Goal: Task Accomplishment & Management: Complete application form

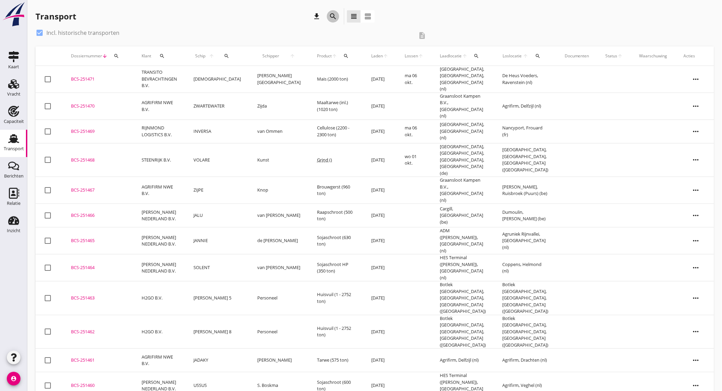
click at [335, 12] on icon "search" at bounding box center [333, 16] width 8 height 8
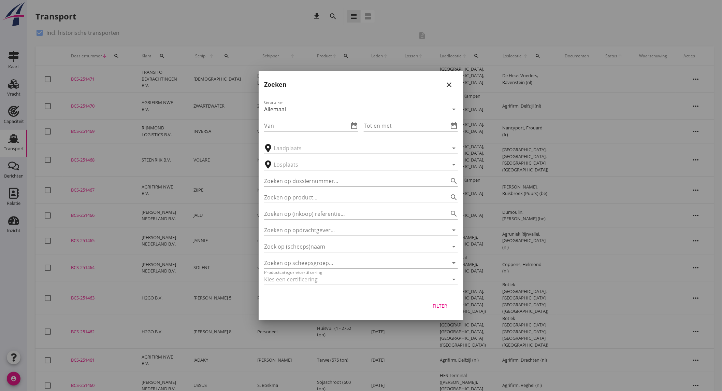
click at [338, 248] on input "Zoek op (scheeps)naam" at bounding box center [351, 246] width 175 height 11
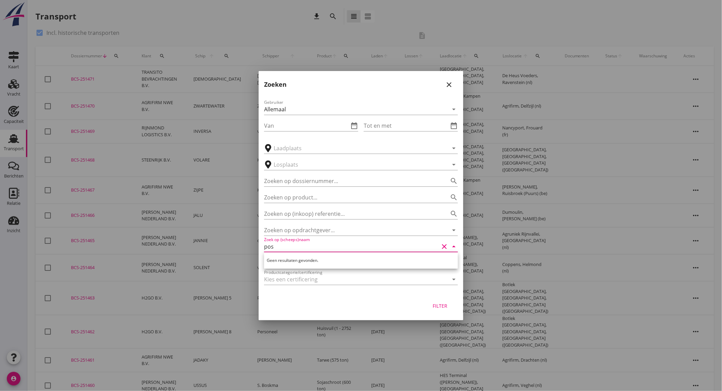
type input "pos"
click at [451, 81] on icon "close" at bounding box center [449, 85] width 8 height 8
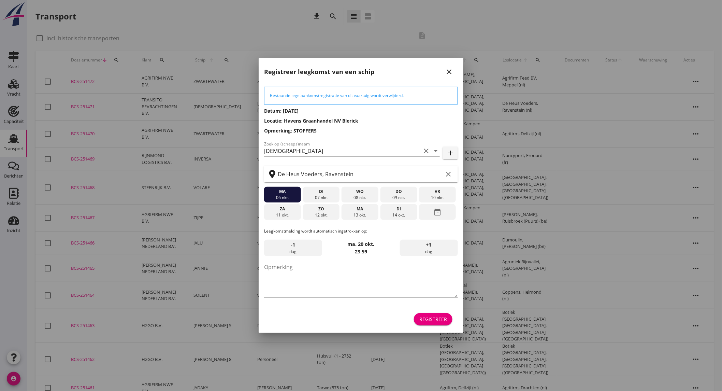
click at [441, 327] on div "Bestaande lege aankomstregistratie van dit vaartuig wordt verwijderd. Datum: [D…" at bounding box center [361, 206] width 205 height 252
click at [438, 316] on div "Registreer" at bounding box center [433, 318] width 28 height 7
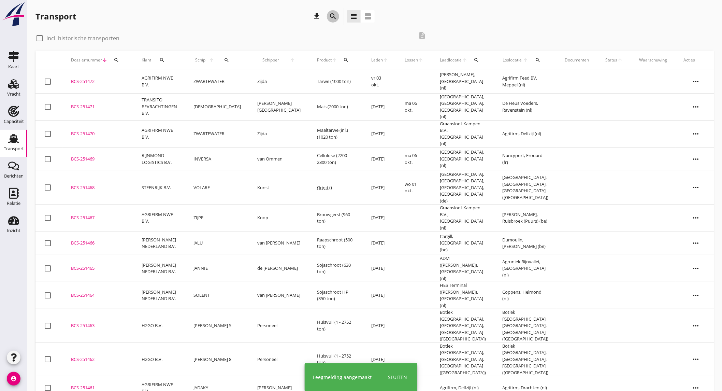
click at [331, 18] on icon "search" at bounding box center [333, 16] width 8 height 8
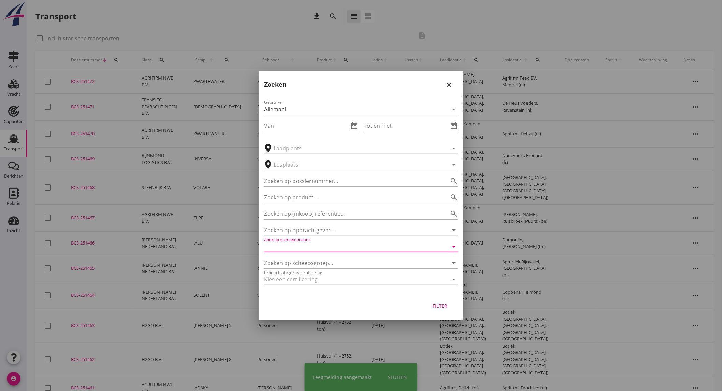
click at [311, 250] on input "Zoek op (scheeps)naam" at bounding box center [351, 246] width 175 height 11
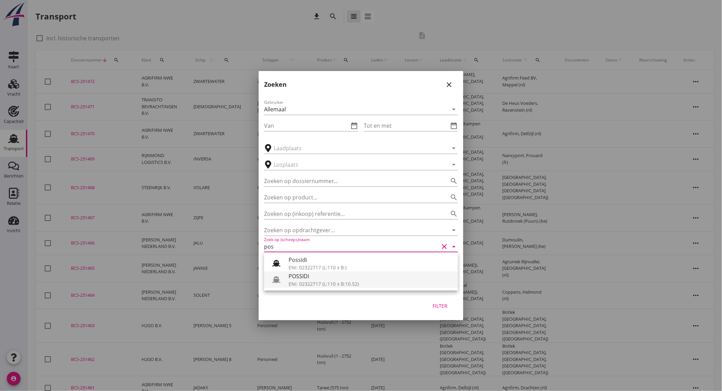
click at [307, 278] on div "POSSIDI" at bounding box center [371, 276] width 164 height 8
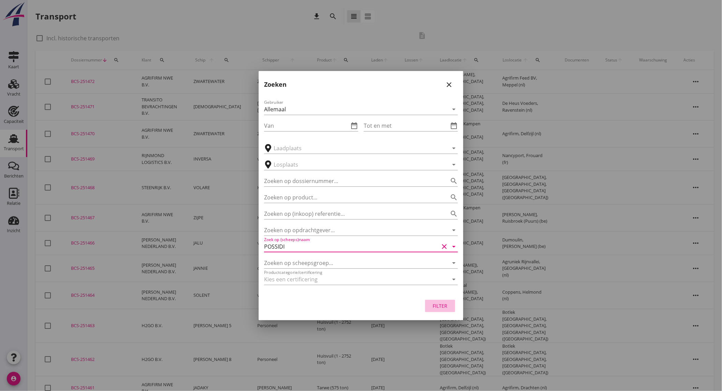
click at [439, 307] on div "Filter" at bounding box center [439, 305] width 19 height 7
type input "POSSIDI"
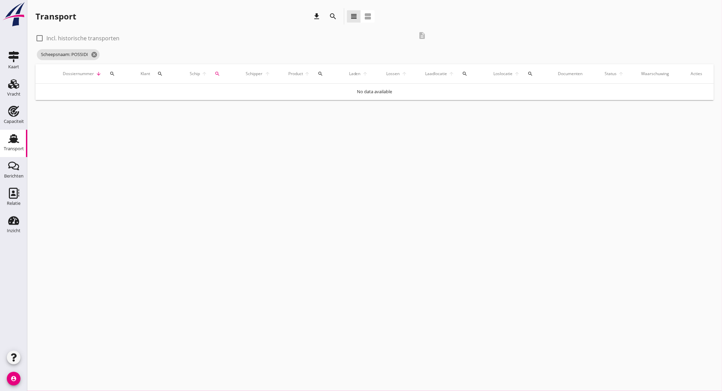
click at [111, 36] on label "Incl. historische transporten" at bounding box center [82, 38] width 73 height 7
checkbox input "true"
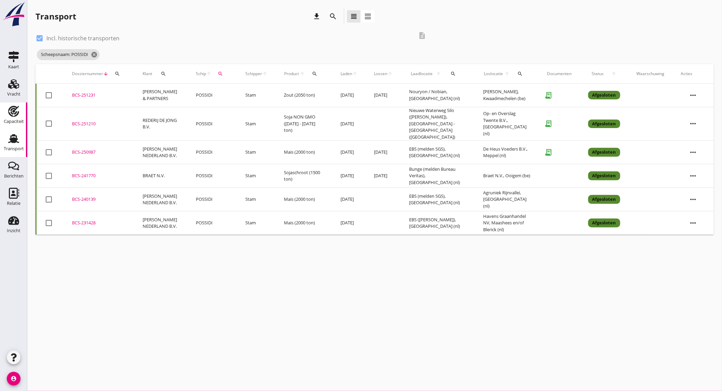
click at [20, 120] on div "Capaciteit" at bounding box center [14, 121] width 20 height 4
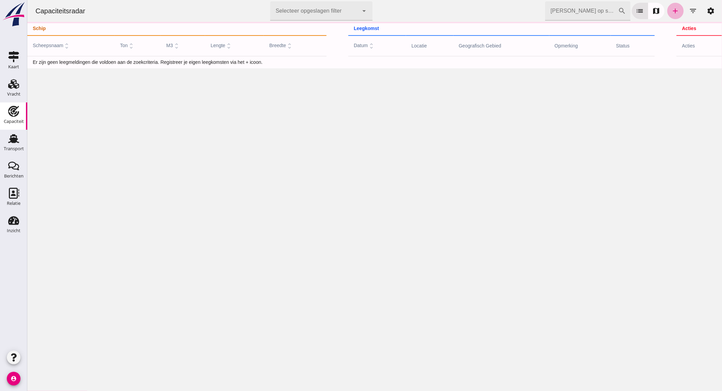
click at [671, 12] on icon "add" at bounding box center [675, 11] width 8 height 8
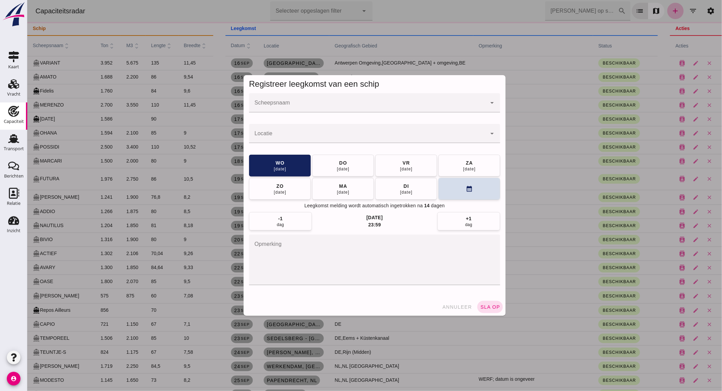
click at [271, 102] on input "Scheepsnaam" at bounding box center [367, 106] width 237 height 8
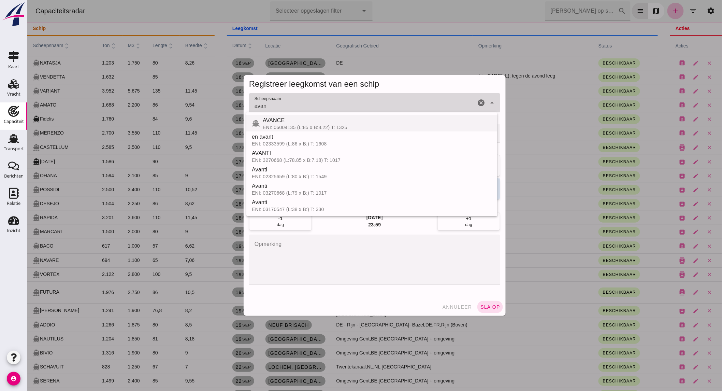
click at [285, 126] on div "ENI: 06004135 (L:85 x B:8.22) T: 1325" at bounding box center [376, 127] width 229 height 5
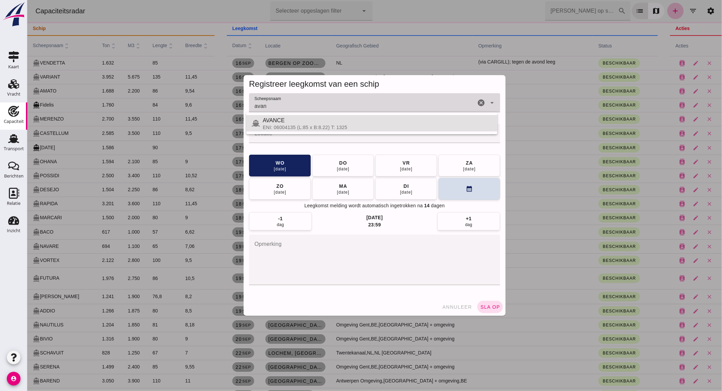
type input "AVANCE"
click at [285, 130] on div at bounding box center [367, 133] width 237 height 19
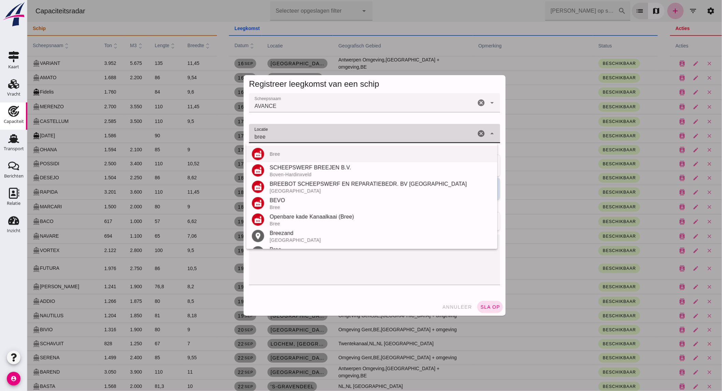
click at [299, 156] on div "Bree" at bounding box center [380, 153] width 222 height 5
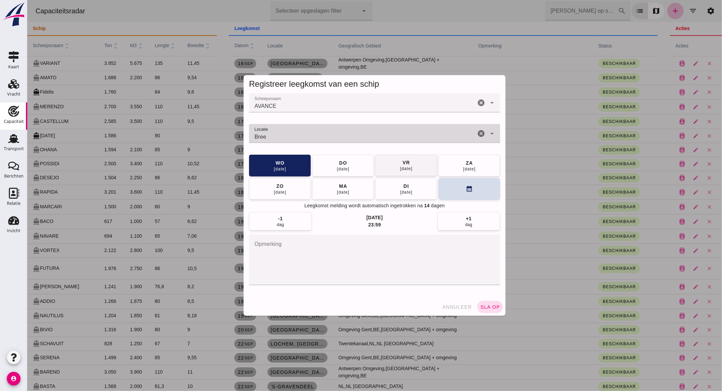
type input "Bree"
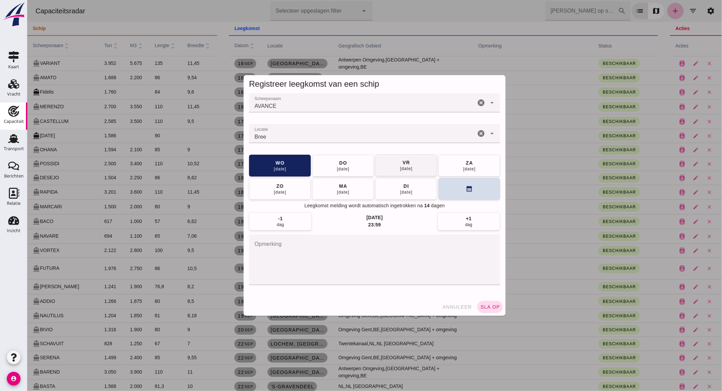
click at [410, 166] on div "26 sep" at bounding box center [405, 168] width 13 height 5
click at [486, 305] on span "sla op" at bounding box center [490, 306] width 20 height 5
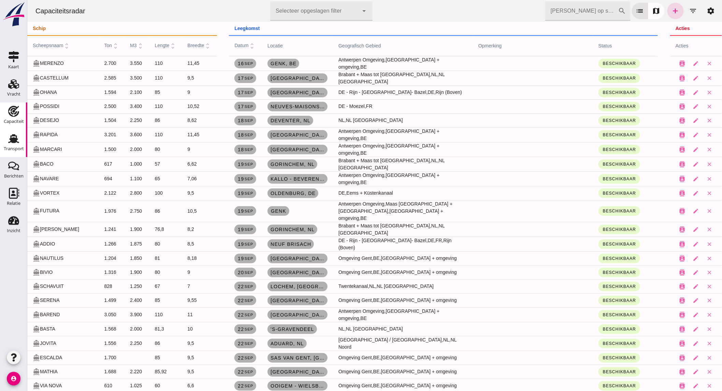
click at [9, 148] on div "Transport" at bounding box center [14, 148] width 20 height 4
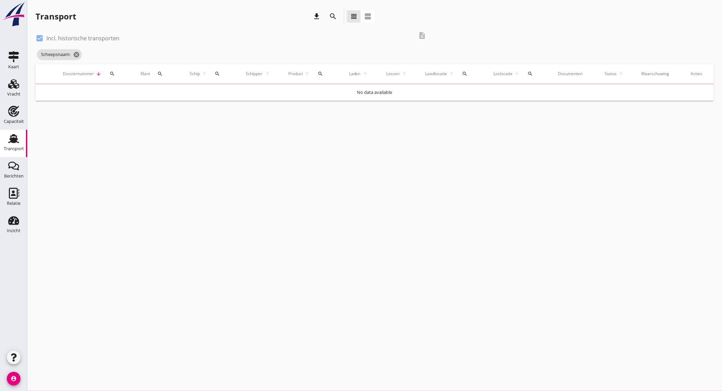
click at [331, 17] on icon "search" at bounding box center [333, 16] width 8 height 8
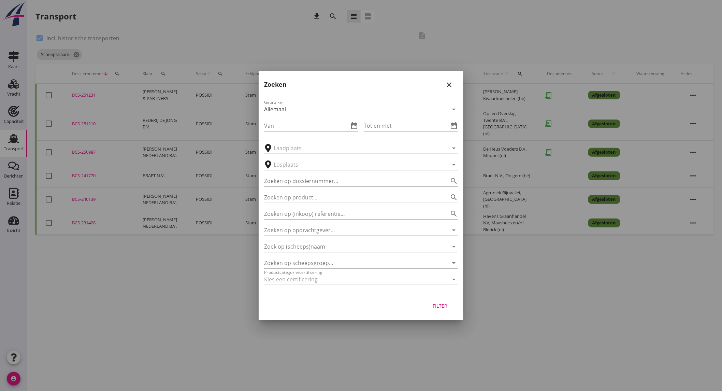
click at [318, 250] on input "Zoek op (scheeps)naam" at bounding box center [351, 246] width 175 height 11
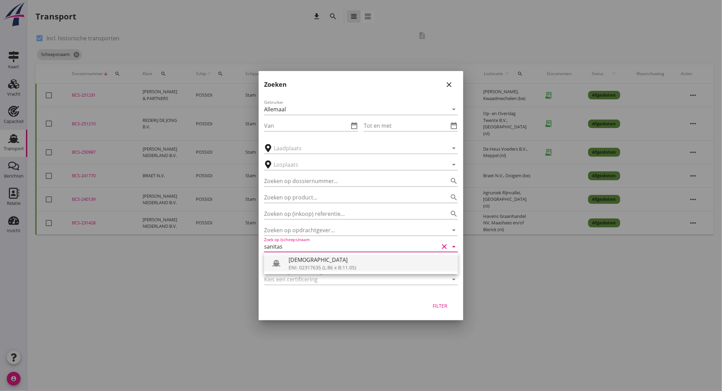
click at [319, 266] on div "ENI: 02317635 (L:86 x B:11.05)" at bounding box center [371, 267] width 164 height 7
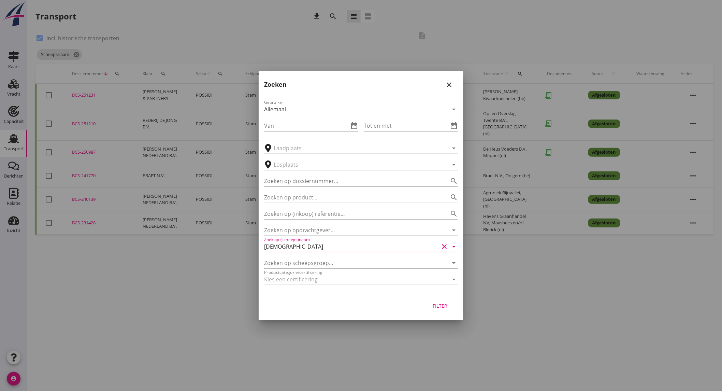
click at [439, 307] on div "Filter" at bounding box center [439, 305] width 19 height 7
type input "[DEMOGRAPHIC_DATA]"
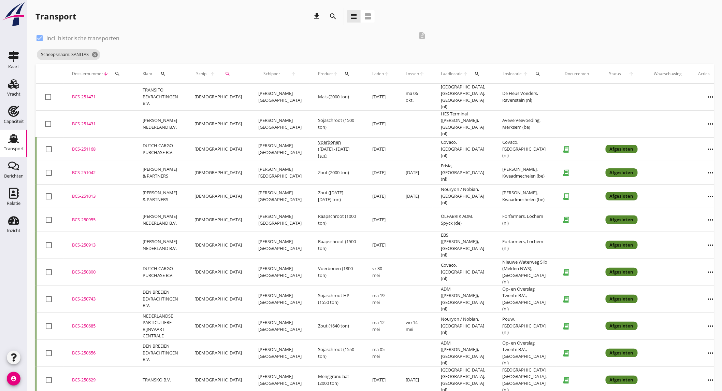
click at [329, 14] on icon "search" at bounding box center [333, 16] width 8 height 8
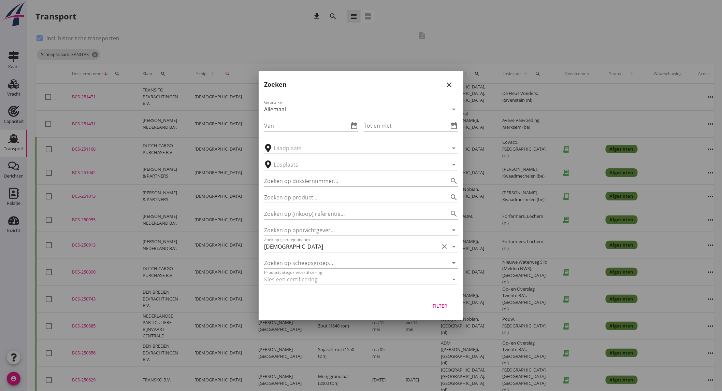
click at [445, 245] on icon "clear" at bounding box center [444, 246] width 8 height 8
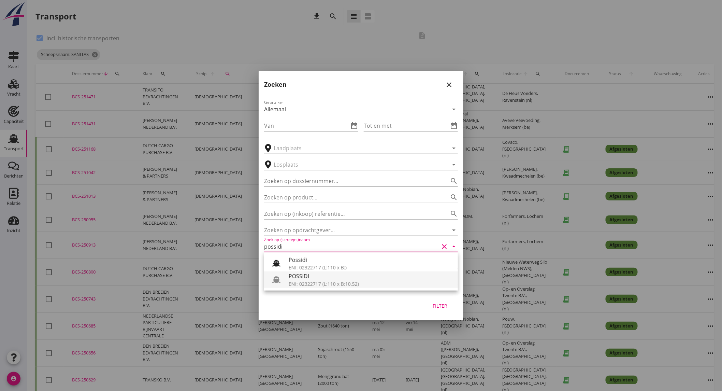
click at [379, 280] on div "ENI: 02322717 (L:110 x B:10.52)" at bounding box center [371, 283] width 164 height 7
click at [448, 305] on div "Filter" at bounding box center [439, 305] width 19 height 7
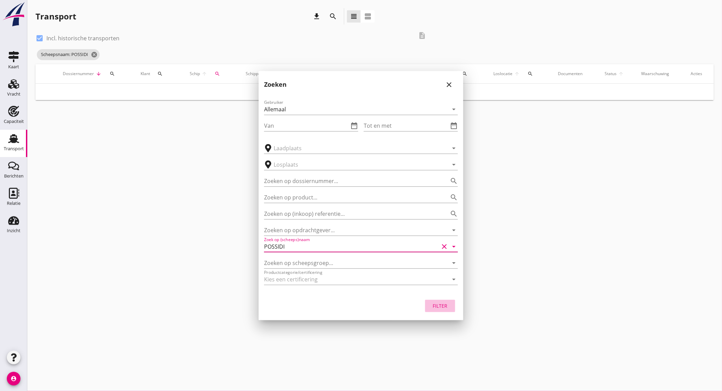
type input "POSSIDI"
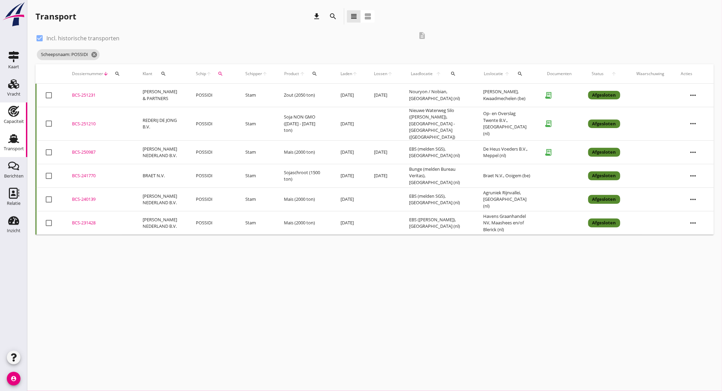
click at [18, 115] on icon "Capaciteit" at bounding box center [13, 111] width 11 height 11
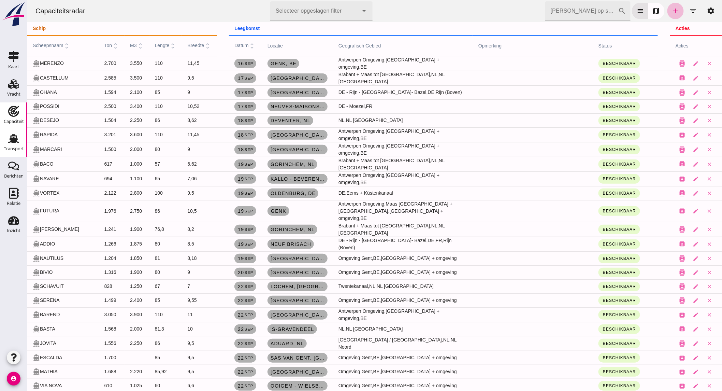
click at [14, 139] on use at bounding box center [13, 138] width 11 height 9
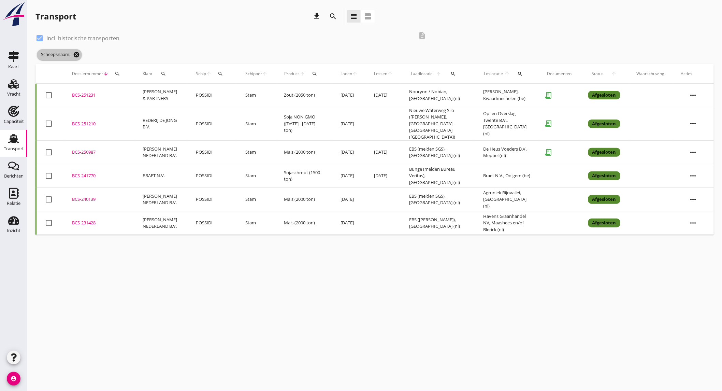
click at [77, 53] on icon "cancel" at bounding box center [76, 54] width 7 height 7
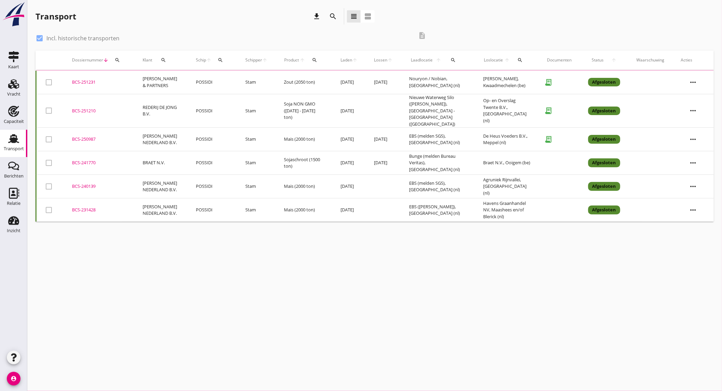
click at [59, 37] on label "Incl. historische transporten" at bounding box center [82, 38] width 73 height 7
checkbox input "false"
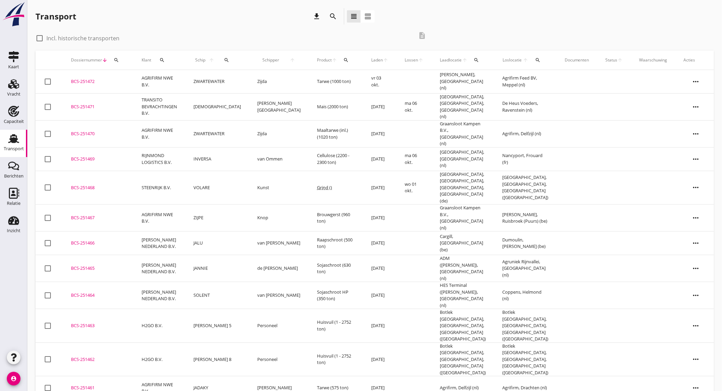
click at [232, 107] on td "[DEMOGRAPHIC_DATA]" at bounding box center [217, 106] width 64 height 27
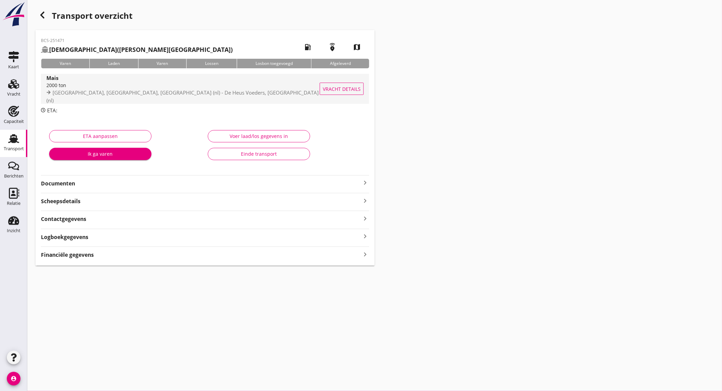
click at [135, 86] on div "2000 ton" at bounding box center [183, 85] width 274 height 7
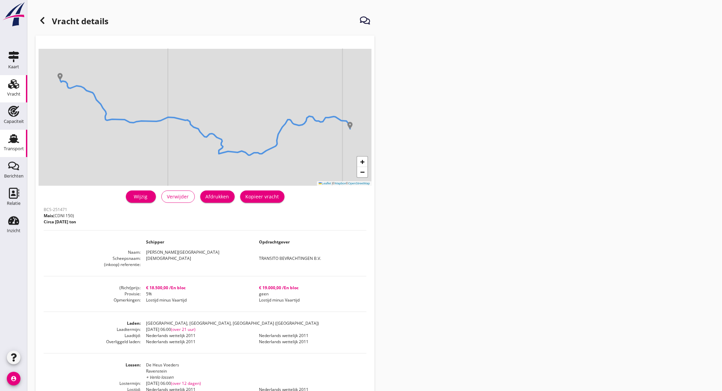
click at [19, 138] on icon "Transport" at bounding box center [13, 138] width 11 height 11
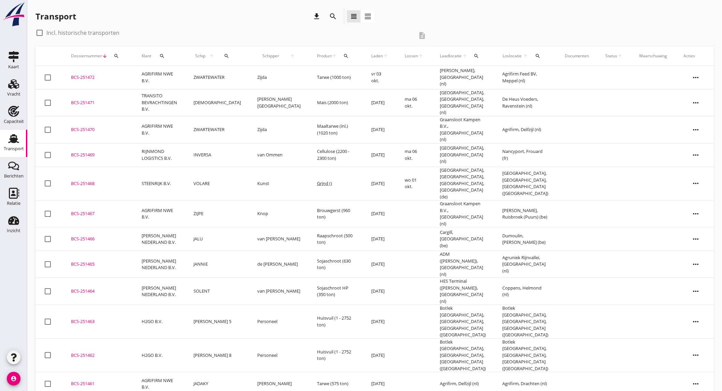
click at [330, 14] on icon "search" at bounding box center [333, 16] width 8 height 8
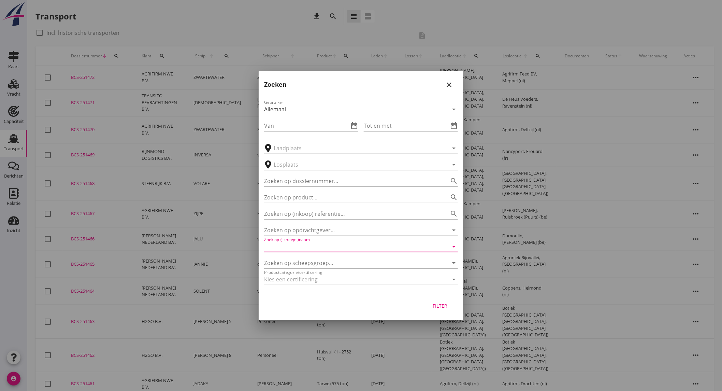
click at [318, 244] on input "Zoek op (scheeps)naam" at bounding box center [351, 246] width 175 height 11
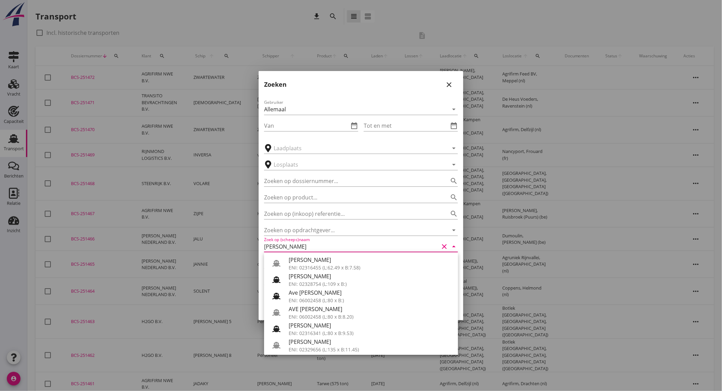
scroll to position [116, 0]
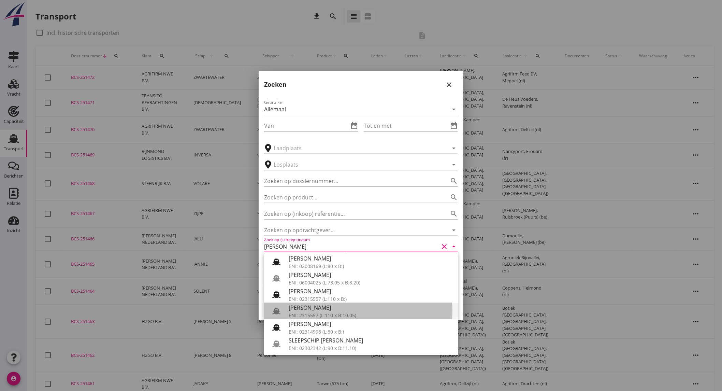
click at [326, 307] on div "[PERSON_NAME]" at bounding box center [371, 307] width 164 height 8
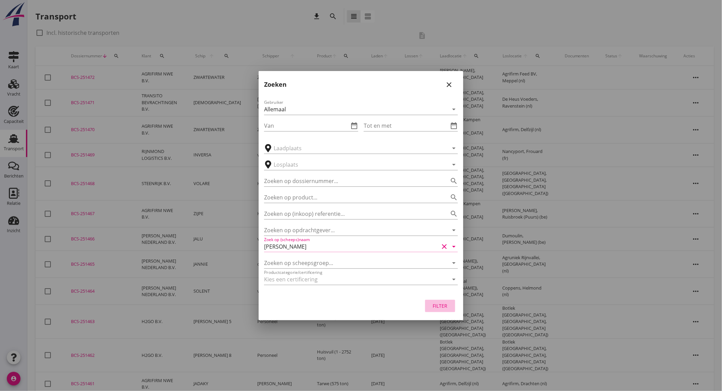
click at [432, 304] on div "Filter" at bounding box center [439, 305] width 19 height 7
type input "[PERSON_NAME]"
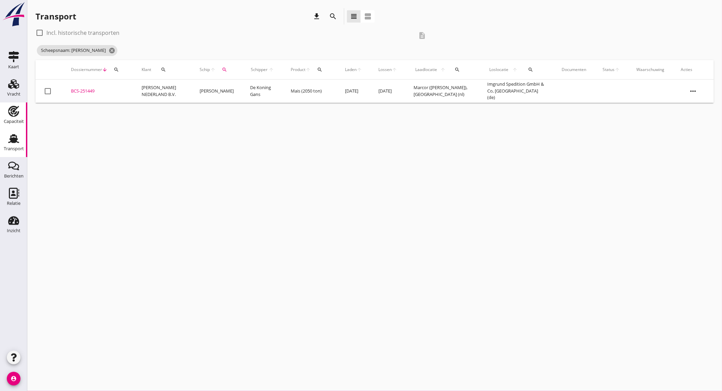
click at [12, 117] on div "Capaciteit" at bounding box center [14, 122] width 20 height 10
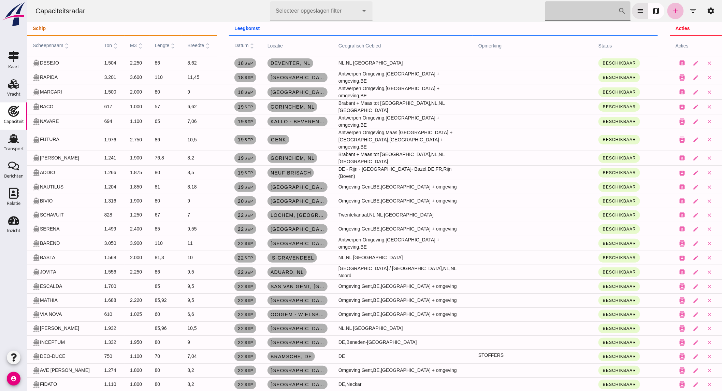
click at [563, 12] on input "[PERSON_NAME] op scheepsnaam" at bounding box center [581, 10] width 73 height 19
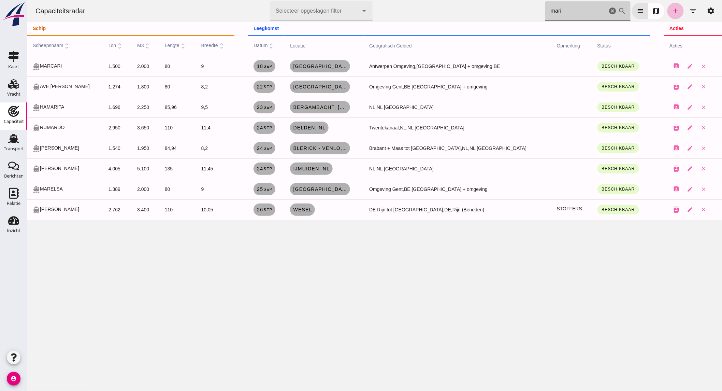
type input "maria"
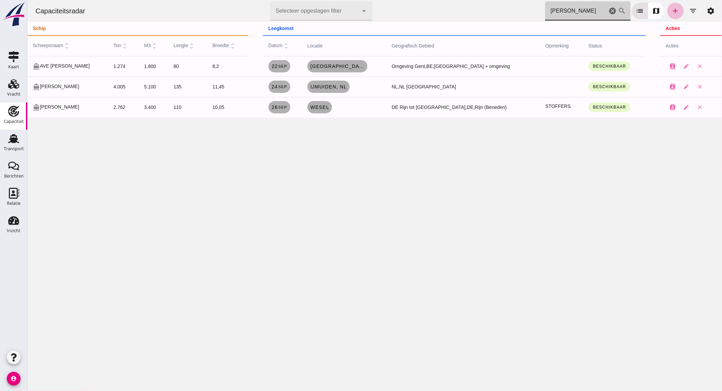
click at [608, 12] on icon "cancel" at bounding box center [612, 11] width 8 height 8
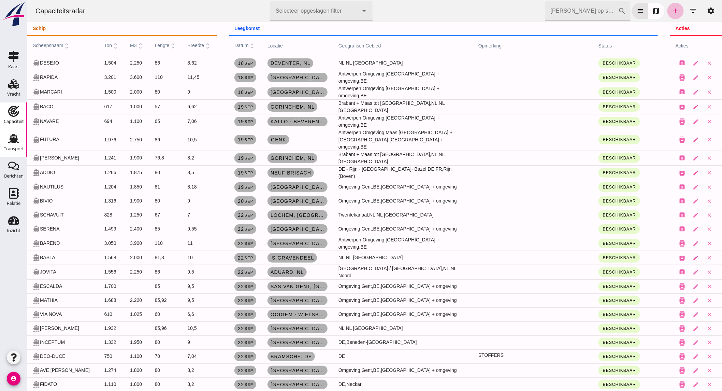
drag, startPoint x: 14, startPoint y: 144, endPoint x: 9, endPoint y: 142, distance: 5.0
click at [14, 144] on div "Transport" at bounding box center [14, 149] width 20 height 10
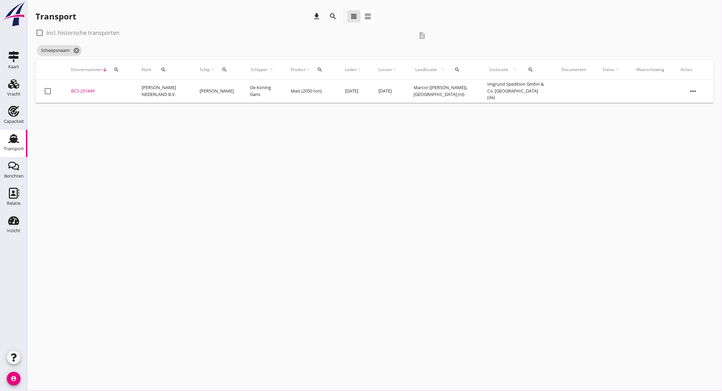
click at [336, 16] on icon "search" at bounding box center [333, 16] width 8 height 8
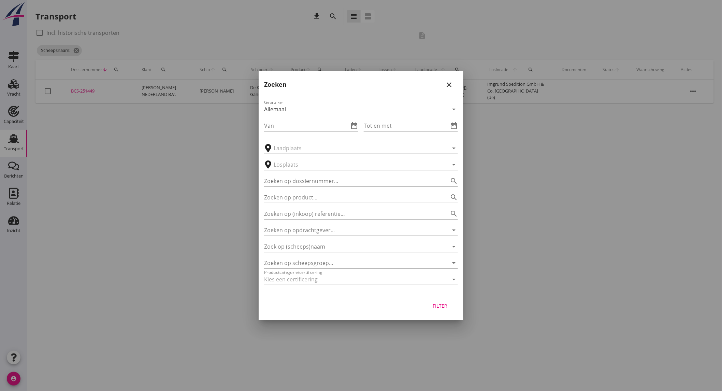
click at [315, 242] on input "Zoek op (scheeps)naam" at bounding box center [351, 246] width 175 height 11
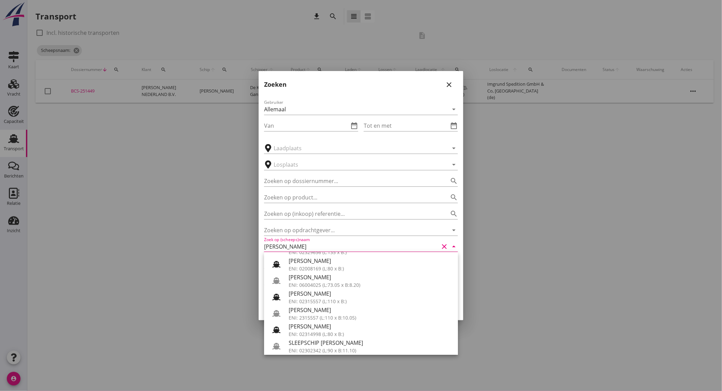
scroll to position [116, 0]
click at [339, 310] on div "[PERSON_NAME]" at bounding box center [371, 307] width 164 height 8
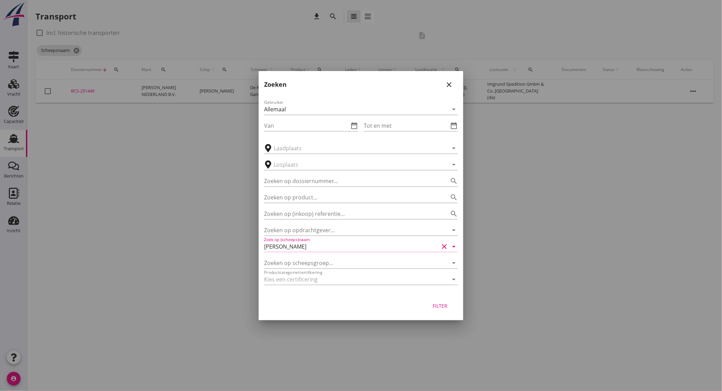
type input "[PERSON_NAME]"
click at [440, 307] on div "Filter" at bounding box center [439, 305] width 19 height 7
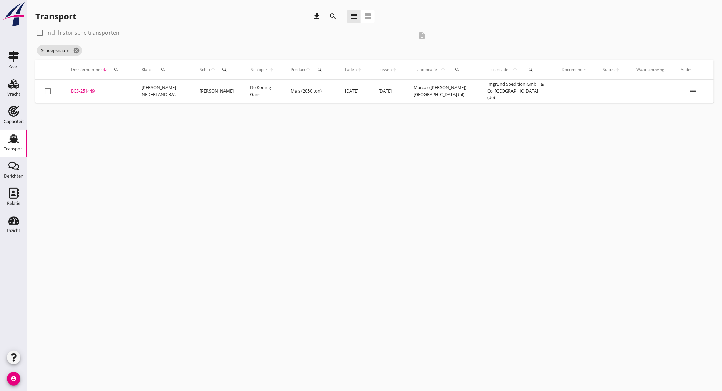
click at [304, 94] on td "Mais (2050 ton)" at bounding box center [310, 90] width 54 height 23
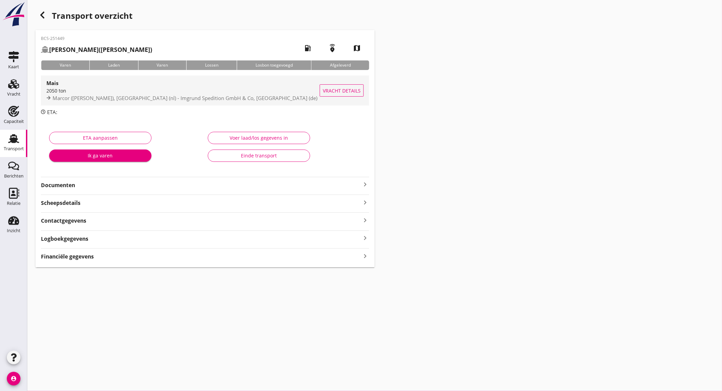
click at [107, 100] on span "Marcor (melden Peterson), Rotterdam (nl) - Imgrund Spedition GmbH & Co, Wesel (…" at bounding box center [185, 97] width 265 height 7
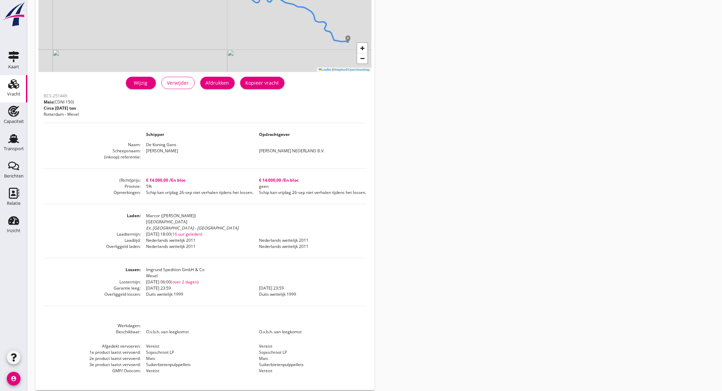
scroll to position [121, 0]
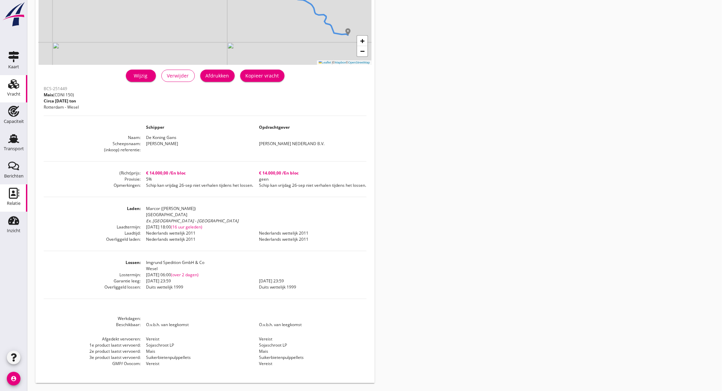
click at [19, 199] on div "Relatie" at bounding box center [14, 204] width 14 height 10
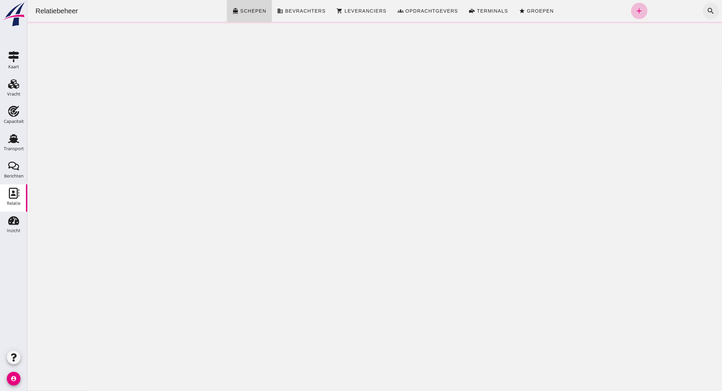
click at [707, 11] on icon "search" at bounding box center [710, 11] width 8 height 8
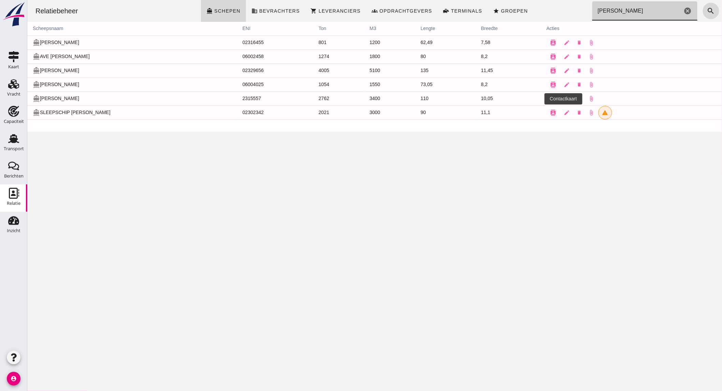
type input "maria"
click at [550, 98] on icon "contacts" at bounding box center [553, 99] width 6 height 6
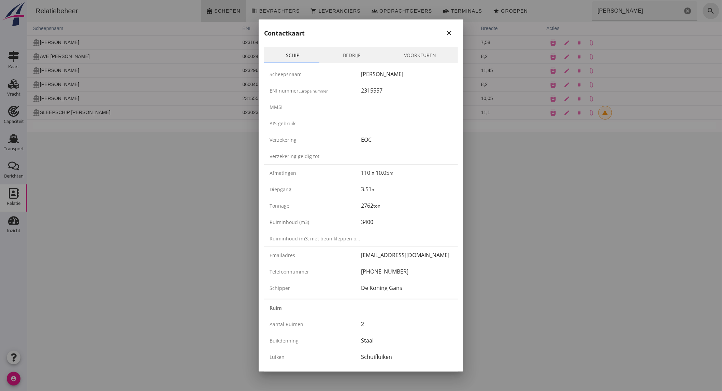
click at [445, 31] on icon "close" at bounding box center [449, 33] width 8 height 8
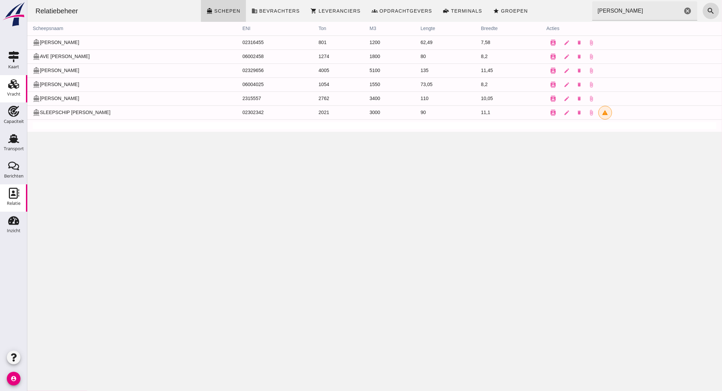
drag, startPoint x: 13, startPoint y: 87, endPoint x: 24, endPoint y: 82, distance: 11.9
click at [13, 87] on use at bounding box center [13, 84] width 11 height 10
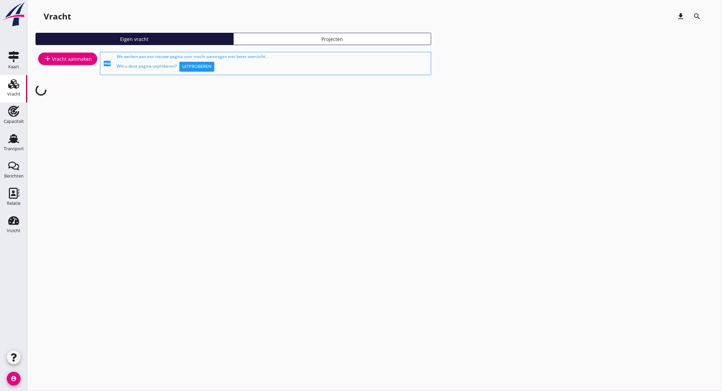
click at [57, 59] on div "add Vracht aanmaken" at bounding box center [68, 59] width 48 height 8
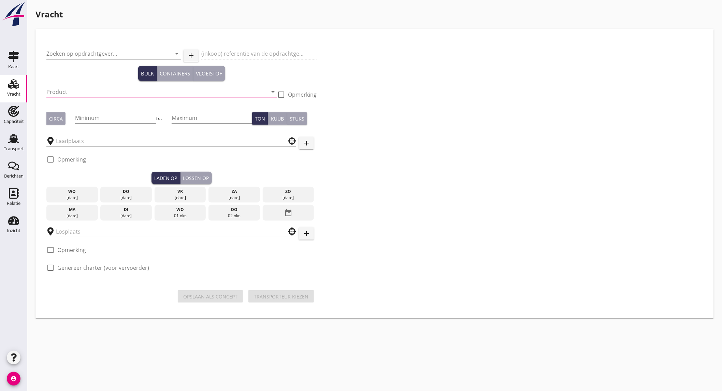
click at [102, 55] on input "Zoeken op opdrachtgever..." at bounding box center [103, 53] width 115 height 11
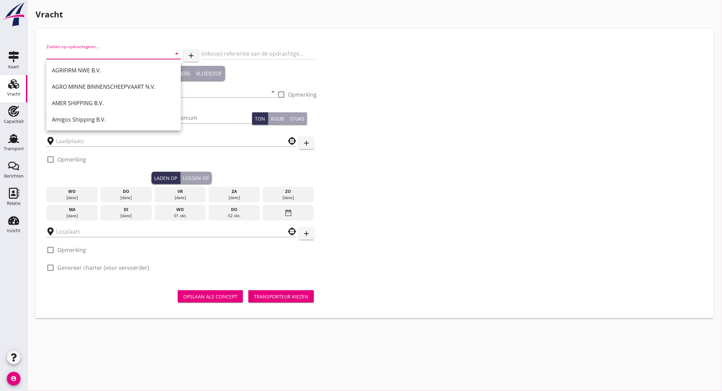
click at [141, 55] on input "Zoeken op opdrachtgever..." at bounding box center [103, 53] width 115 height 11
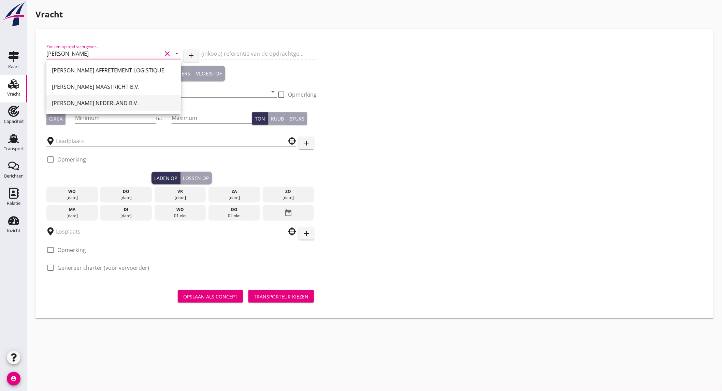
click at [93, 100] on div "[PERSON_NAME] NEDERLAND B.V." at bounding box center [113, 103] width 123 height 8
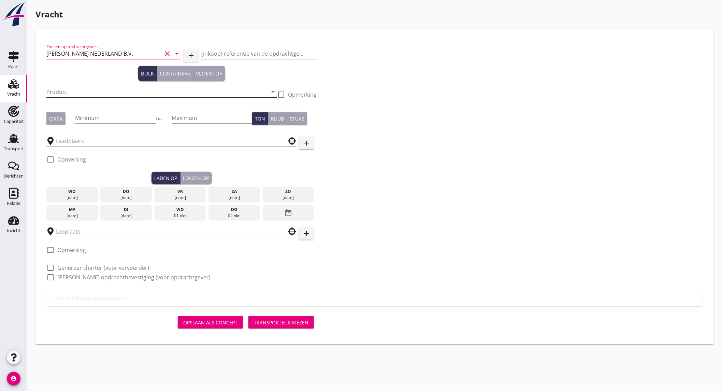
type input "[PERSON_NAME] NEDERLAND B.V."
click at [65, 93] on input "Product" at bounding box center [156, 91] width 221 height 11
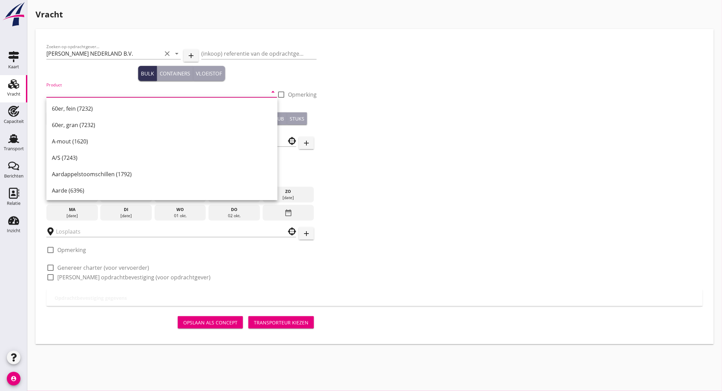
click at [77, 91] on input "Product" at bounding box center [156, 91] width 221 height 11
click at [76, 112] on div "Mais (150)" at bounding box center [162, 108] width 220 height 8
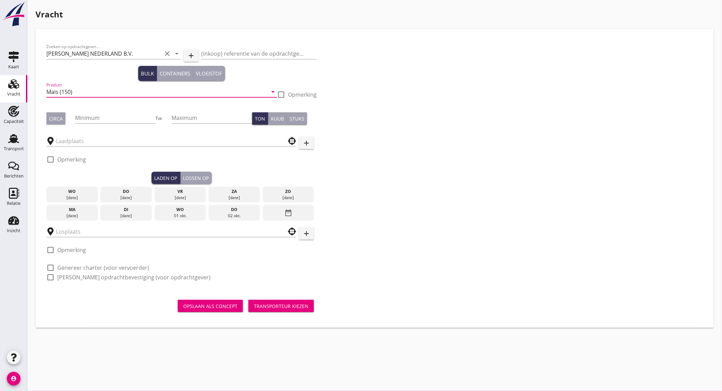
type input "Mais (150)"
click at [53, 120] on div "Circa" at bounding box center [56, 118] width 14 height 7
click at [99, 118] on input "Minimum" at bounding box center [115, 117] width 81 height 11
type input "1000"
click at [86, 141] on input "text" at bounding box center [166, 140] width 221 height 11
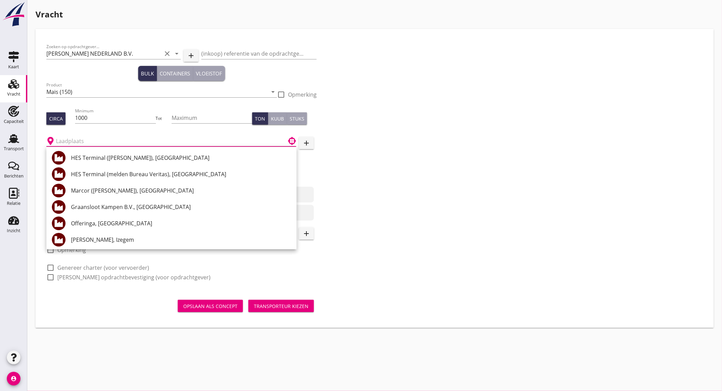
click at [93, 141] on input "text" at bounding box center [166, 140] width 221 height 11
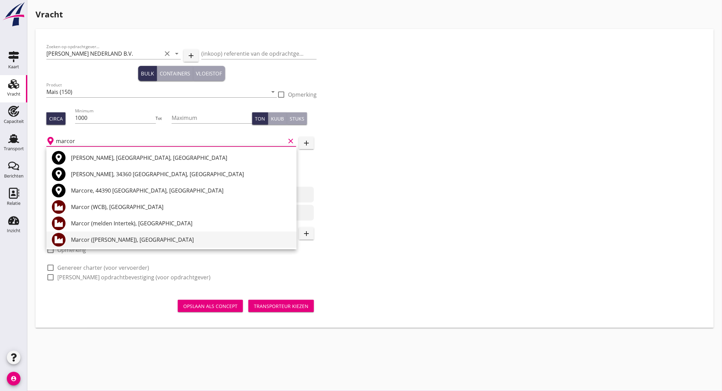
scroll to position [38, 0]
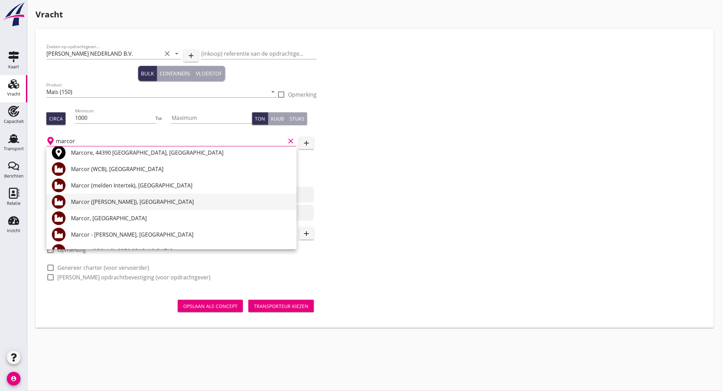
click at [155, 203] on div "Marcor ([PERSON_NAME]), [GEOGRAPHIC_DATA]" at bounding box center [181, 202] width 220 height 8
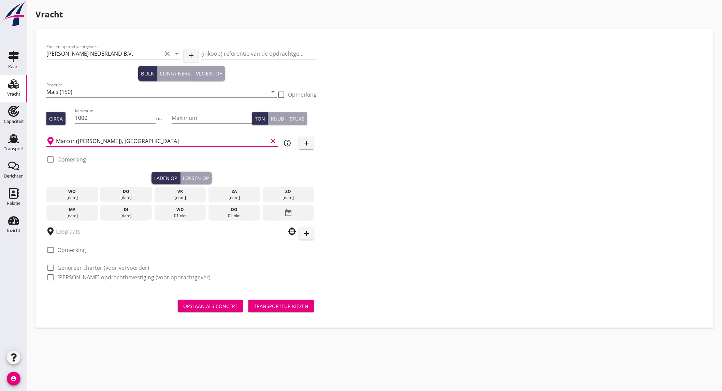
type input "Marcor ([PERSON_NAME]), [GEOGRAPHIC_DATA]"
click at [133, 192] on div "do" at bounding box center [126, 191] width 48 height 6
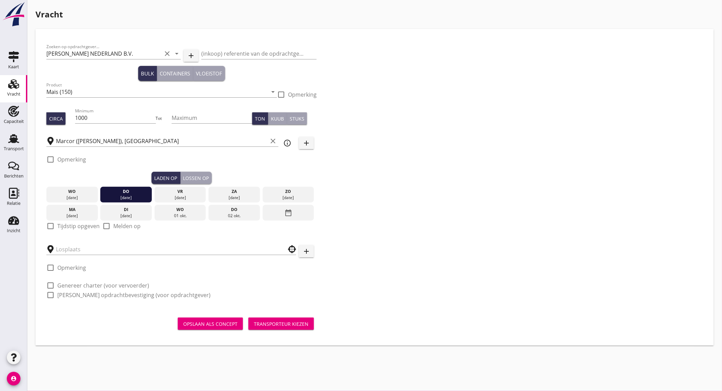
click at [67, 226] on label "Tijdstip opgeven" at bounding box center [78, 225] width 42 height 7
checkbox input "true"
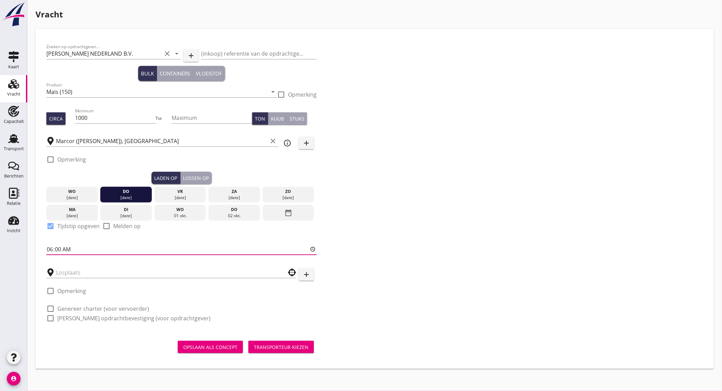
click at [69, 247] on input "06:00" at bounding box center [181, 249] width 270 height 11
type input "15:00"
click button "Opslaan als concept" at bounding box center [210, 346] width 65 height 12
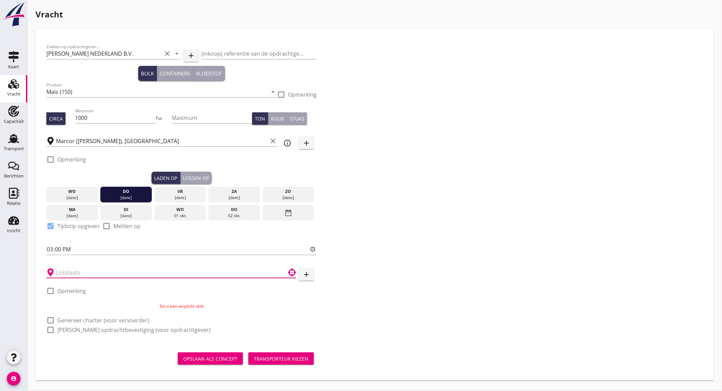
click at [71, 271] on input "text" at bounding box center [166, 272] width 221 height 11
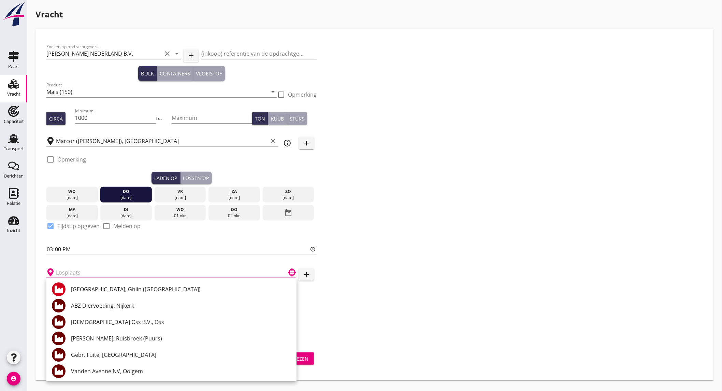
click at [101, 272] on input "text" at bounding box center [166, 272] width 221 height 11
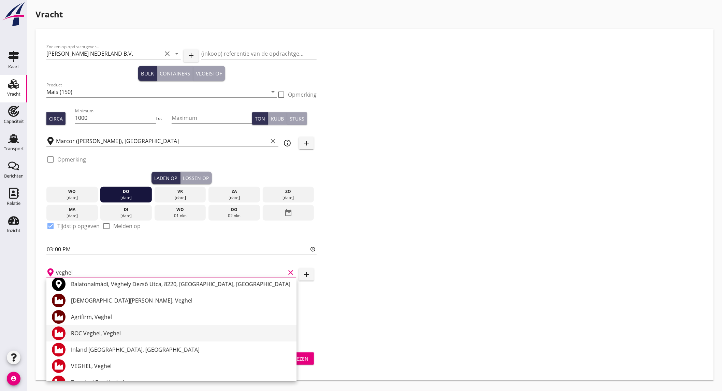
scroll to position [67, 0]
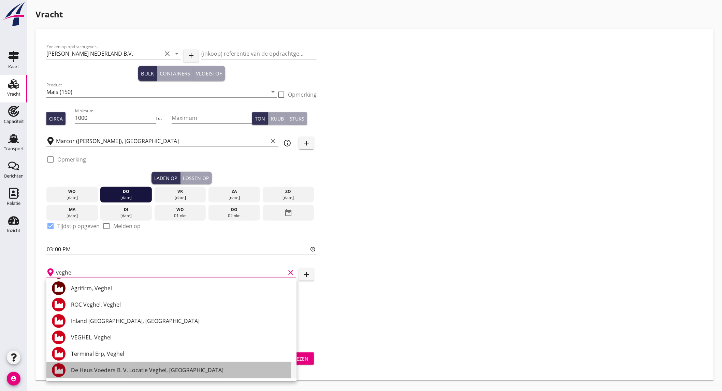
click at [145, 371] on div "De Heus Voeders B. V. Locatie Veghel, Veghel" at bounding box center [181, 370] width 220 height 8
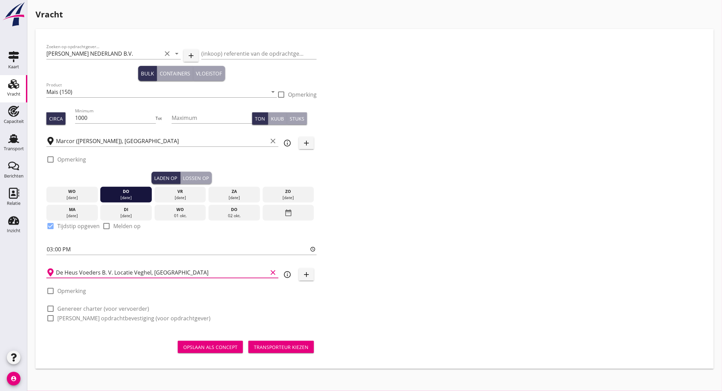
type input "De Heus Voeders B. V. Locatie Veghel, Veghel"
click at [287, 277] on icon "info_outline" at bounding box center [287, 274] width 8 height 8
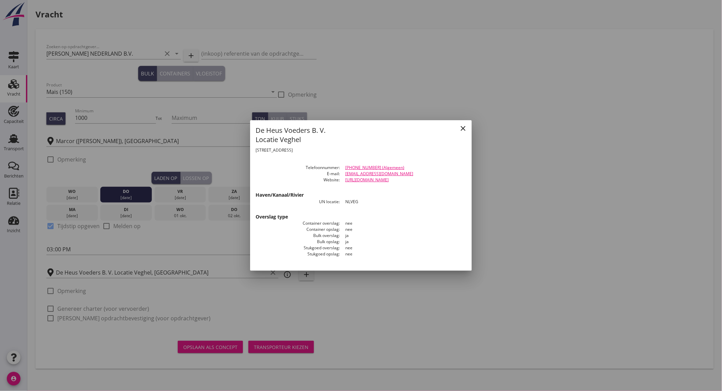
click at [464, 126] on icon "close" at bounding box center [463, 128] width 8 height 8
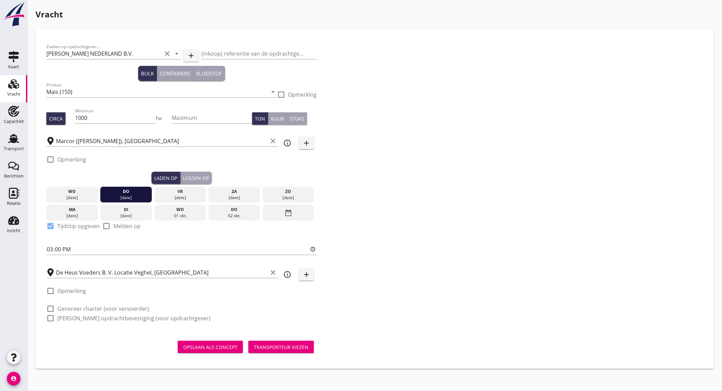
click at [98, 305] on label "Genereer charter (voor vervoerder)" at bounding box center [103, 308] width 92 height 7
checkbox input "true"
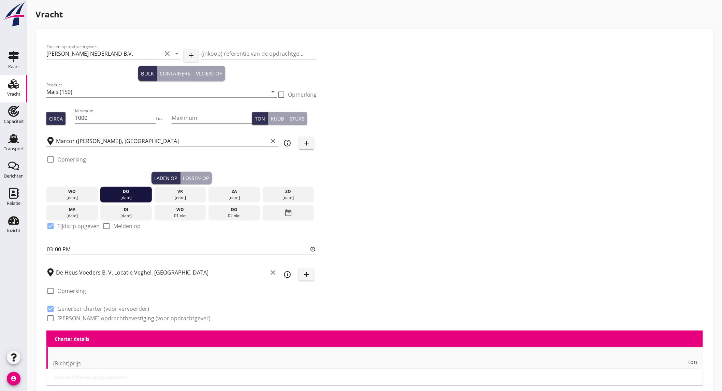
checkbox input "true"
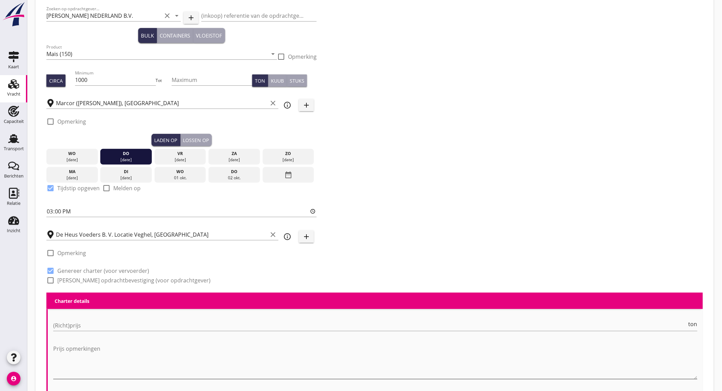
scroll to position [114, 0]
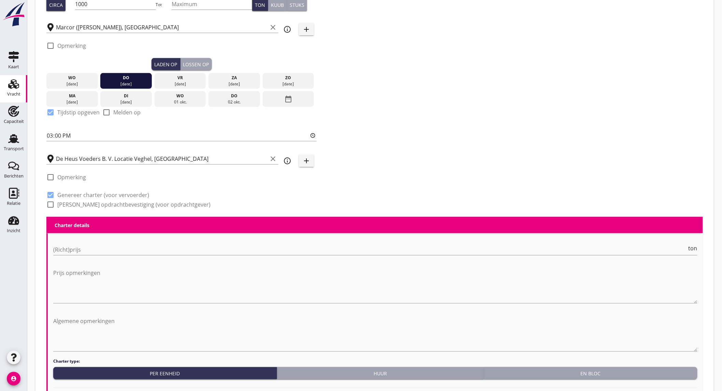
click at [82, 205] on label "Genereer opdrachtbevestiging (voor opdrachtgever)" at bounding box center [133, 204] width 153 height 7
checkbox input "true"
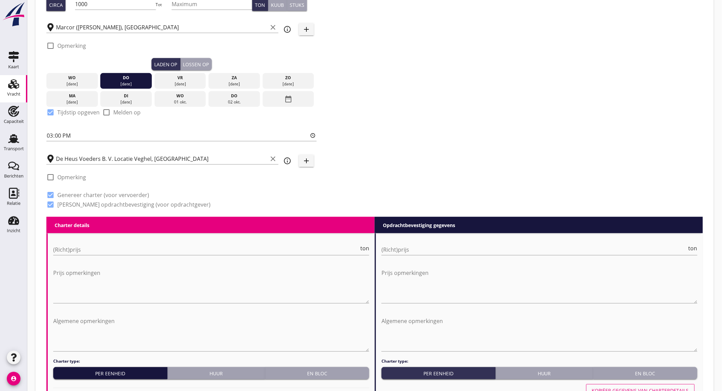
scroll to position [227, 0]
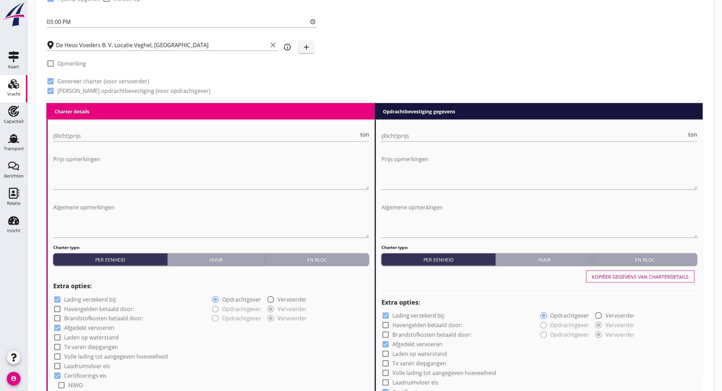
click at [96, 299] on label "Lading verzekerd bij:" at bounding box center [90, 299] width 53 height 7
checkbox input "false"
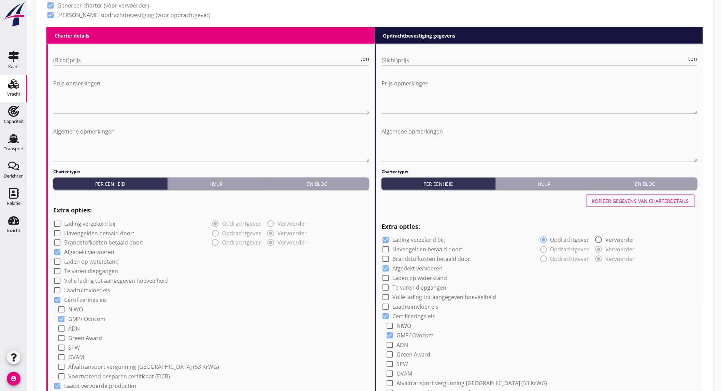
scroll to position [341, 0]
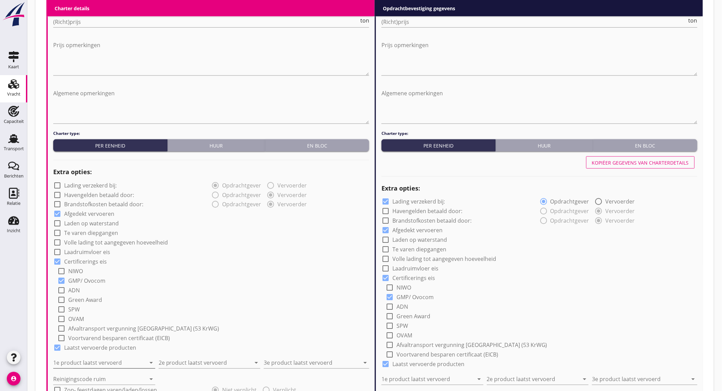
click at [121, 360] on input "1e product laatst vervoerd" at bounding box center [99, 362] width 92 height 11
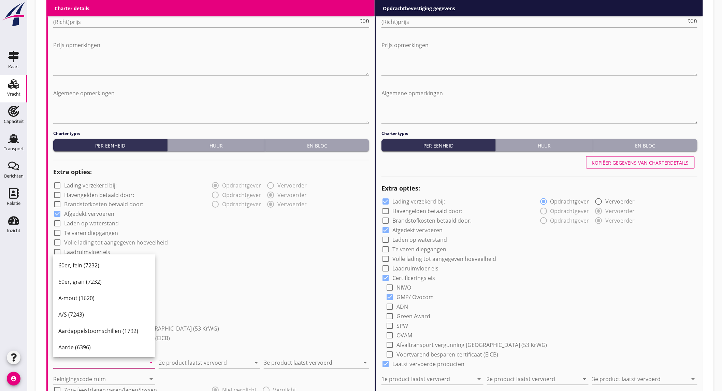
click at [102, 366] on input "1e product laatst vervoerd" at bounding box center [99, 362] width 92 height 11
click at [70, 365] on input "1e product laatst vervoerd" at bounding box center [99, 362] width 92 height 11
click at [102, 282] on div "Sojaschroot (1720)" at bounding box center [103, 280] width 91 height 8
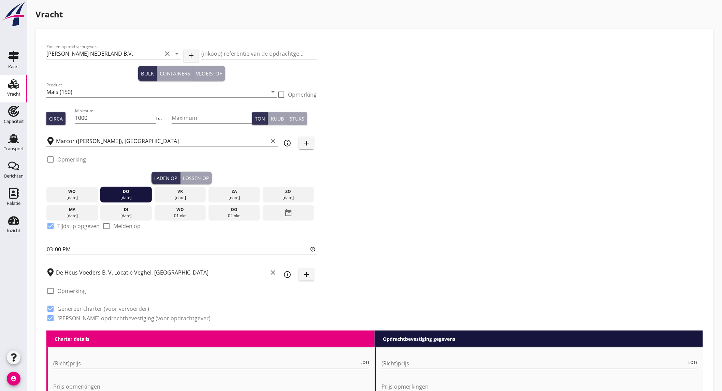
type input "Sojaschroot (1720)"
click at [76, 157] on label "Opmerking" at bounding box center [71, 159] width 29 height 7
checkbox input "true"
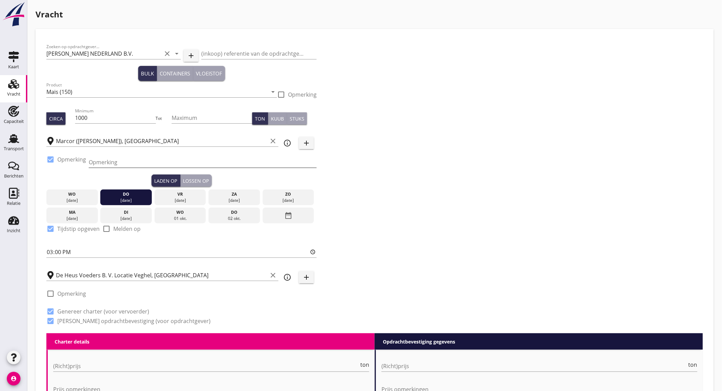
click at [147, 164] on input "Opmerking" at bounding box center [203, 162] width 228 height 11
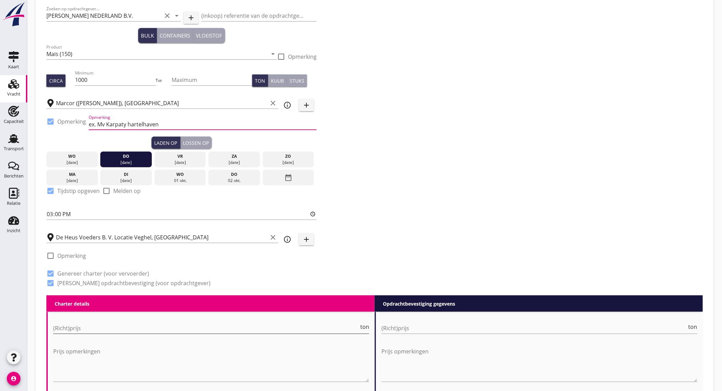
scroll to position [76, 0]
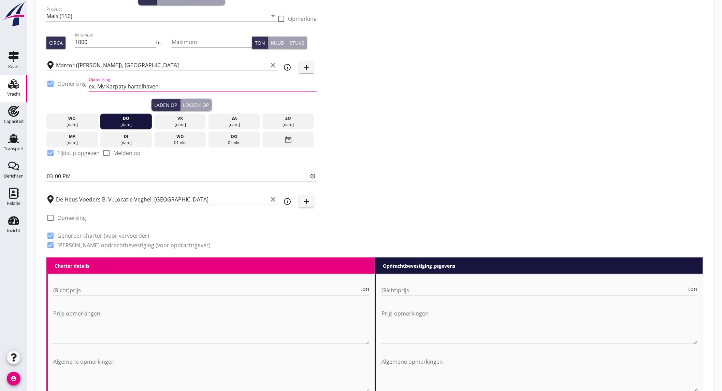
type input "ex. Mv Karpaty hartelhaven"
click at [110, 363] on textarea "Algemene opmerkingen" at bounding box center [211, 374] width 316 height 36
click at [110, 363] on textarea "melden 29-09 vanaf 06.00" at bounding box center [211, 374] width 316 height 36
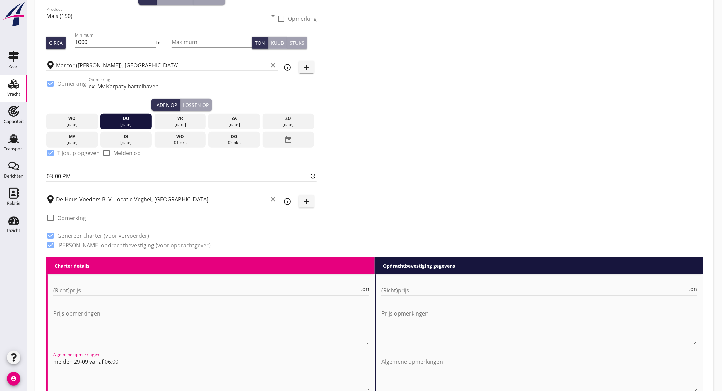
type textarea "melden 29-09 vanaf 06.00"
click at [422, 357] on textarea "Algemene opmerkingen" at bounding box center [539, 374] width 316 height 36
paste textarea "melden 29-09 vanaf 06.00"
type textarea "melden 29-09 vanaf 06.00"
click at [99, 282] on div "(Richt)prijs ton" at bounding box center [211, 291] width 316 height 22
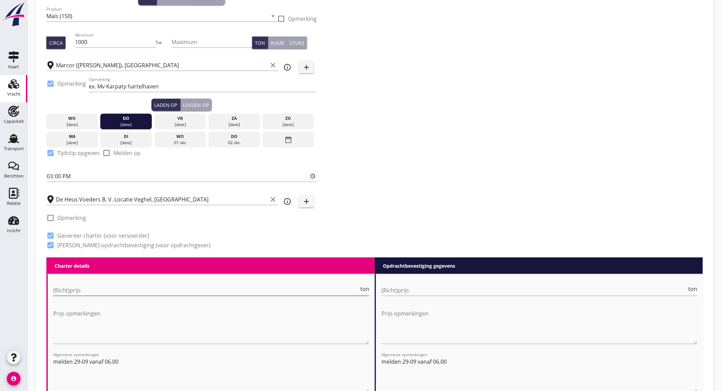
click at [98, 287] on input "(Richt)prijs" at bounding box center [206, 289] width 306 height 11
type input "6400"
click at [490, 291] on input "(Richt)prijs" at bounding box center [534, 289] width 306 height 11
type input "6650"
click at [140, 317] on textarea "Prijs opmerkingen" at bounding box center [211, 326] width 316 height 36
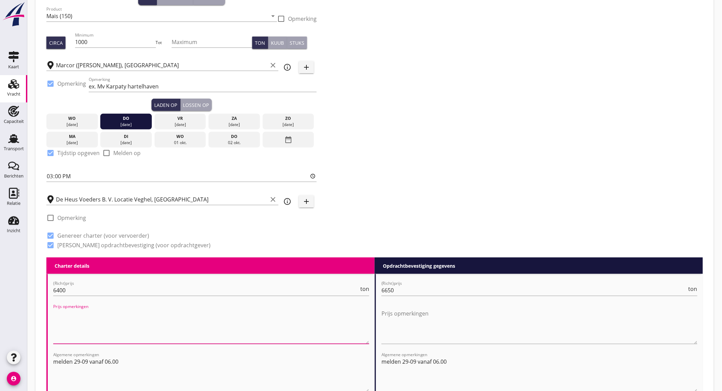
scroll to position [379, 0]
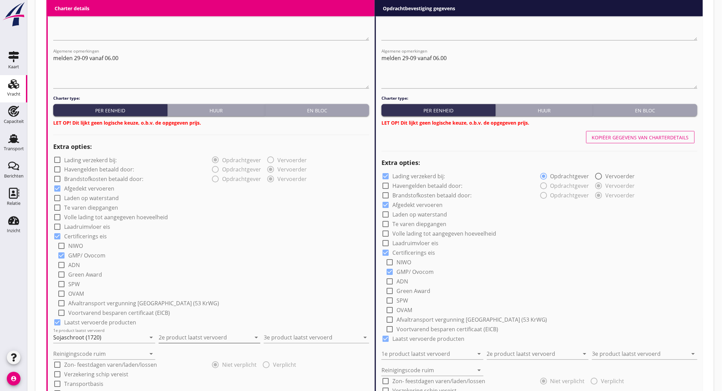
click at [182, 336] on input "2e product laatst vervoerd" at bounding box center [205, 337] width 92 height 11
click at [176, 233] on div "Mais (150)" at bounding box center [209, 240] width 91 height 16
type input "Mais (150)"
click at [280, 333] on input "3e product laatst vervoerd" at bounding box center [312, 337] width 96 height 11
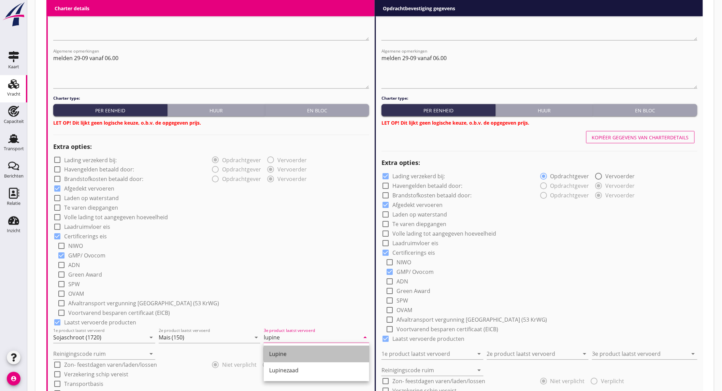
click at [285, 350] on div "Lupine" at bounding box center [316, 354] width 94 height 8
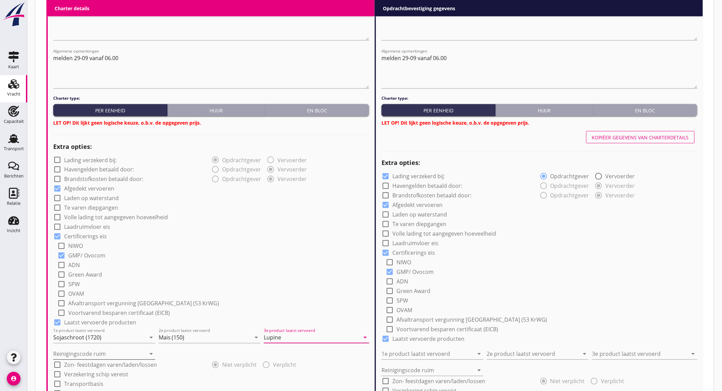
type input "Lupine"
click at [84, 351] on input "Reinigingscode ruim" at bounding box center [99, 353] width 92 height 11
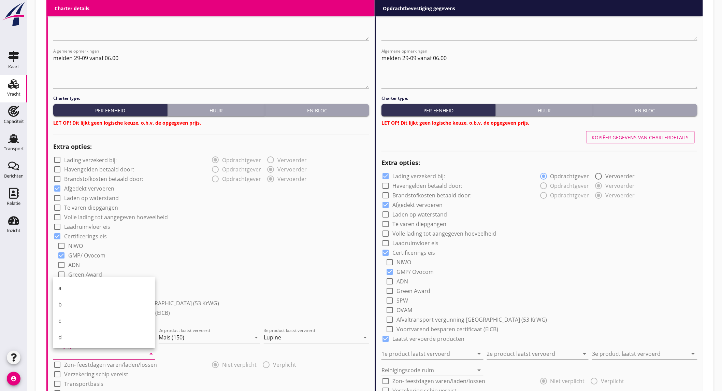
click at [59, 285] on div "a" at bounding box center [103, 288] width 91 height 8
type input "a"
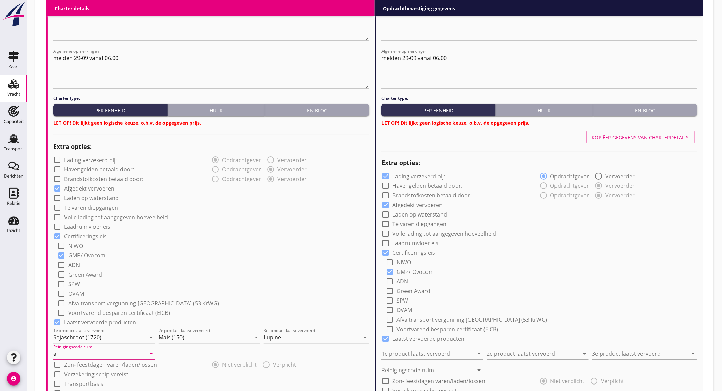
scroll to position [493, 0]
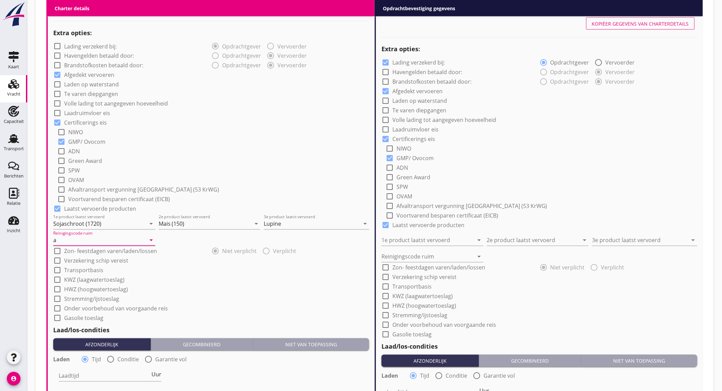
click at [132, 308] on label "Onder voorbehoud van voorgaande reis" at bounding box center [116, 308] width 104 height 7
checkbox input "true"
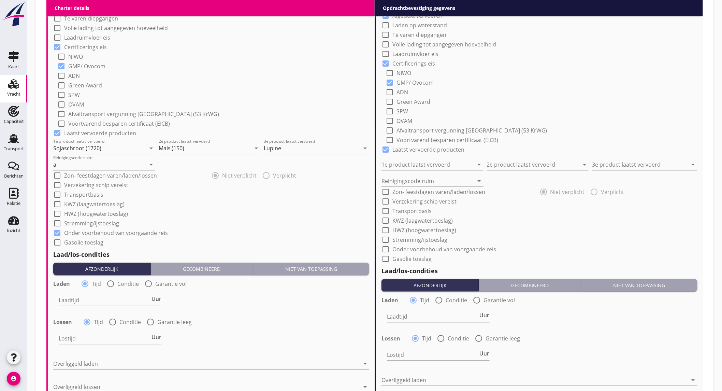
click at [108, 282] on div at bounding box center [111, 284] width 12 height 12
radio input "false"
radio input "true"
click at [104, 298] on div at bounding box center [131, 299] width 145 height 11
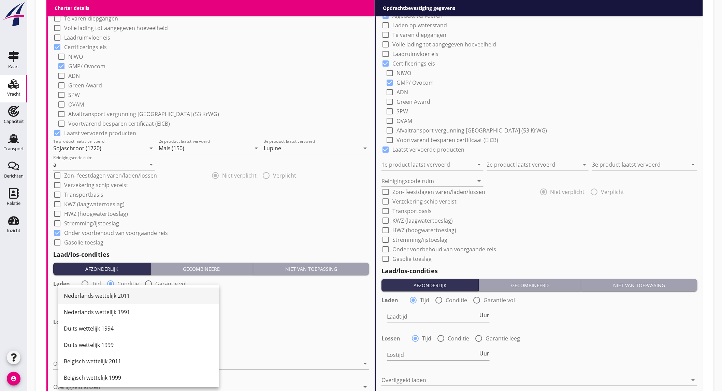
click at [122, 298] on div "Nederlands wettelijk 2011" at bounding box center [139, 295] width 150 height 8
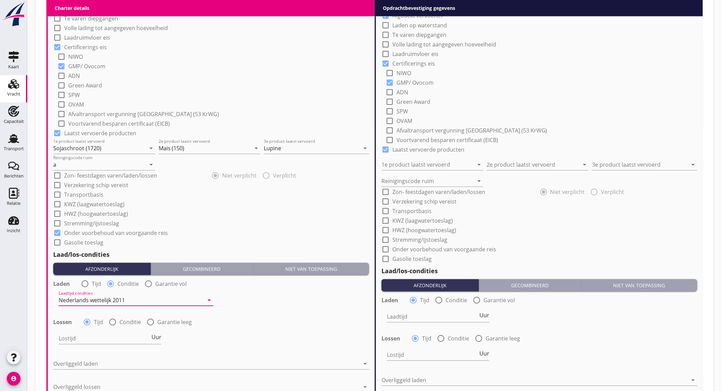
click at [111, 320] on div at bounding box center [113, 322] width 12 height 12
radio input "false"
radio input "true"
click at [112, 338] on div at bounding box center [131, 338] width 145 height 11
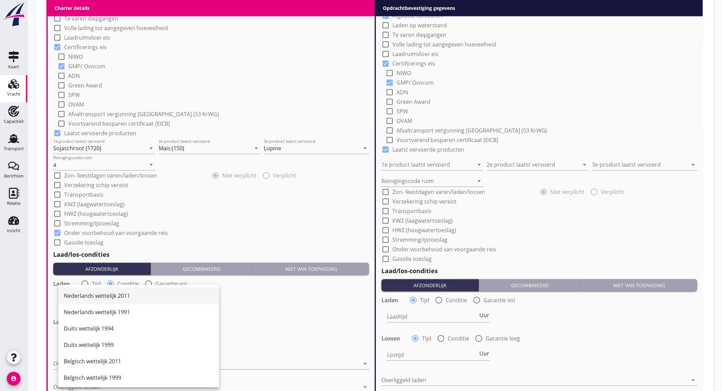
click at [116, 288] on div "Nederlands wettelijk 2011" at bounding box center [139, 295] width 150 height 16
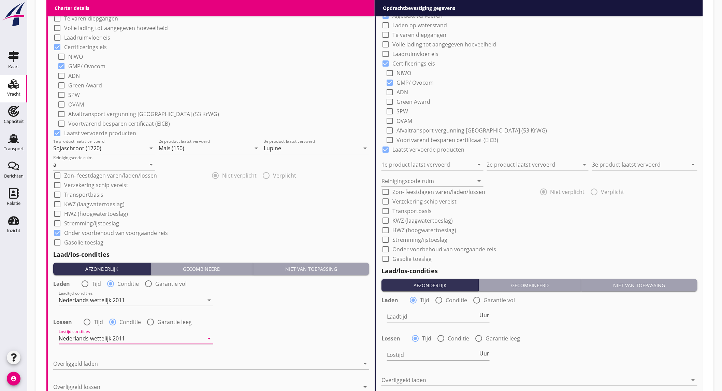
click at [270, 311] on div "Laadtijd condities Nederlands wettelijk 2011 arrow_drop_down" at bounding box center [211, 300] width 317 height 25
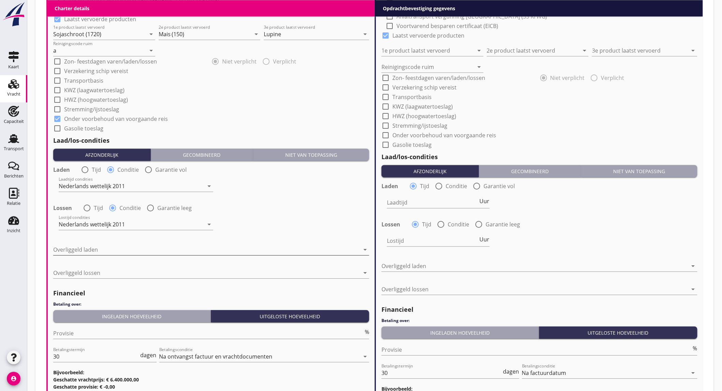
click at [159, 244] on div at bounding box center [206, 249] width 306 height 11
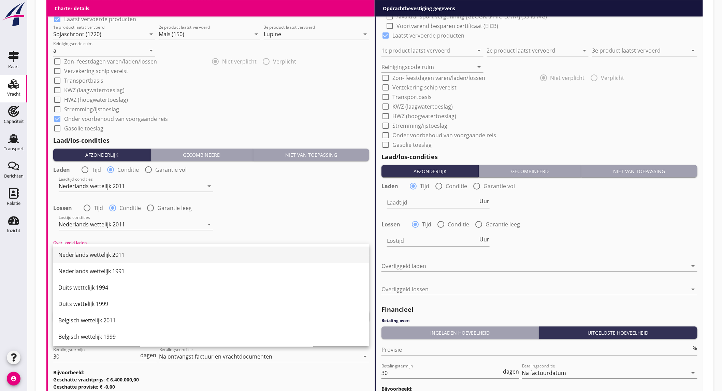
click at [156, 250] on div "Nederlands wettelijk 2011" at bounding box center [210, 254] width 305 height 8
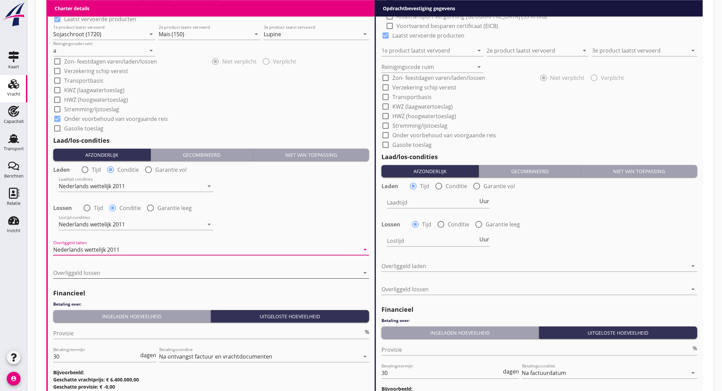
click at [145, 274] on div at bounding box center [206, 272] width 306 height 11
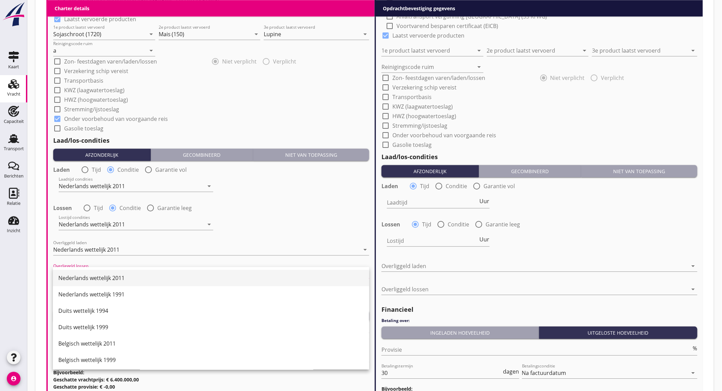
click at [144, 277] on div "Nederlands wettelijk 2011" at bounding box center [210, 278] width 305 height 8
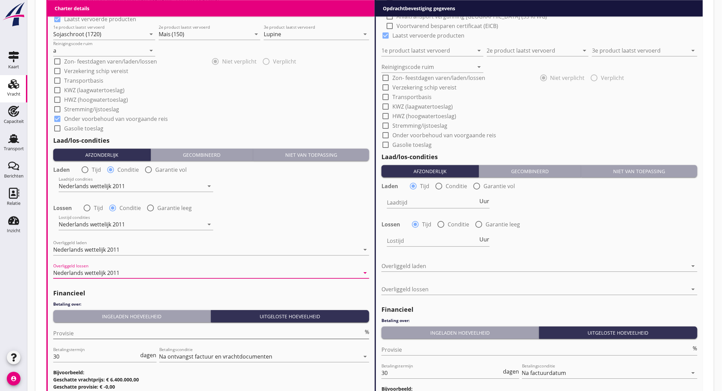
click at [109, 331] on input "Provisie" at bounding box center [208, 332] width 310 height 11
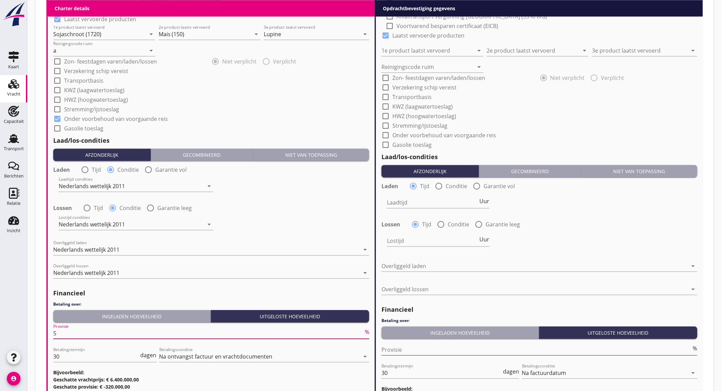
type input "5"
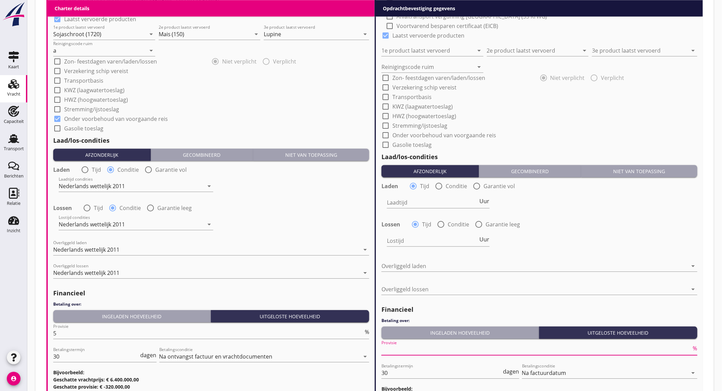
click at [441, 353] on input "Provisie" at bounding box center [536, 349] width 310 height 11
type input "2"
type input "2.5"
click at [570, 242] on div "Lostijd Uur" at bounding box center [539, 241] width 317 height 25
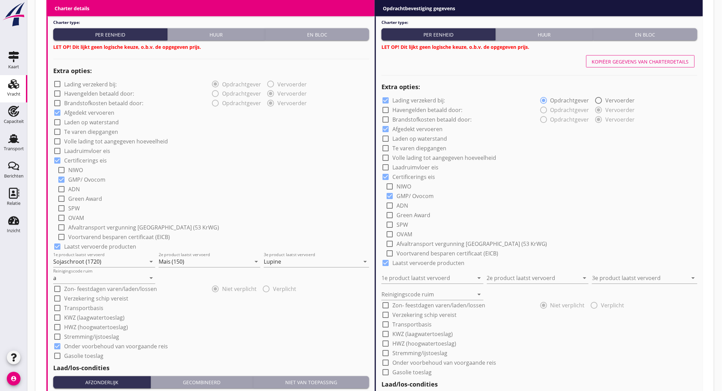
click at [649, 62] on div "Kopiëer gegevens van charterdetails" at bounding box center [640, 61] width 97 height 7
checkbox input "false"
type input "Sojaschroot (1720)"
type input "Mais (150)"
type input "Lupine"
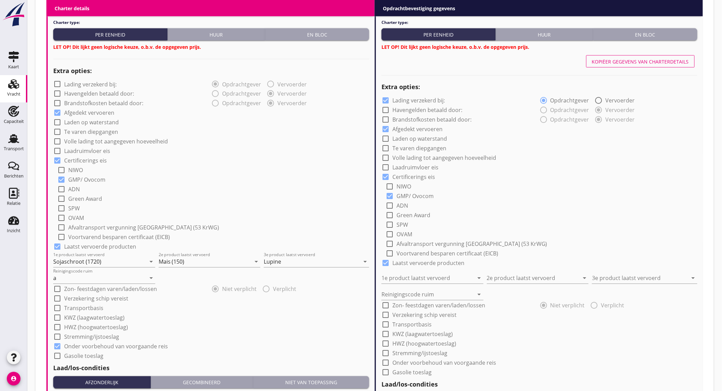
type input "a"
checkbox input "true"
radio input "false"
radio input "true"
radio input "false"
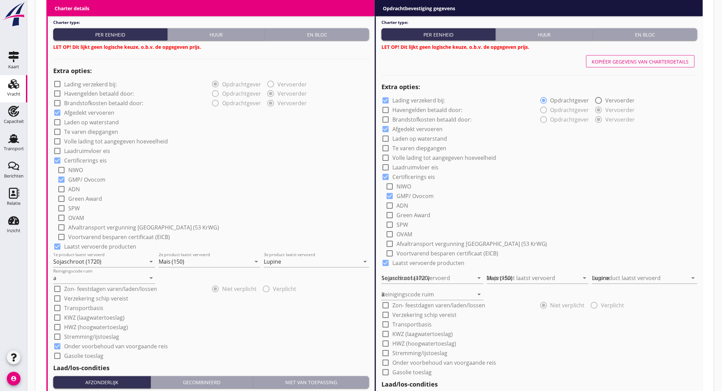
radio input "true"
click at [652, 41] on div "Charter type: Per eenheid Huur En bloc LET OP! Dit lijkt geen logische keuze, o…" at bounding box center [539, 34] width 316 height 31
click at [653, 36] on div "En bloc" at bounding box center [645, 34] width 99 height 7
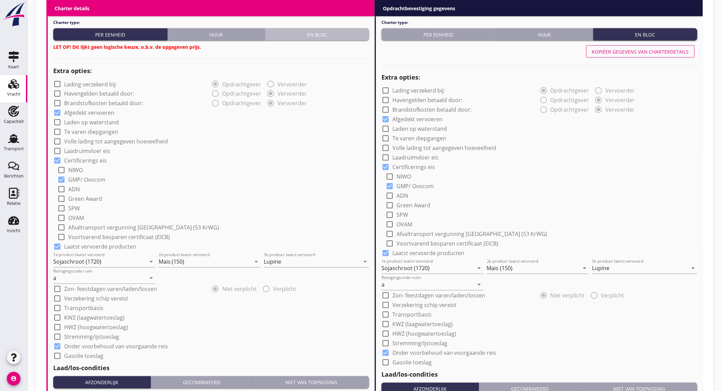
click at [336, 32] on div "En bloc" at bounding box center [317, 34] width 99 height 7
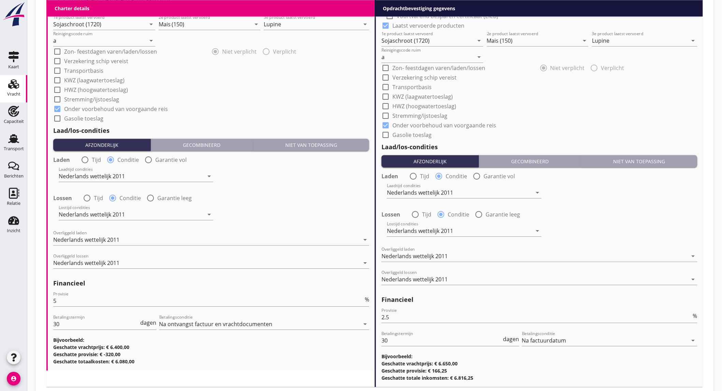
scroll to position [724, 0]
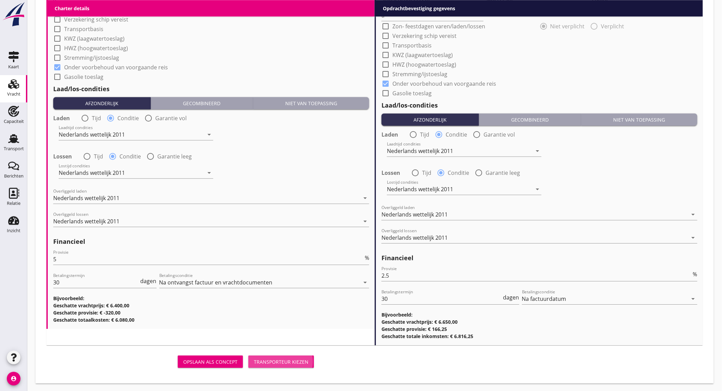
click at [292, 362] on div "Transporteur kiezen" at bounding box center [281, 361] width 55 height 7
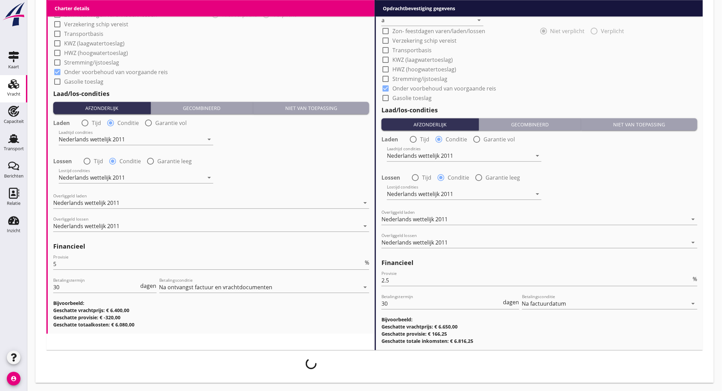
scroll to position [718, 0]
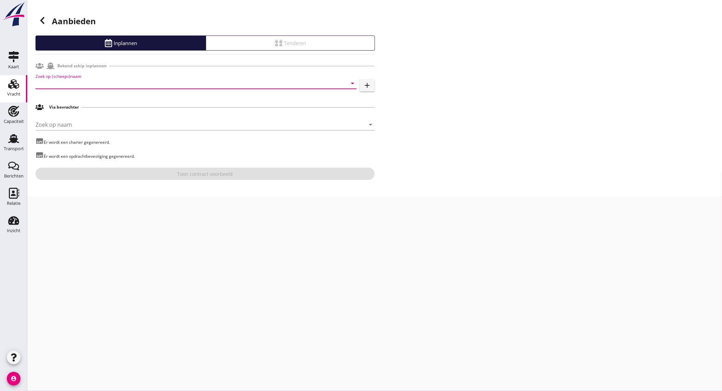
click at [108, 86] on input "Zoek op (scheeps)naam" at bounding box center [186, 83] width 302 height 11
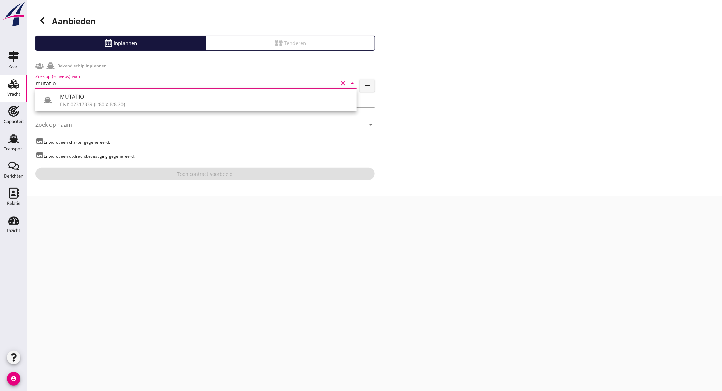
click at [105, 101] on div "ENI: 02317339 (L:80 x B:8.20)" at bounding box center [205, 104] width 291 height 7
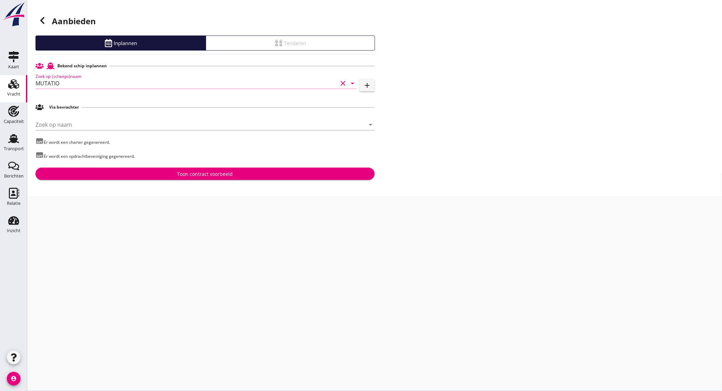
type input "MUTATIO"
click at [164, 171] on div "Toon contract voorbeeld" at bounding box center [205, 173] width 328 height 7
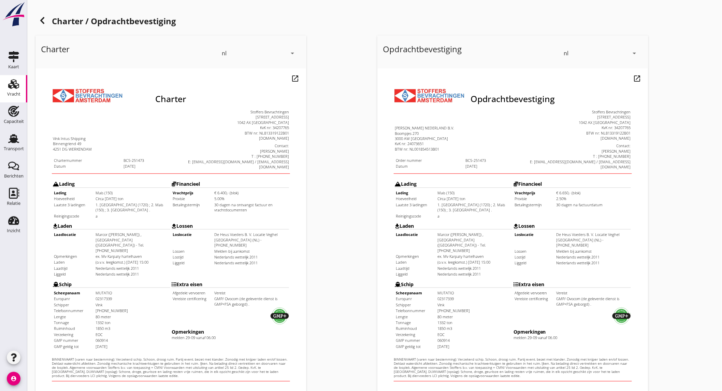
scroll to position [114, 0]
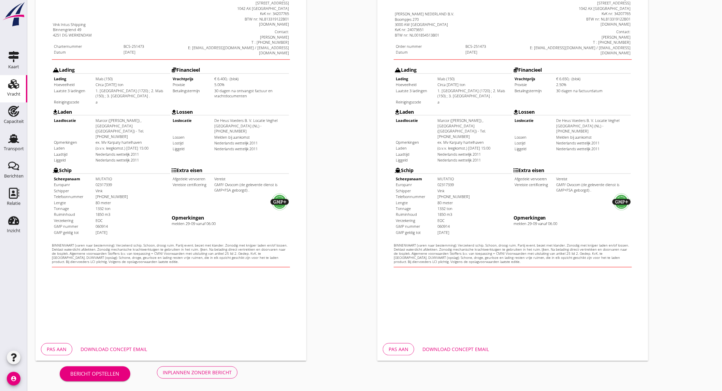
click at [119, 346] on div "Download concept email" at bounding box center [114, 348] width 67 height 7
click at [452, 345] on div "Download concept email" at bounding box center [455, 348] width 67 height 7
click at [103, 349] on div "Download concept email" at bounding box center [114, 348] width 67 height 7
click at [190, 369] on div "Inplannen zonder bericht" at bounding box center [197, 371] width 69 height 7
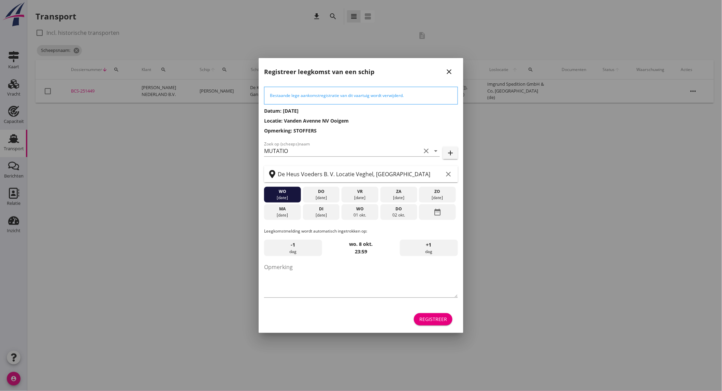
click at [453, 72] on icon "close" at bounding box center [449, 72] width 8 height 8
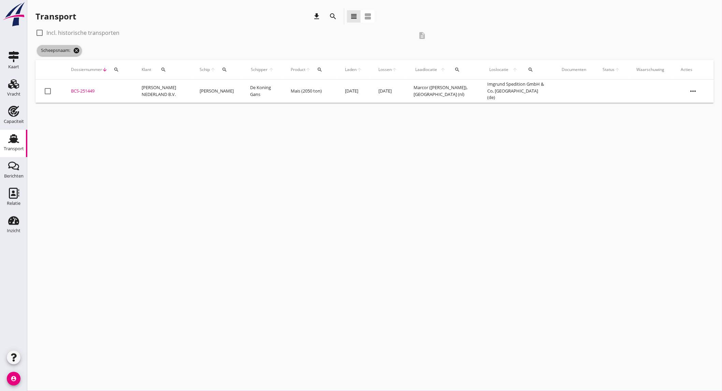
click at [75, 48] on icon "cancel" at bounding box center [76, 50] width 7 height 7
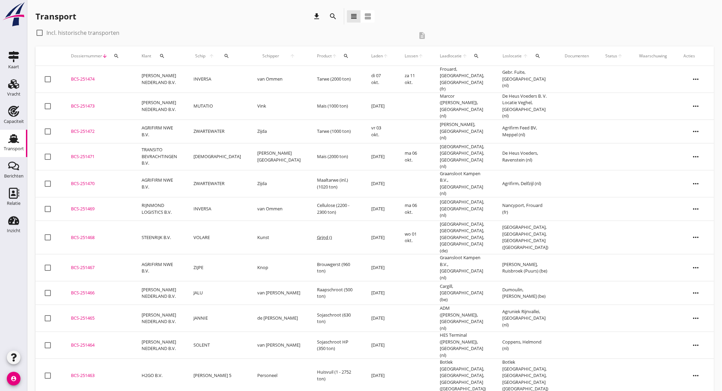
click at [185, 98] on td "[PERSON_NAME] NEDERLAND B.V." at bounding box center [159, 105] width 52 height 27
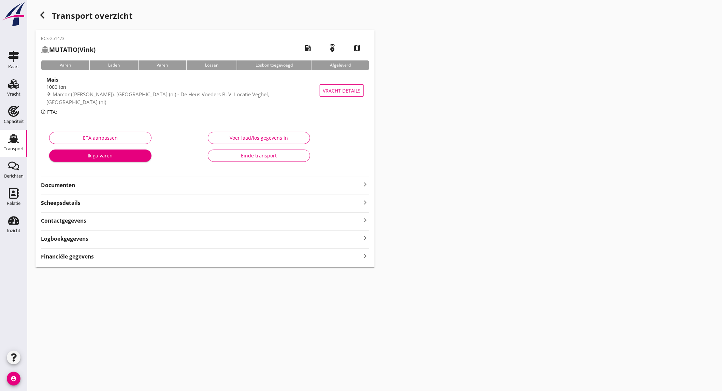
click at [116, 90] on div "1000 ton" at bounding box center [183, 86] width 275 height 7
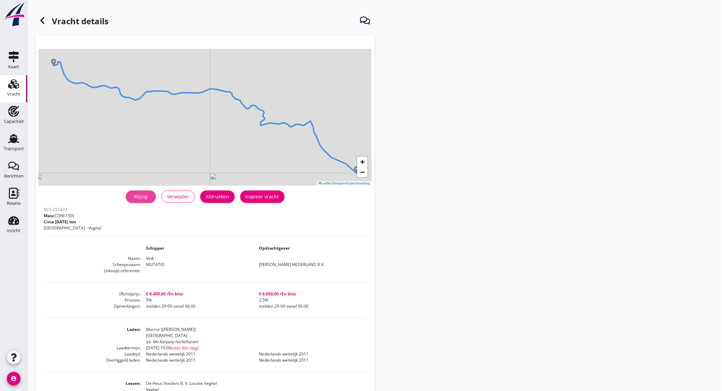
click at [147, 194] on div "Wijzig" at bounding box center [140, 196] width 19 height 7
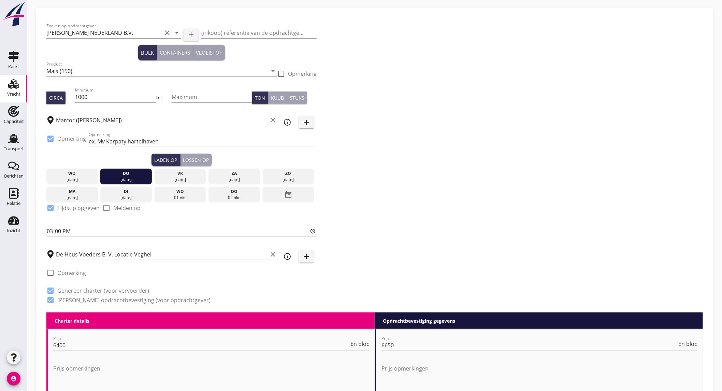
click at [273, 121] on icon "clear" at bounding box center [273, 120] width 8 height 8
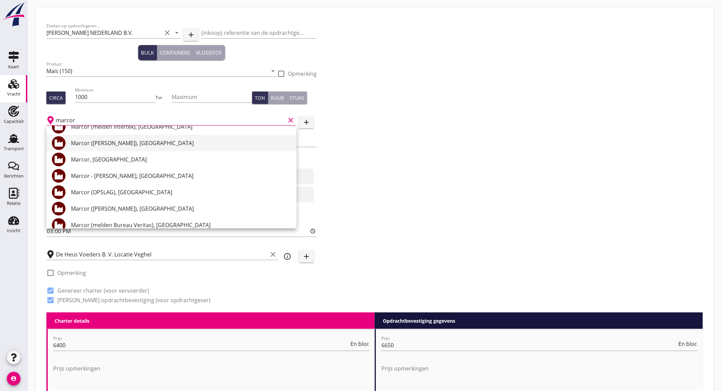
scroll to position [114, 0]
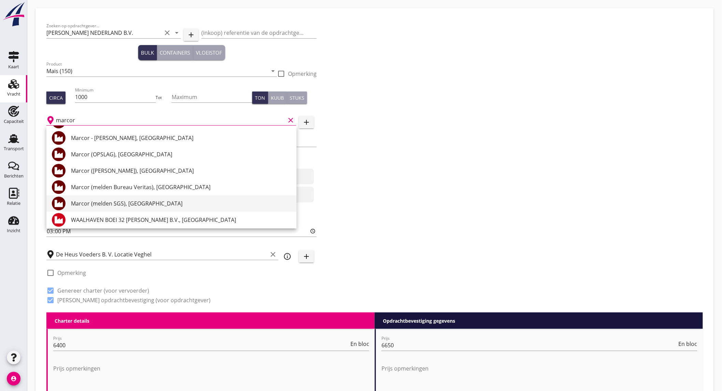
click at [154, 203] on div "Marcor (melden SGS), Rotterdam" at bounding box center [181, 203] width 220 height 8
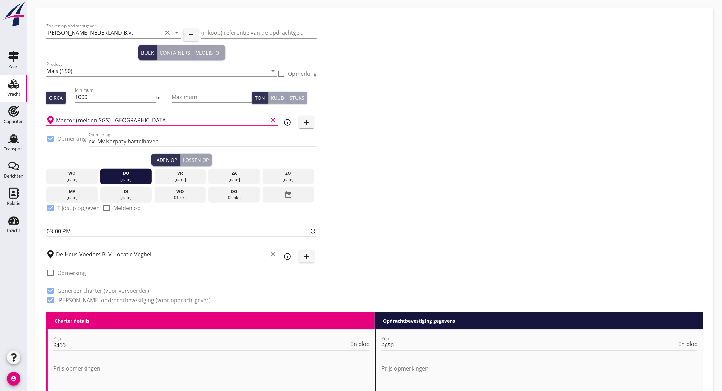
scroll to position [703, 0]
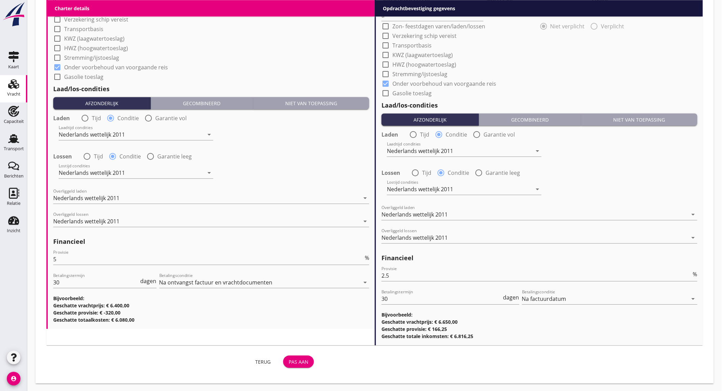
type input "Marcor (melden SGS), Rotterdam"
click at [296, 362] on div "Pas aan" at bounding box center [299, 361] width 20 height 7
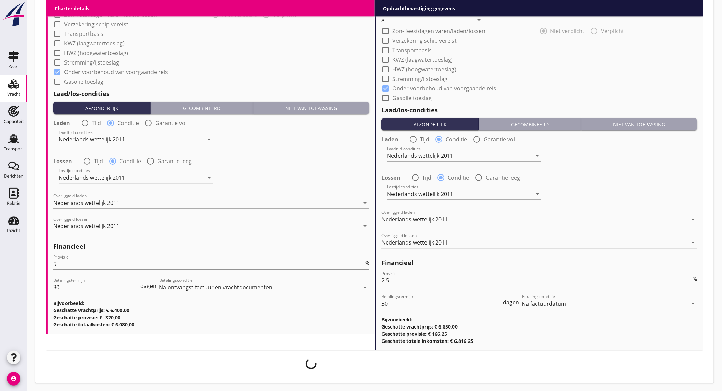
scroll to position [698, 0]
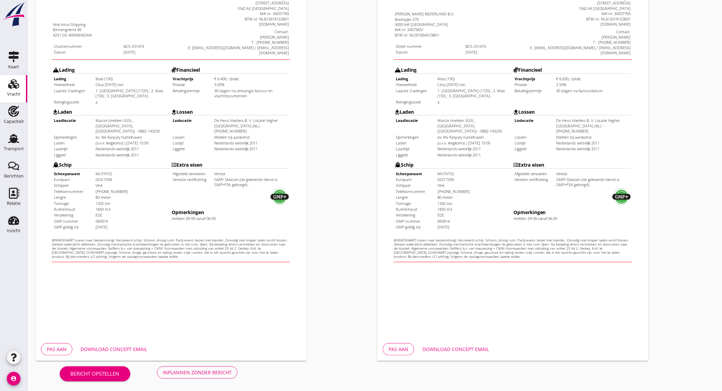
click at [138, 348] on div "Download concept email" at bounding box center [114, 348] width 67 height 7
click at [476, 351] on div "Download concept email" at bounding box center [455, 348] width 67 height 7
click at [191, 367] on button "Inplannen zonder bericht" at bounding box center [197, 372] width 81 height 12
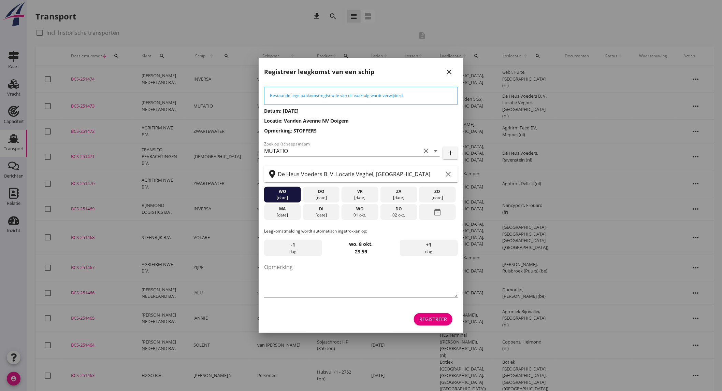
click at [287, 212] on div "29 sep." at bounding box center [282, 215] width 33 height 6
click at [433, 316] on div "Registreer" at bounding box center [433, 318] width 28 height 7
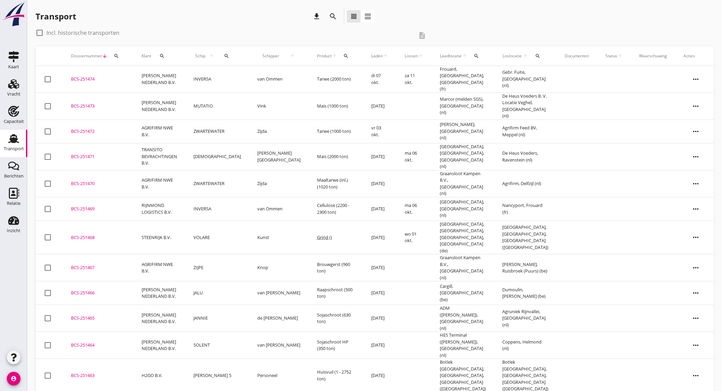
click at [182, 103] on td "[PERSON_NAME] NEDERLAND B.V." at bounding box center [159, 105] width 52 height 27
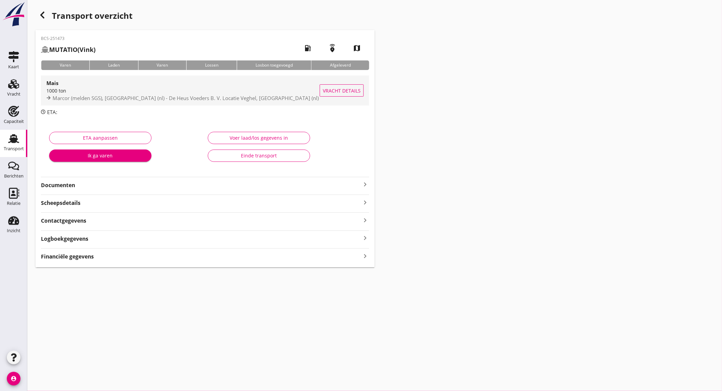
click at [77, 97] on span "Marcor (melden SGS), Rotterdam (nl) - De Heus Voeders B. V. Locatie Veghel, Veg…" at bounding box center [186, 97] width 266 height 7
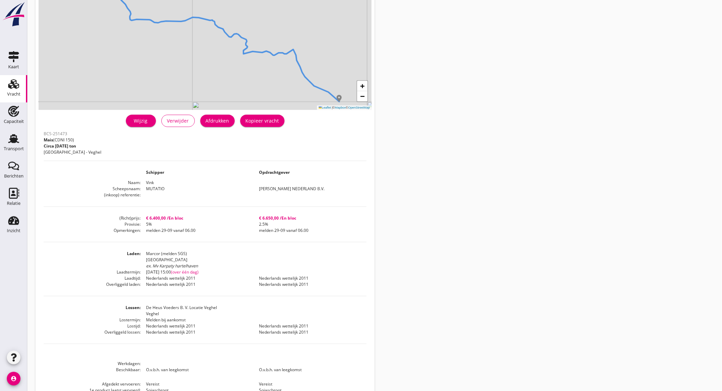
scroll to position [114, 0]
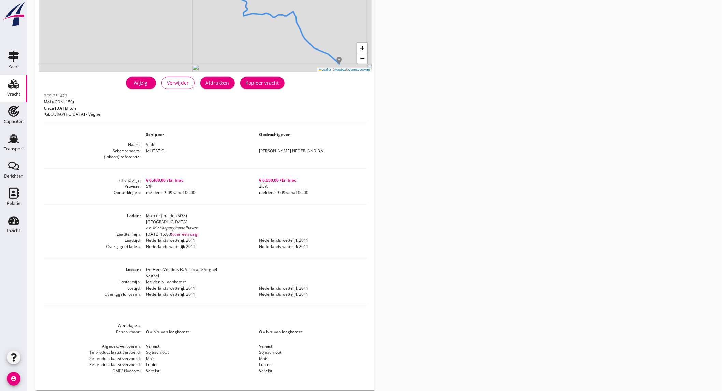
click at [16, 92] on div "Vracht" at bounding box center [13, 94] width 13 height 4
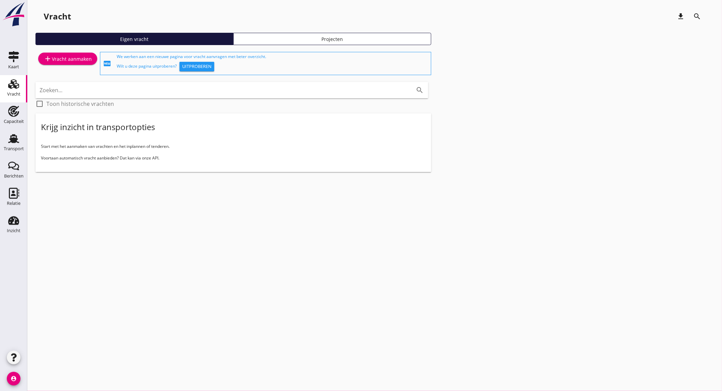
click at [78, 60] on div "add Vracht aanmaken" at bounding box center [68, 59] width 48 height 8
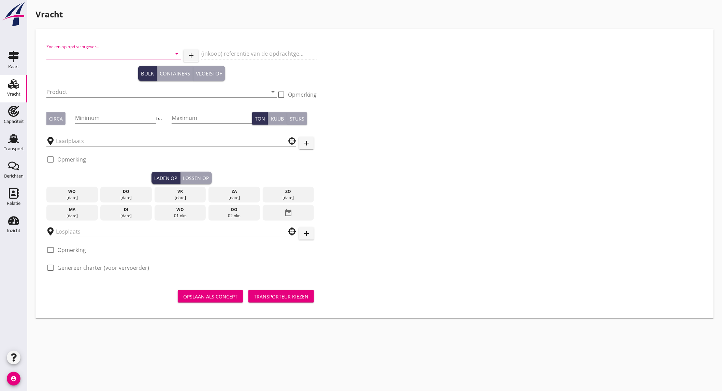
click at [77, 53] on input "Zoeken op opdrachtgever..." at bounding box center [103, 53] width 115 height 11
drag, startPoint x: -72, startPoint y: 44, endPoint x: -111, endPoint y: 44, distance: 38.9
click at [0, 44] on html "+31(NL) +32(BE) +33(FR) +49(DE) +36(HU) +41(CH) +48(PL) +352(LU) +43(AU) +420(C…" at bounding box center [361, 195] width 722 height 391
type input "g"
drag, startPoint x: 82, startPoint y: 55, endPoint x: -56, endPoint y: 49, distance: 138.6
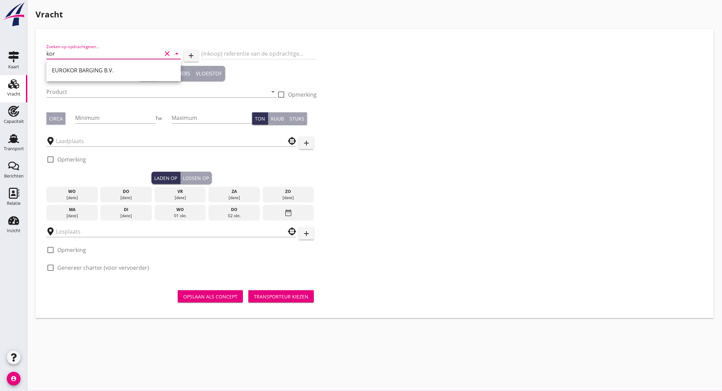
click at [0, 49] on html "+31(NL) +32(BE) +33(FR) +49(DE) +36(HU) +41(CH) +48(PL) +352(LU) +43(AU) +420(C…" at bounding box center [361, 195] width 722 height 391
type input "G"
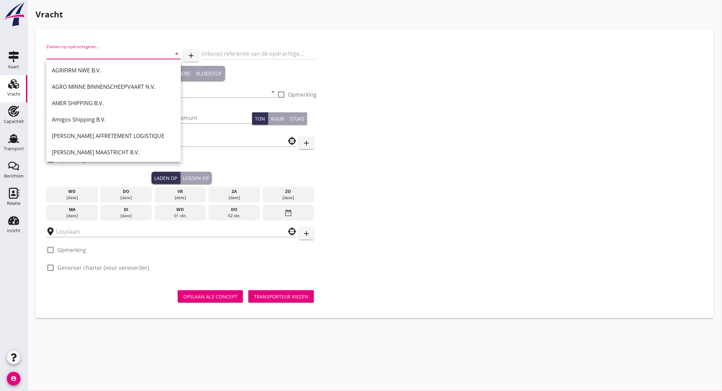
click at [188, 53] on icon "add" at bounding box center [191, 56] width 8 height 8
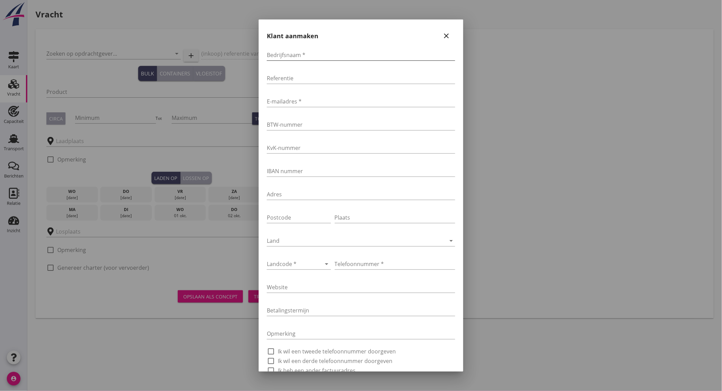
click at [307, 59] on input "Bedrijfsnaam *" at bounding box center [361, 54] width 188 height 11
type input "Gebr. De Korte Handel- en Transportmaatschappij B.V."
click at [305, 102] on input "E-mailadres *" at bounding box center [361, 101] width 188 height 11
type input "info@bebr-de-korte.nl"
click at [299, 262] on div at bounding box center [289, 263] width 45 height 11
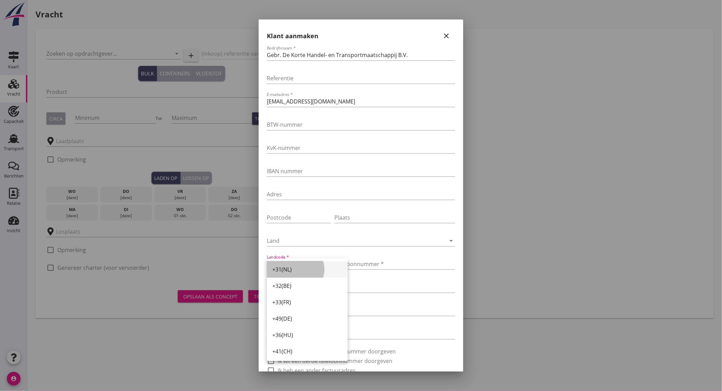
click at [297, 269] on div "+31(NL)" at bounding box center [307, 269] width 70 height 8
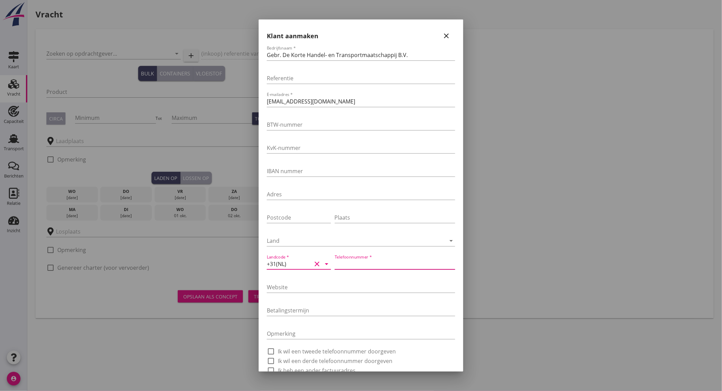
click at [376, 265] on input "Telefoonnummer *" at bounding box center [395, 263] width 120 height 11
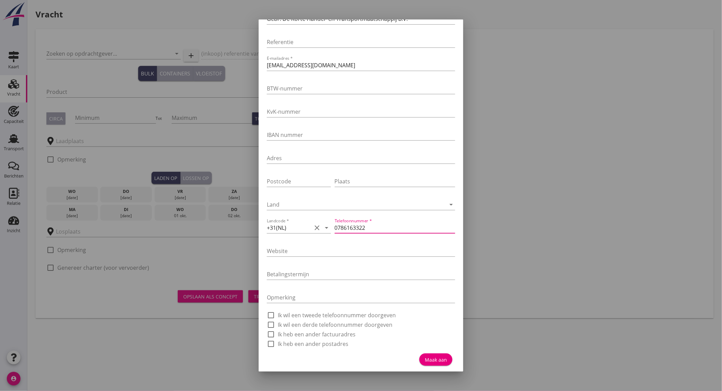
type input "0786163322"
click at [429, 356] on div "Maak aan" at bounding box center [436, 359] width 22 height 7
type input "Gebr. De Korte Handel- en Transportmaatschappij B.V."
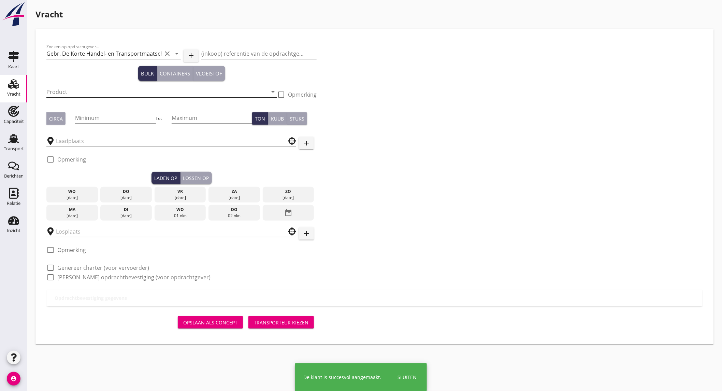
click at [66, 90] on input "Product" at bounding box center [156, 91] width 221 height 11
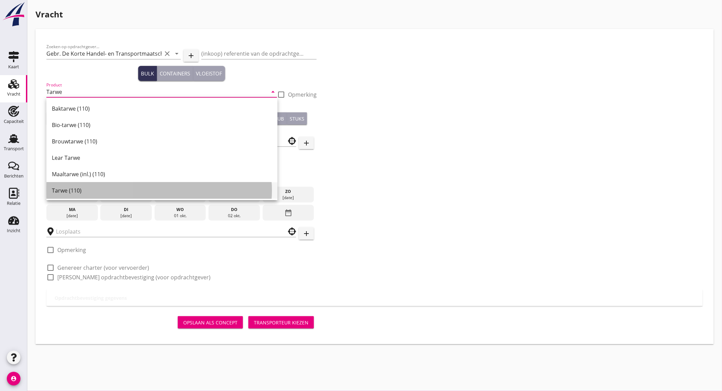
click at [88, 192] on div "Tarwe (110)" at bounding box center [162, 190] width 220 height 8
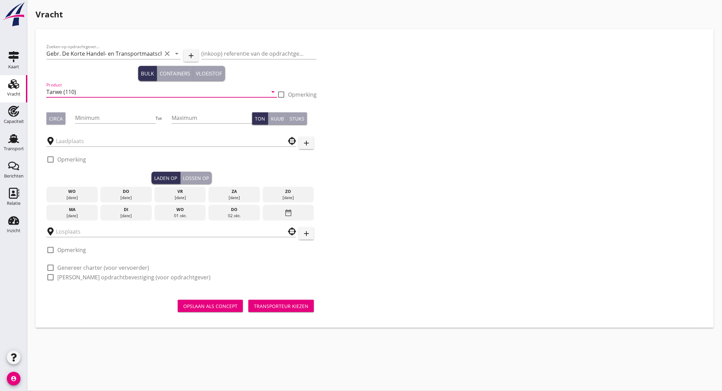
type input "Tarwe (110)"
click at [55, 119] on div "Circa" at bounding box center [56, 118] width 14 height 7
click at [94, 118] on input "Minimum" at bounding box center [115, 117] width 81 height 11
type input "2000"
click at [86, 139] on input "text" at bounding box center [166, 140] width 221 height 11
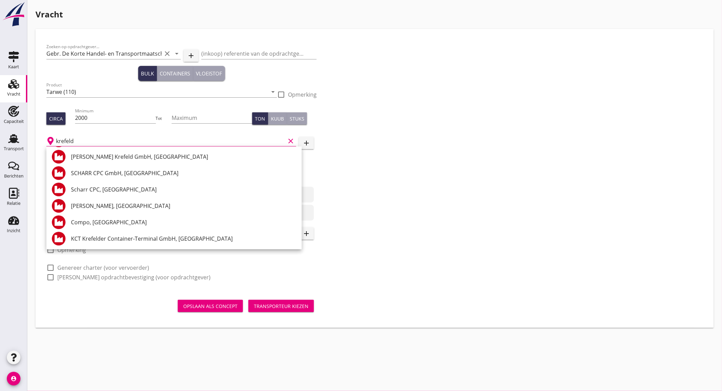
scroll to position [0, 0]
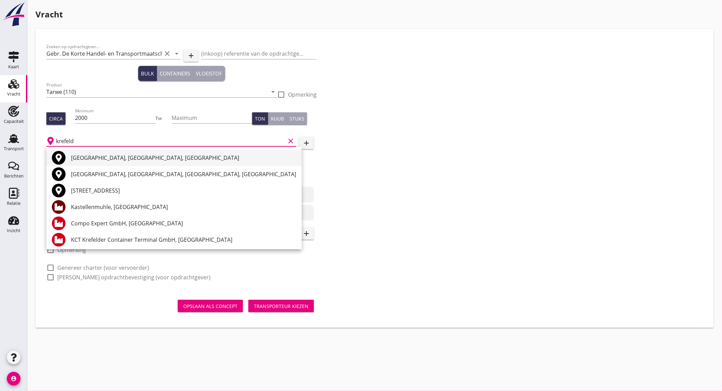
click at [106, 154] on div "Krefeld, North Rhine-Westphalia, Germany" at bounding box center [183, 158] width 225 height 8
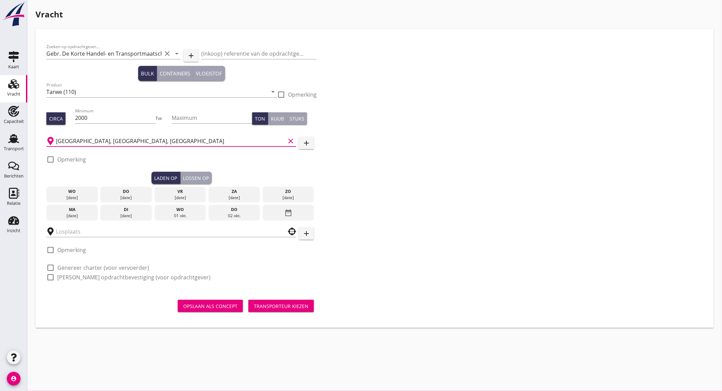
type input "Krefeld, North Rhine-Westphalia, Germany"
click at [82, 158] on label "Opmerking" at bounding box center [71, 159] width 29 height 7
checkbox input "true"
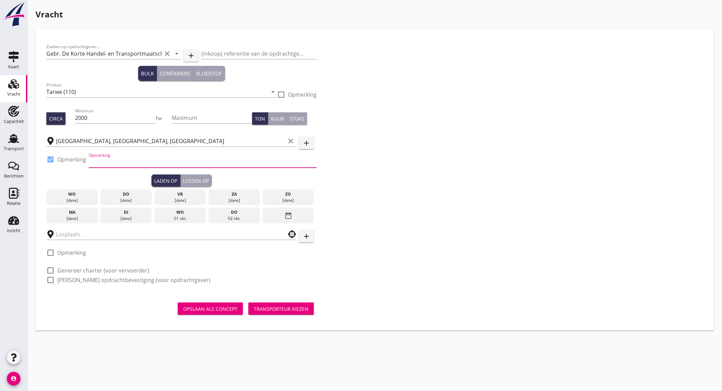
click at [126, 161] on input "Opmerking" at bounding box center [203, 162] width 228 height 11
type input "Fa. Pegels tel. 0049215165036859"
click at [86, 237] on input "text" at bounding box center [166, 234] width 221 height 11
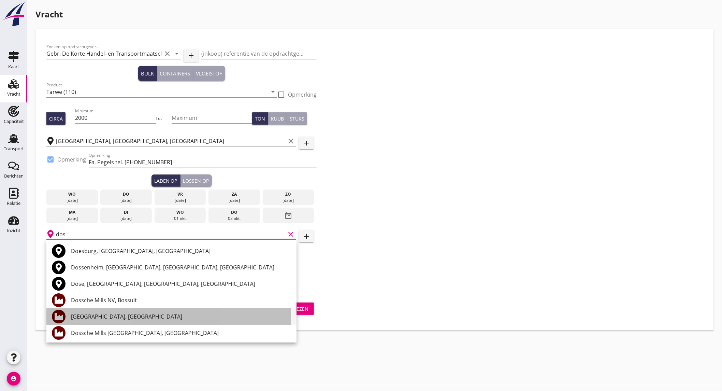
click at [111, 318] on div "Dossche Mills, Rotterdam" at bounding box center [181, 316] width 220 height 8
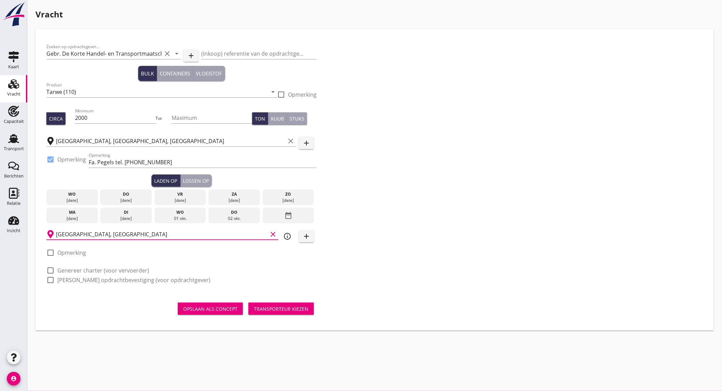
type input "Dossche Mills, Rotterdam"
click at [79, 214] on div "ma" at bounding box center [72, 212] width 48 height 6
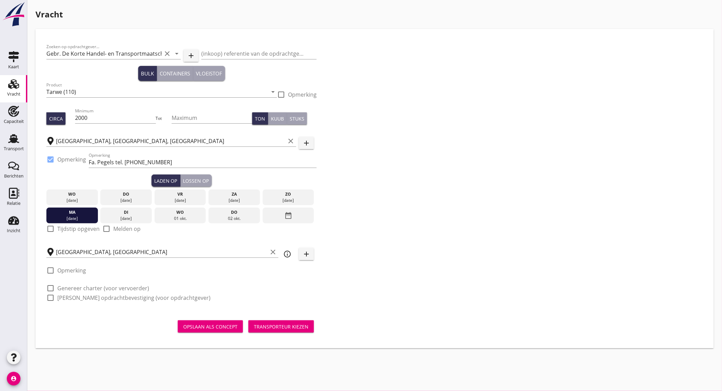
click at [72, 229] on label "Tijdstip opgeven" at bounding box center [78, 228] width 42 height 7
checkbox input "true"
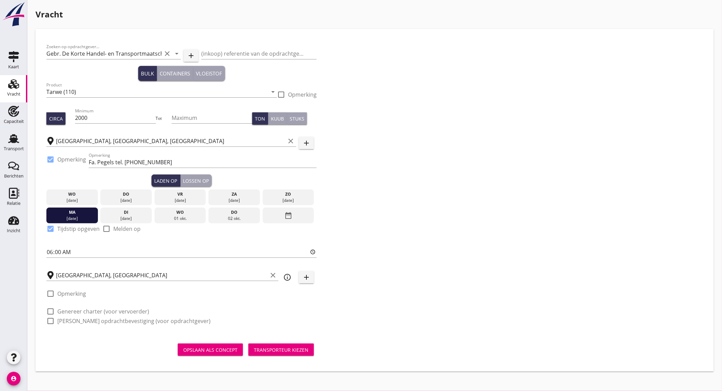
click at [82, 310] on label "Genereer charter (voor vervoerder)" at bounding box center [103, 311] width 92 height 7
checkbox input "true"
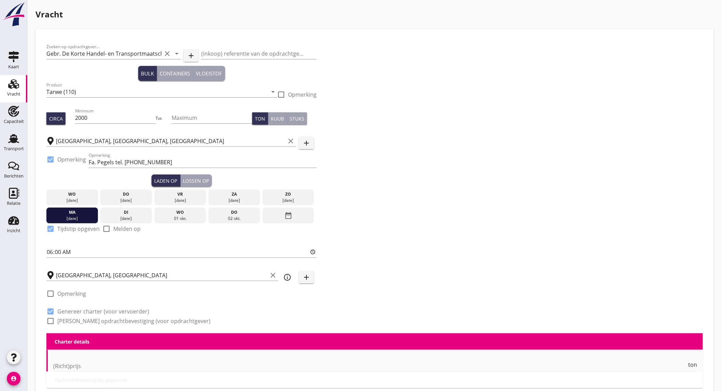
click at [82, 321] on label "Genereer opdrachtbevestiging (voor opdrachtgever)" at bounding box center [133, 320] width 153 height 7
checkbox input "true"
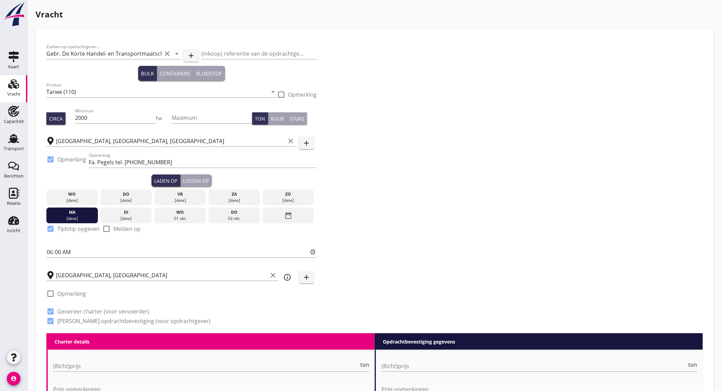
scroll to position [114, 0]
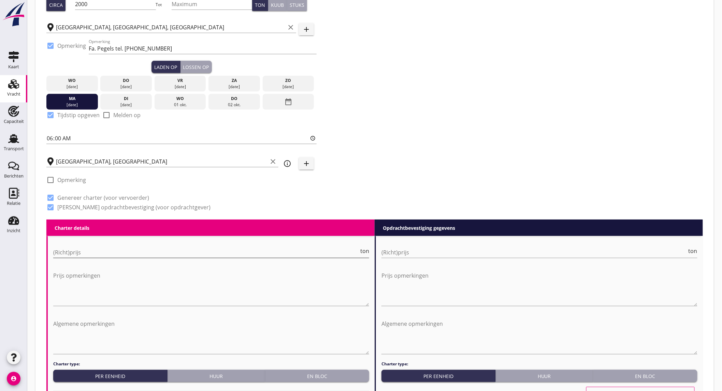
click at [92, 251] on input "(Richt)prijs" at bounding box center [206, 252] width 306 height 11
type input "14000"
click at [483, 248] on input "(Richt)prijs" at bounding box center [534, 252] width 306 height 11
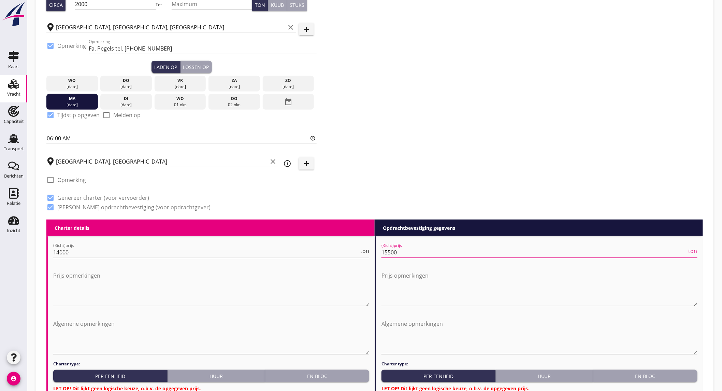
type input "15500"
click at [315, 376] on div "En bloc" at bounding box center [317, 375] width 99 height 7
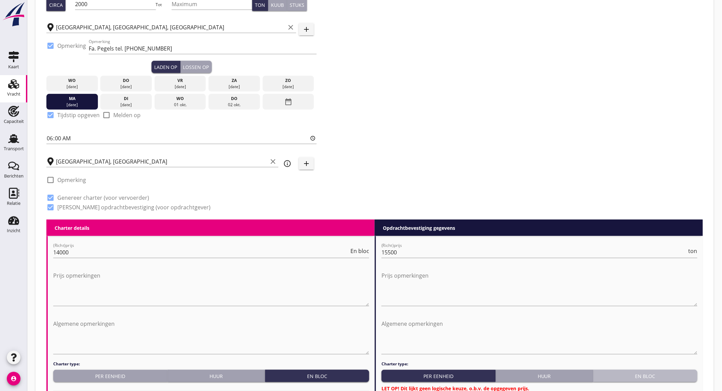
click at [645, 377] on div "En bloc" at bounding box center [645, 375] width 99 height 7
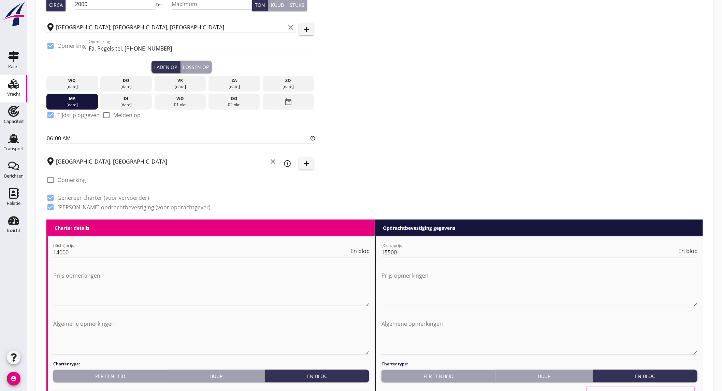
click at [127, 279] on textarea "Prijs opmerkingen" at bounding box center [211, 288] width 316 height 36
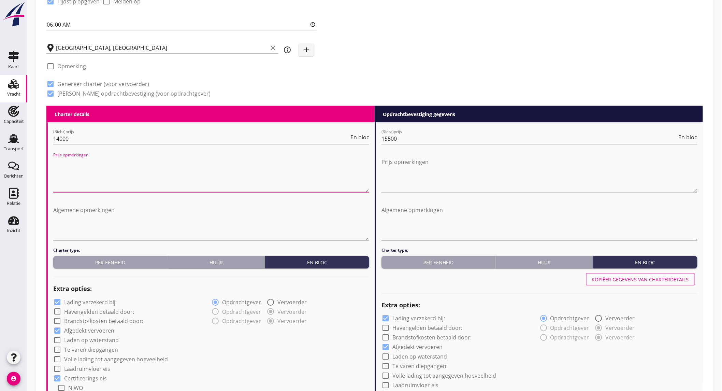
scroll to position [265, 0]
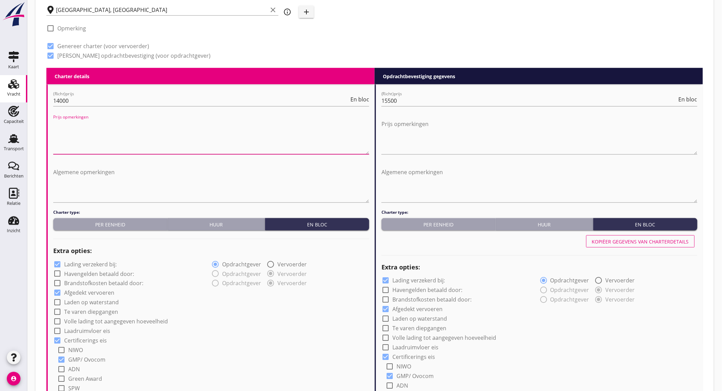
click at [95, 264] on label "Lading verzekerd bij:" at bounding box center [90, 264] width 53 height 7
checkbox input "false"
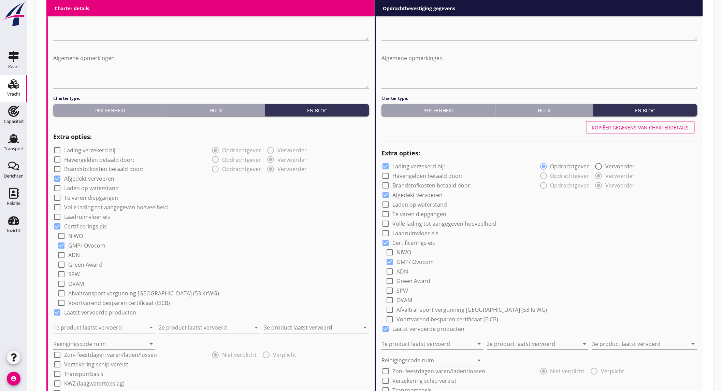
scroll to position [530, 0]
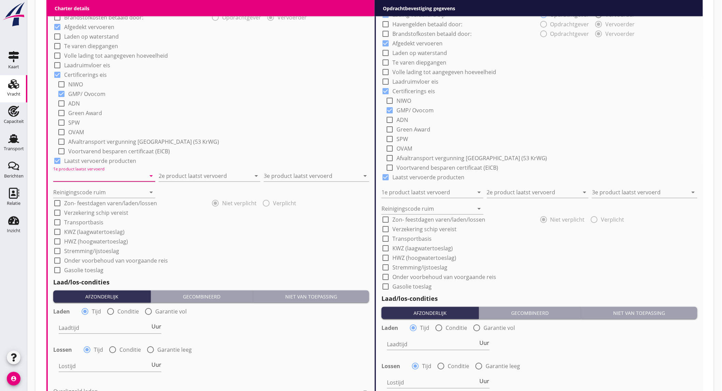
click at [125, 177] on input "1e product laatst vervoerd" at bounding box center [99, 176] width 92 height 11
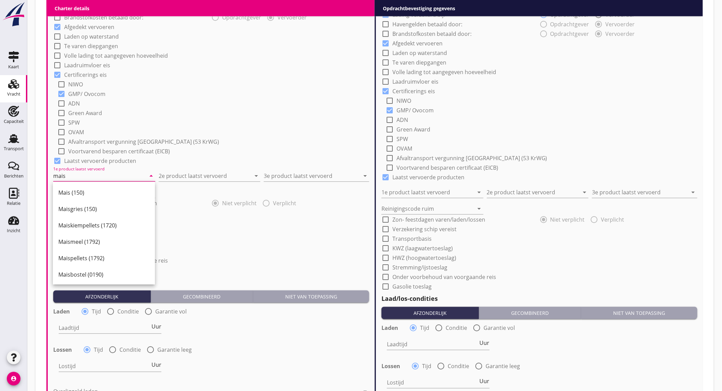
drag, startPoint x: 102, startPoint y: 193, endPoint x: 178, endPoint y: 168, distance: 80.4
click at [102, 193] on div "Mais (150)" at bounding box center [103, 193] width 91 height 8
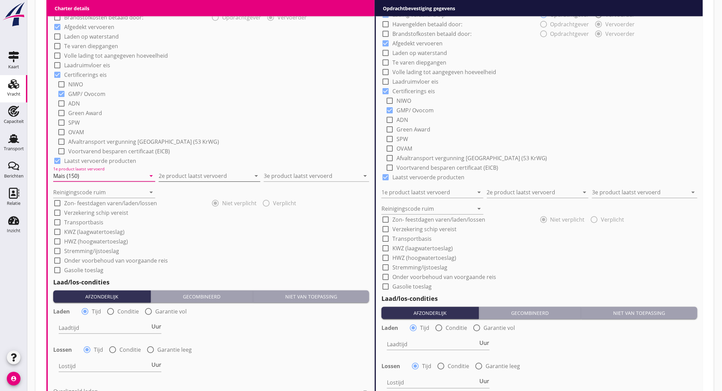
type input "Mais (150)"
click at [191, 175] on input "2e product laatst vervoerd" at bounding box center [205, 176] width 92 height 11
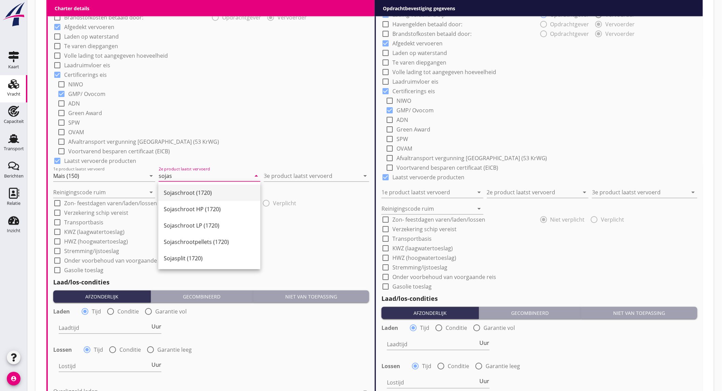
click at [193, 189] on div "Sojaschroot (1720)" at bounding box center [209, 193] width 91 height 8
type input "Sojaschroot (1720)"
click at [279, 179] on input "3e product laatst vervoerd" at bounding box center [312, 176] width 96 height 11
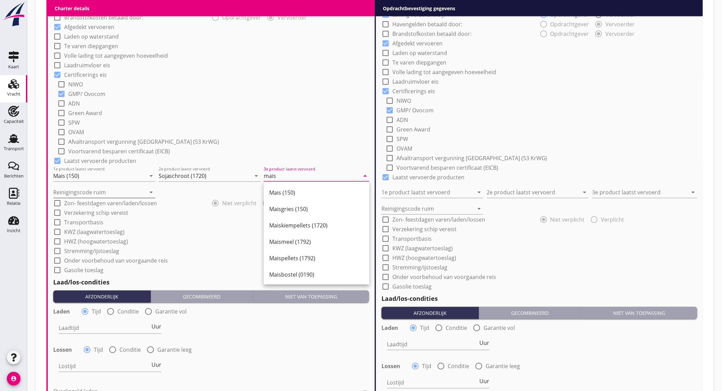
click at [285, 194] on div "Mais (150)" at bounding box center [316, 193] width 94 height 8
type input "Mais (150)"
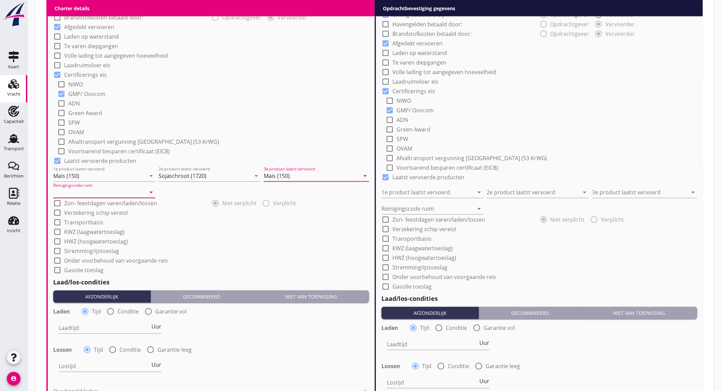
click at [130, 194] on input "Reinigingscode ruim" at bounding box center [99, 192] width 92 height 11
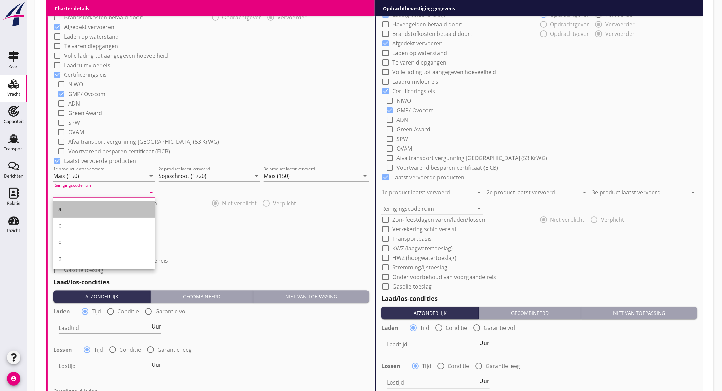
click at [109, 210] on div "a" at bounding box center [103, 209] width 91 height 8
type input "a"
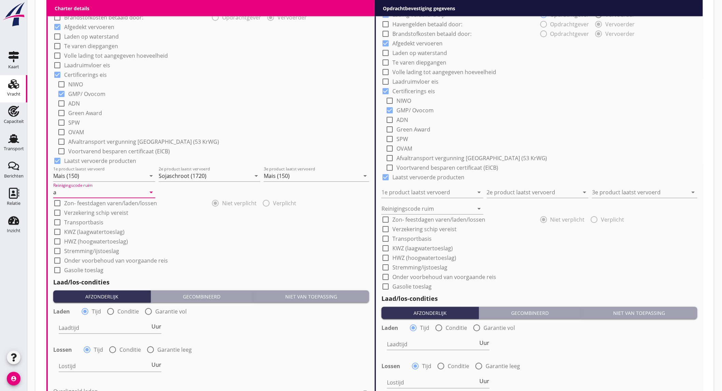
click at [73, 258] on label "Onder voorbehoud van voorgaande reis" at bounding box center [116, 260] width 104 height 7
checkbox input "true"
click at [159, 326] on span "Uur" at bounding box center [156, 326] width 10 height 5
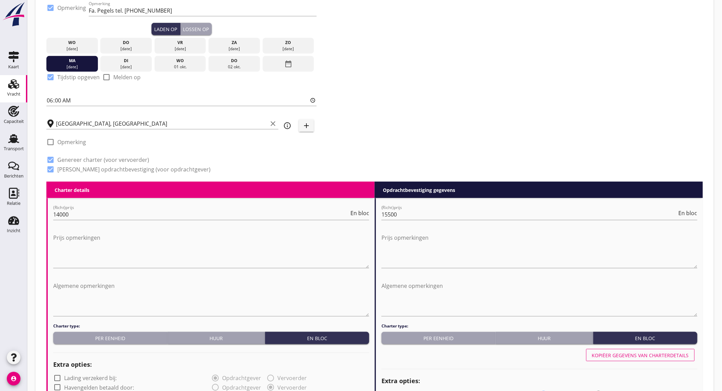
scroll to position [114, 0]
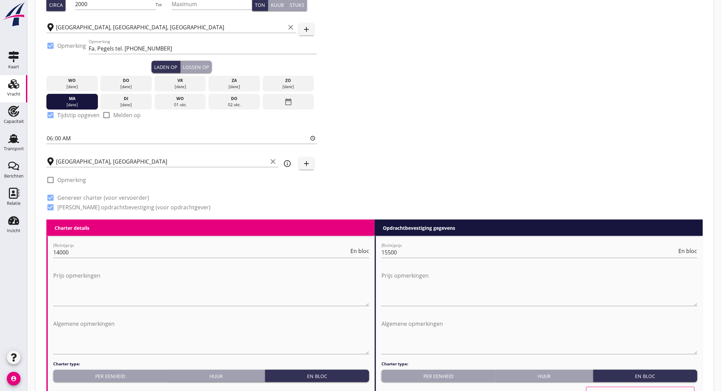
type input "2"
click at [206, 63] on div "Lossen op" at bounding box center [196, 66] width 26 height 7
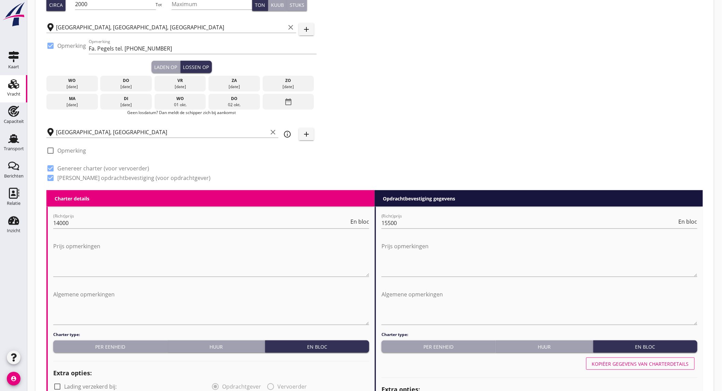
click at [243, 100] on div "do" at bounding box center [234, 99] width 48 height 6
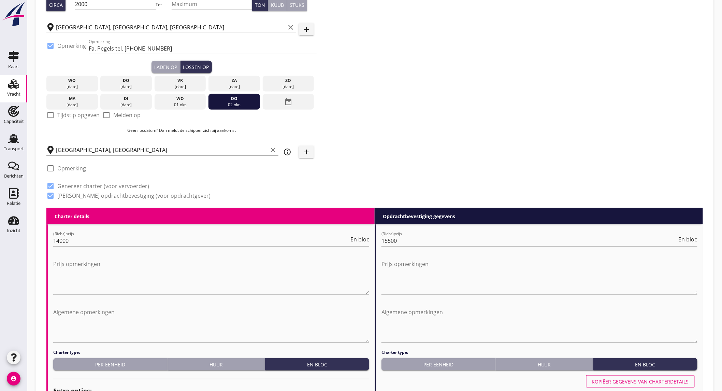
click at [88, 115] on label "Tijdstip opgeven" at bounding box center [78, 115] width 42 height 7
checkbox input "true"
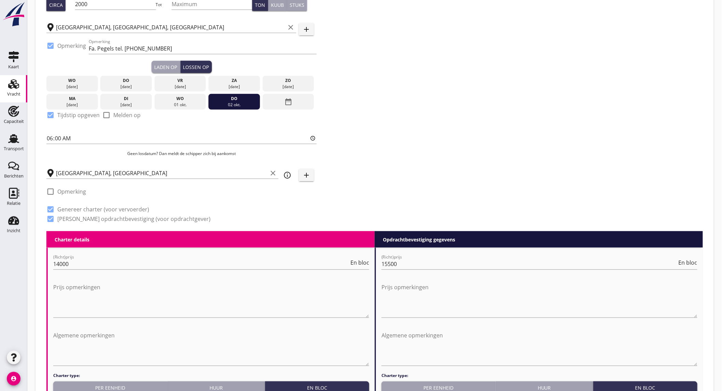
click at [472, 130] on div "Zoeken op opdrachtgever... Gebr. De Korte Handel- en Transportmaatschappij B.V.…" at bounding box center [375, 78] width 662 height 305
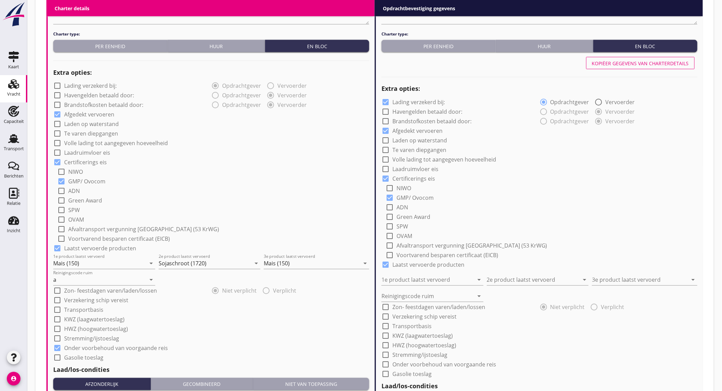
scroll to position [568, 0]
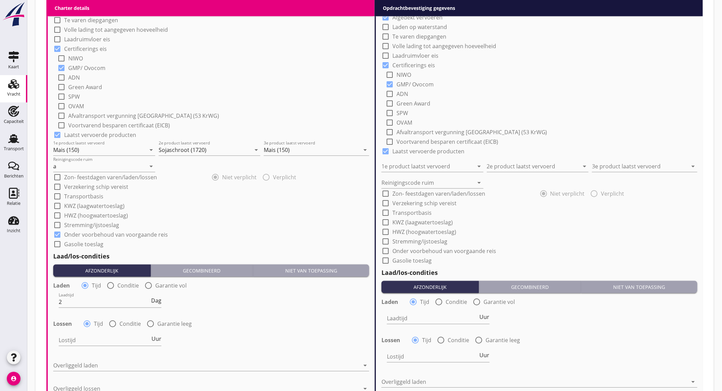
click at [121, 325] on label "Conditie" at bounding box center [129, 323] width 21 height 7
radio input "false"
radio input "true"
click at [114, 338] on div at bounding box center [131, 339] width 145 height 11
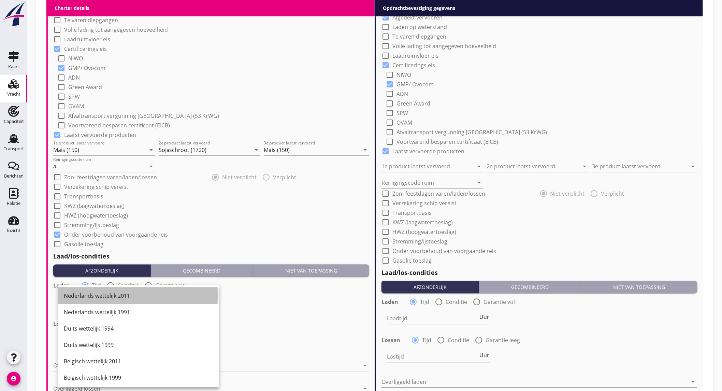
click at [118, 293] on div "Nederlands wettelijk 2011" at bounding box center [139, 295] width 150 height 8
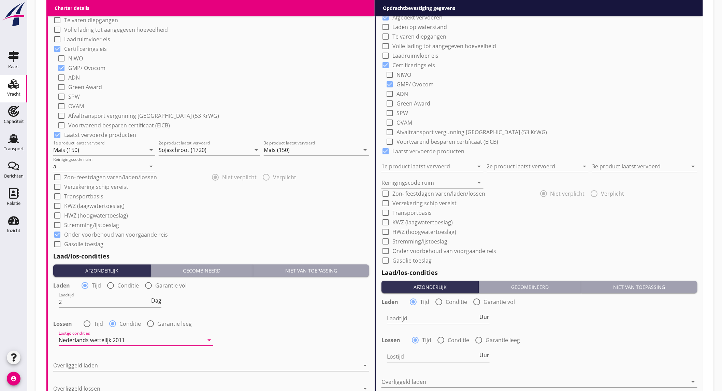
click at [144, 362] on div at bounding box center [206, 365] width 306 height 11
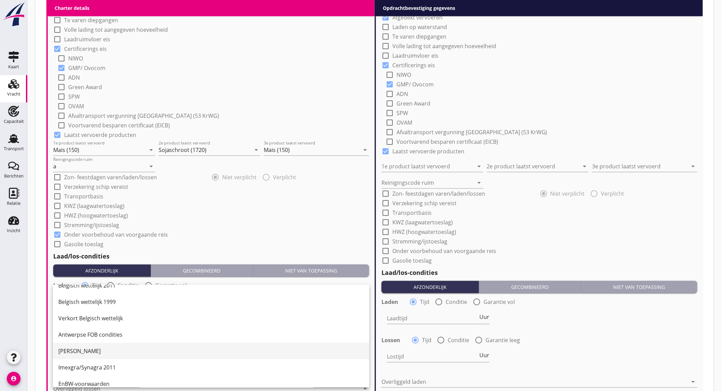
scroll to position [38, 0]
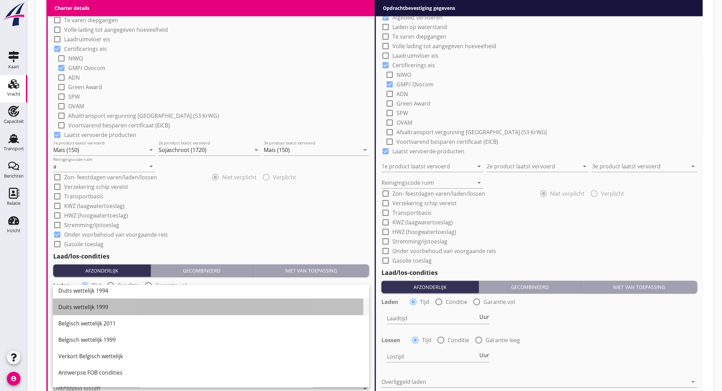
click at [102, 305] on div "Duits wettelijk 1999" at bounding box center [210, 307] width 305 height 8
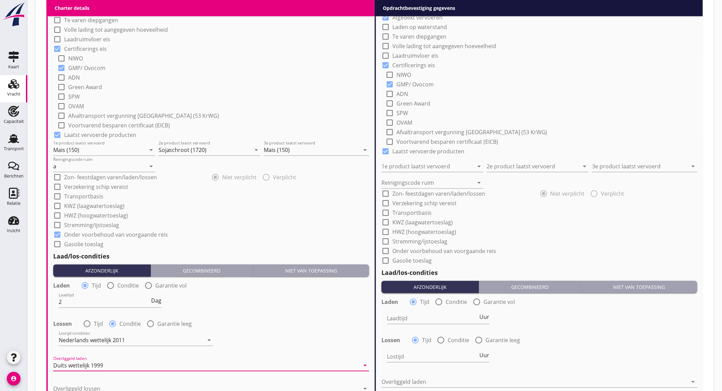
scroll to position [682, 0]
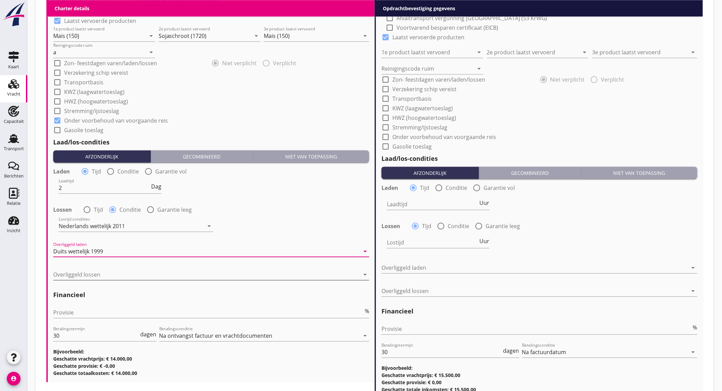
click at [151, 276] on div at bounding box center [206, 274] width 306 height 11
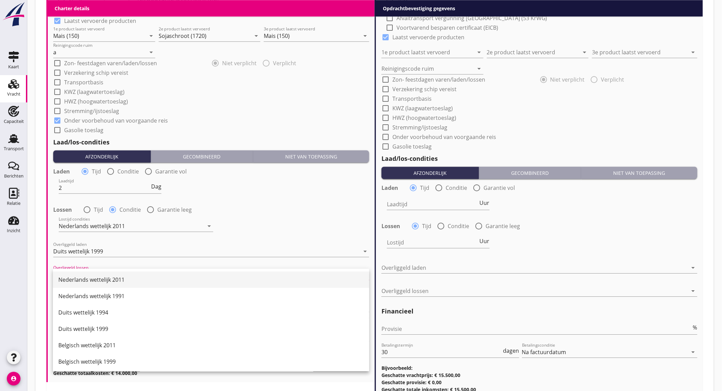
click at [138, 280] on div "Nederlands wettelijk 2011" at bounding box center [210, 279] width 305 height 8
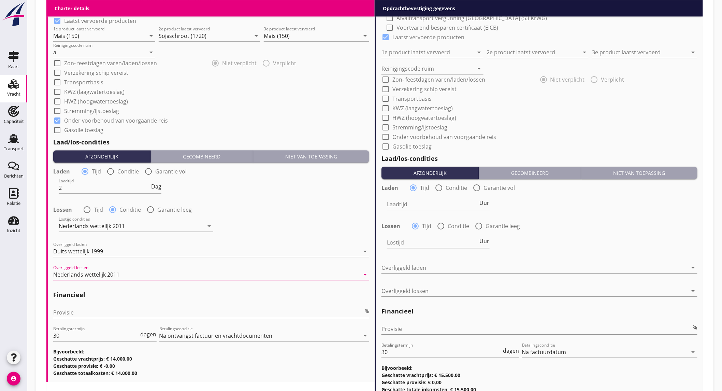
click at [101, 311] on input "Provisie" at bounding box center [208, 312] width 310 height 11
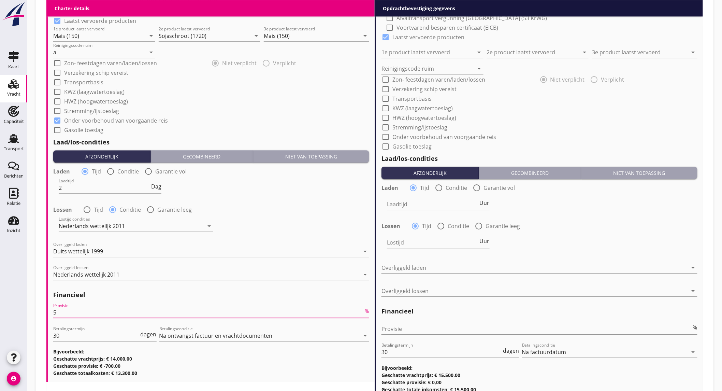
type input "5"
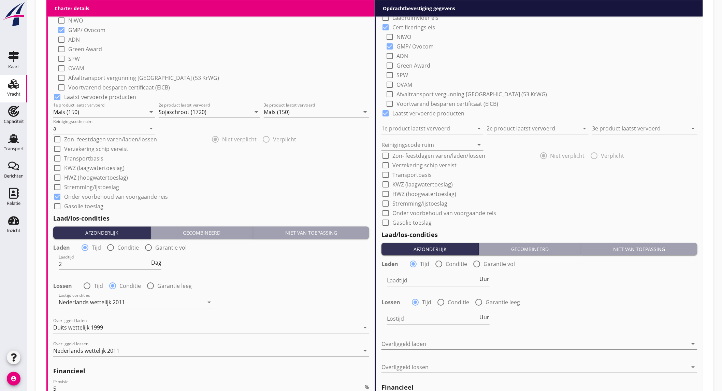
scroll to position [455, 0]
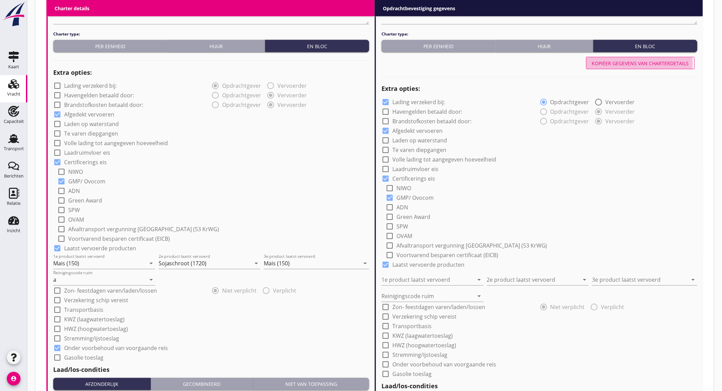
click at [626, 61] on div "Kopiëer gegevens van charterdetails" at bounding box center [640, 63] width 97 height 7
checkbox input "false"
type input "Mais (150)"
type input "Sojaschroot (1720)"
type input "Mais (150)"
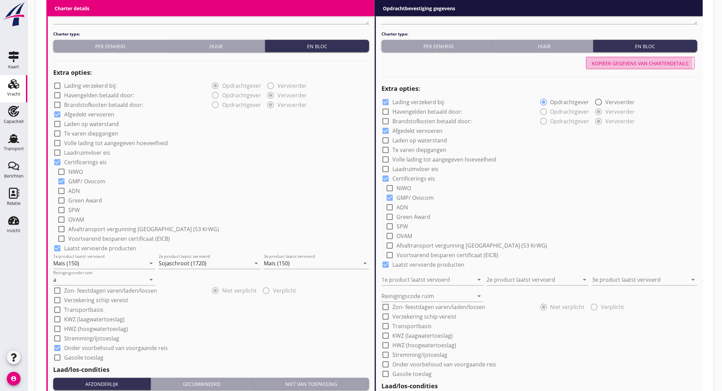
type input "a"
checkbox input "true"
type input "2"
radio input "false"
radio input "true"
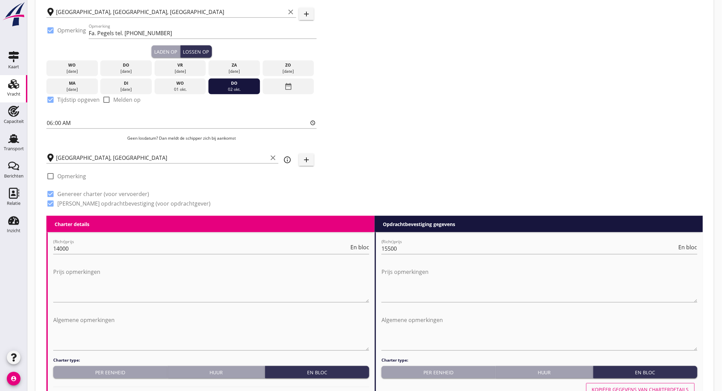
scroll to position [53, 0]
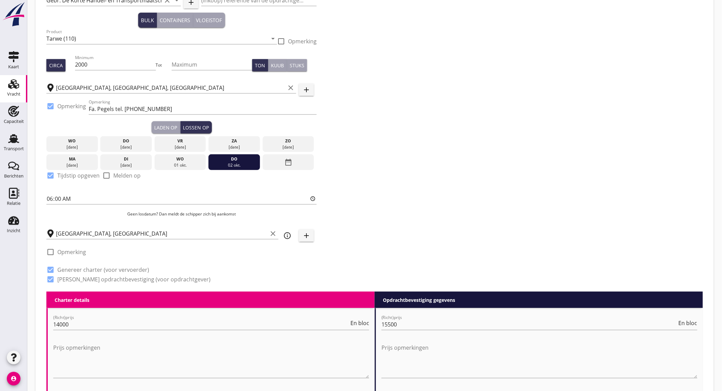
click at [168, 128] on div "Laden op" at bounding box center [165, 127] width 23 height 7
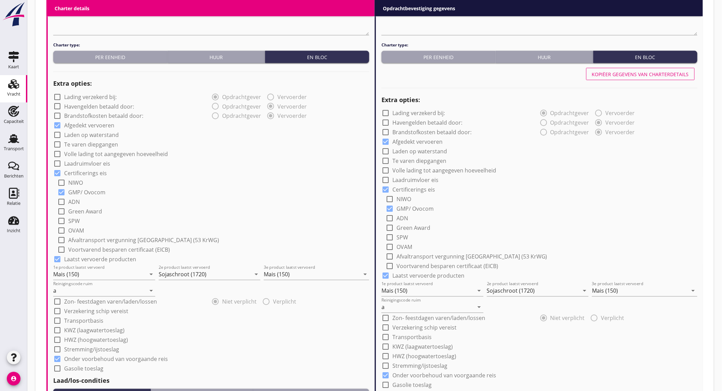
scroll to position [724, 0]
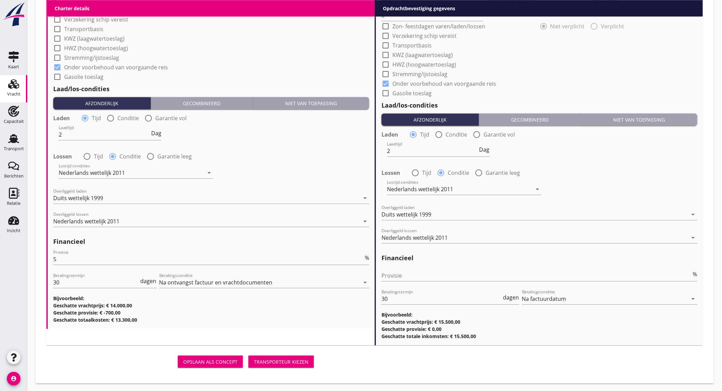
click at [276, 359] on div "Transporteur kiezen" at bounding box center [281, 361] width 55 height 7
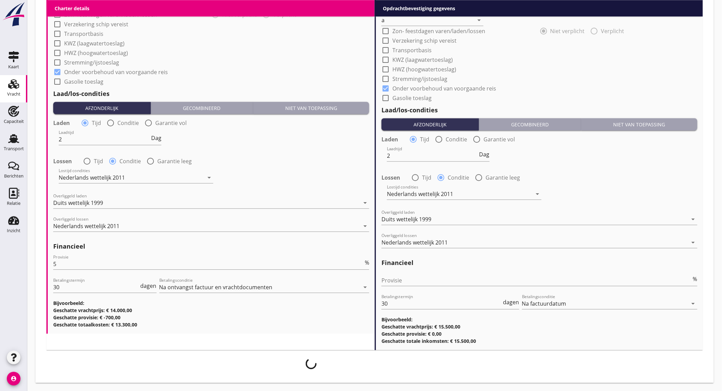
scroll to position [718, 0]
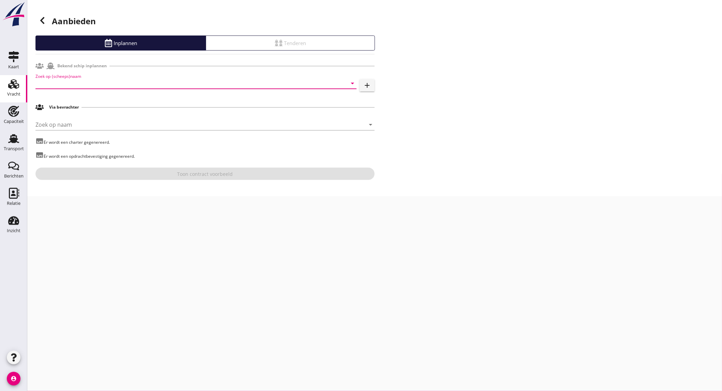
click at [63, 79] on input "Zoek op (scheeps)naam" at bounding box center [186, 83] width 302 height 11
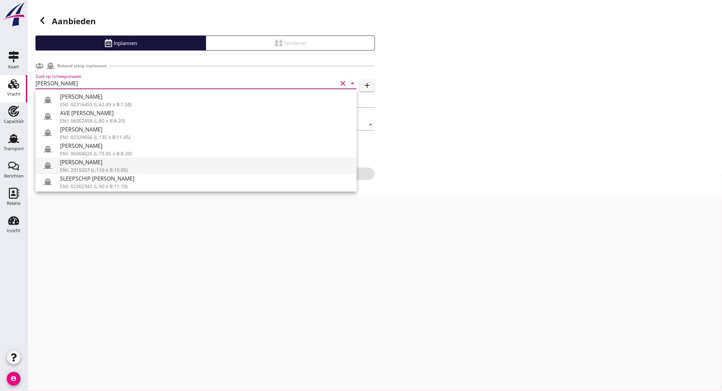
click at [93, 161] on div "[PERSON_NAME]" at bounding box center [205, 162] width 291 height 8
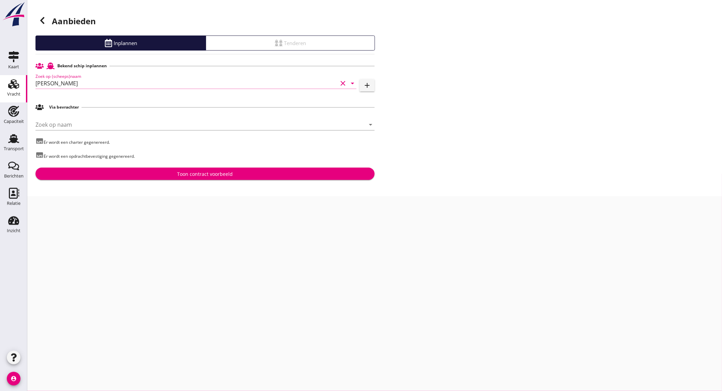
type input "[PERSON_NAME]"
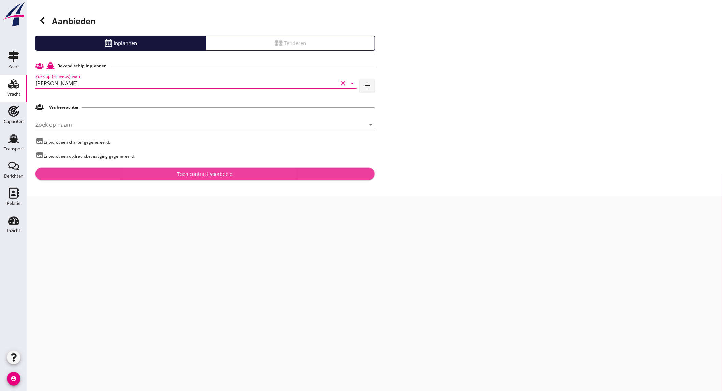
click at [235, 175] on div "Toon contract voorbeeld" at bounding box center [205, 173] width 328 height 7
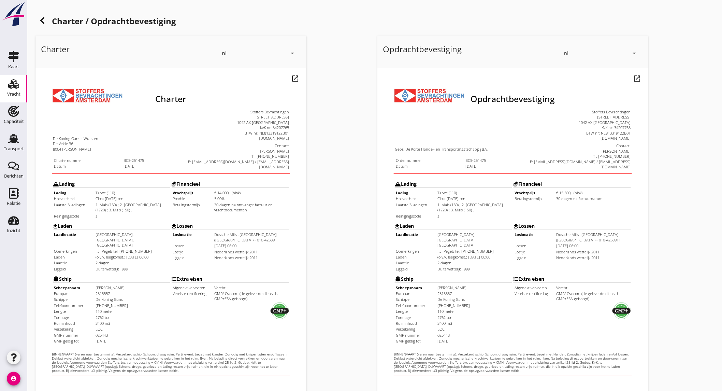
scroll to position [114, 0]
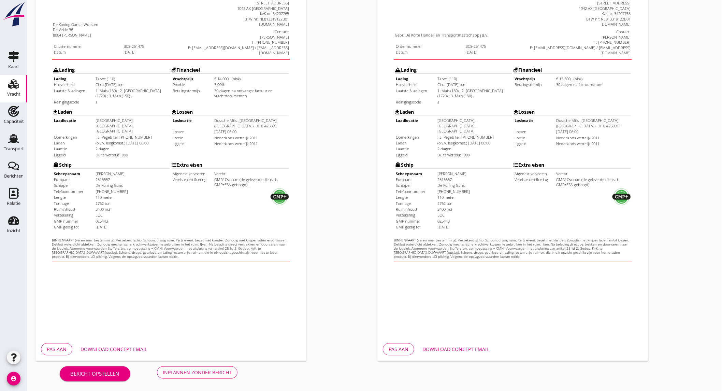
click at [137, 349] on div "Download concept email" at bounding box center [114, 348] width 67 height 7
click at [216, 373] on div "Inplannen zonder bericht" at bounding box center [197, 371] width 69 height 7
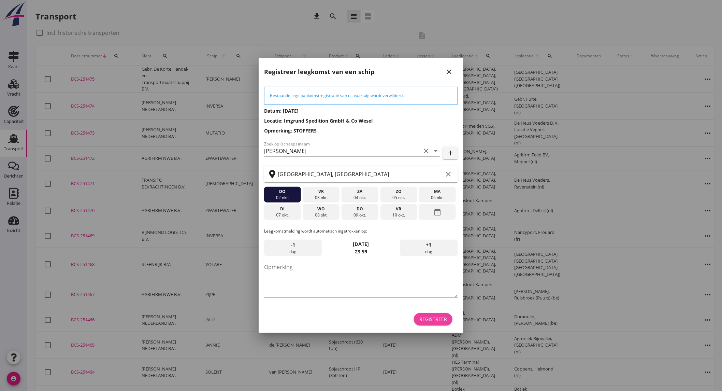
click at [445, 317] on div "Registreer" at bounding box center [433, 318] width 28 height 7
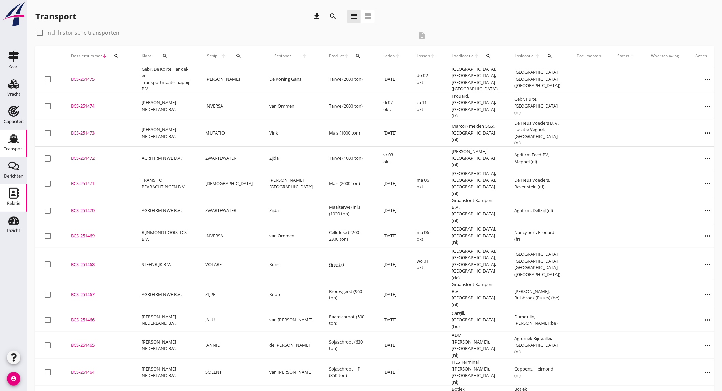
click at [18, 202] on div "Relatie" at bounding box center [14, 203] width 14 height 4
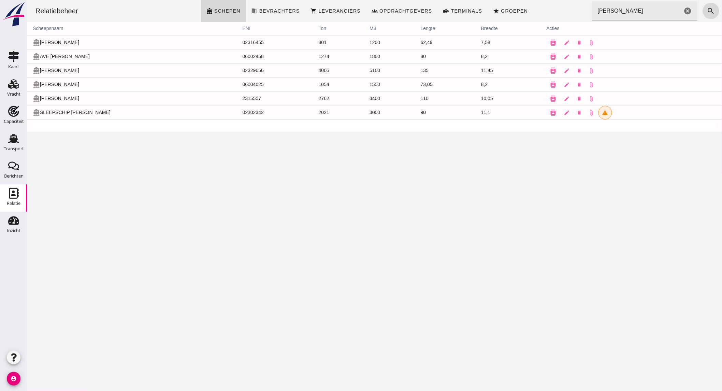
click at [278, 8] on span "Bevrachters" at bounding box center [279, 10] width 41 height 5
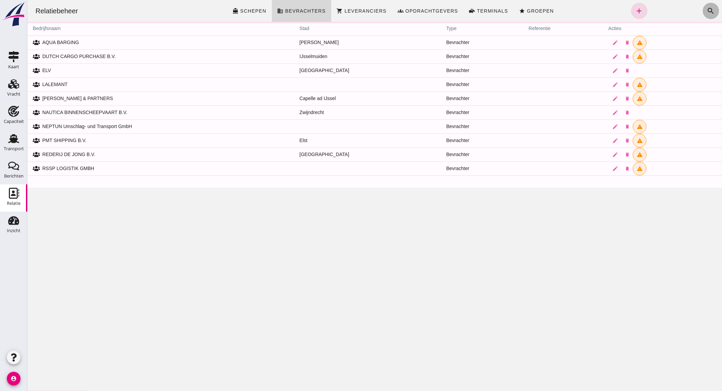
click at [706, 13] on icon "search" at bounding box center [710, 11] width 8 height 8
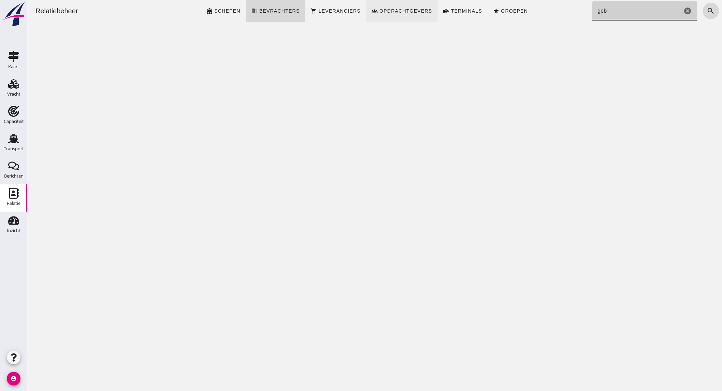
click at [413, 10] on span "Opdrachtgevers" at bounding box center [405, 10] width 53 height 5
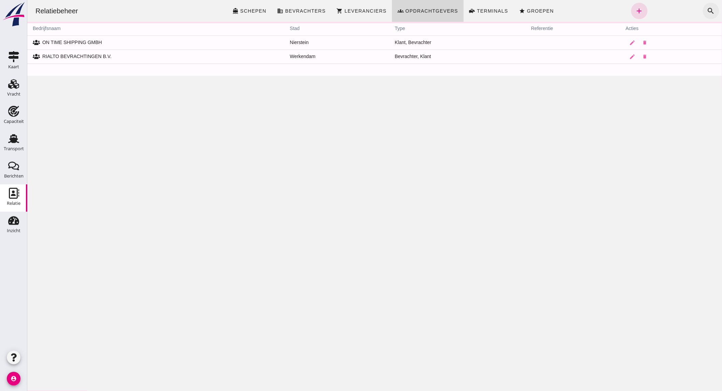
click at [706, 9] on icon "search" at bounding box center [710, 11] width 8 height 8
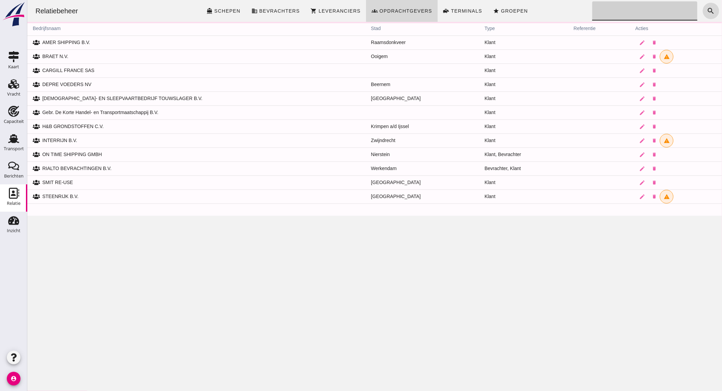
click at [652, 8] on input "Zoeken..." at bounding box center [642, 10] width 101 height 19
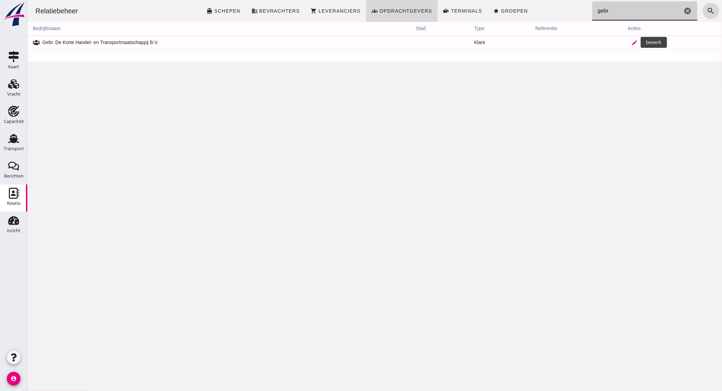
type input "gebr"
click at [627, 42] on link "edit" at bounding box center [634, 43] width 14 height 14
click at [298, 104] on div at bounding box center [374, 195] width 695 height 391
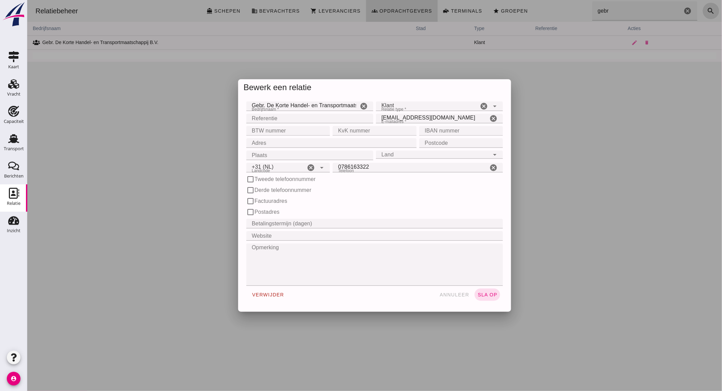
click at [298, 104] on div "Bewerk een relatie Bedrijfsnaam * Bedrijfsnaam * Gebr. De Korte Handel- en Tran…" at bounding box center [374, 195] width 695 height 391
click at [298, 104] on input "Gebr. De Korte Handel- en Transportmaatschappij B.V." at bounding box center [302, 106] width 112 height 10
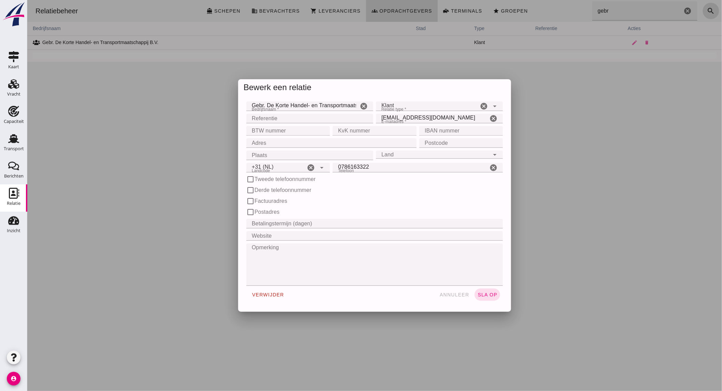
type input "+31 (NL)"
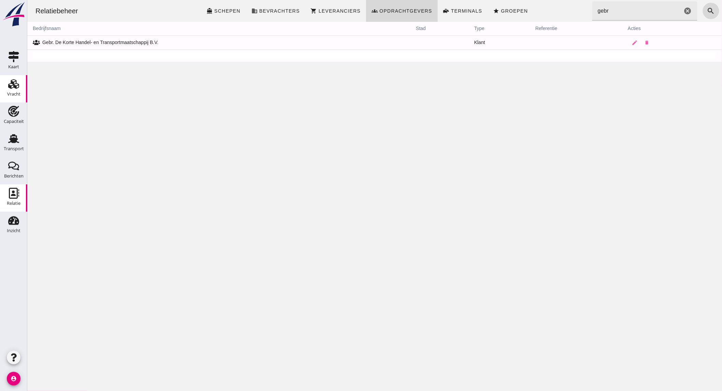
drag, startPoint x: 14, startPoint y: 116, endPoint x: 16, endPoint y: 90, distance: 26.7
click at [14, 117] on div "Capaciteit" at bounding box center [14, 122] width 20 height 10
click at [16, 90] on div "Vracht" at bounding box center [13, 94] width 13 height 10
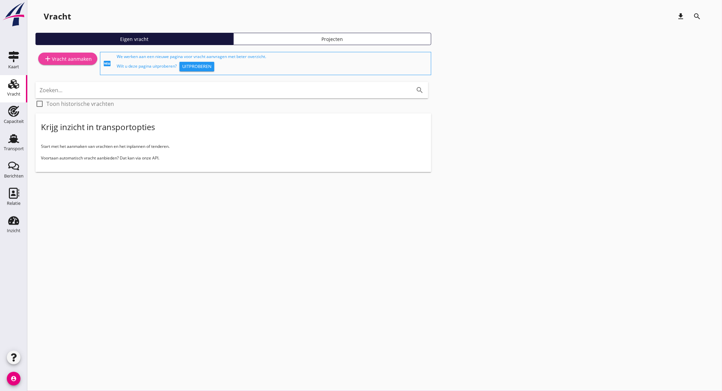
click at [79, 60] on div "add Vracht aanmaken" at bounding box center [68, 59] width 48 height 8
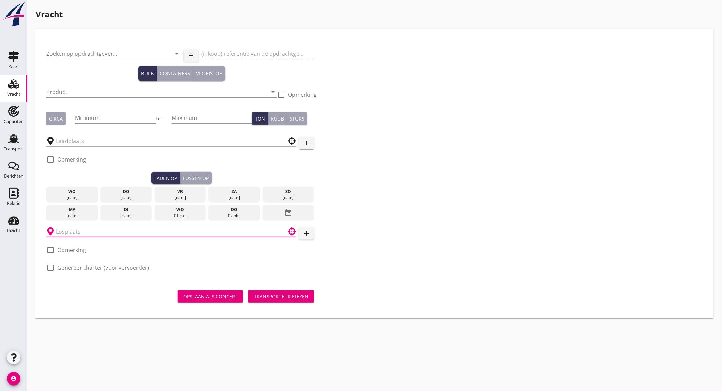
click at [104, 229] on input "text" at bounding box center [166, 231] width 221 height 11
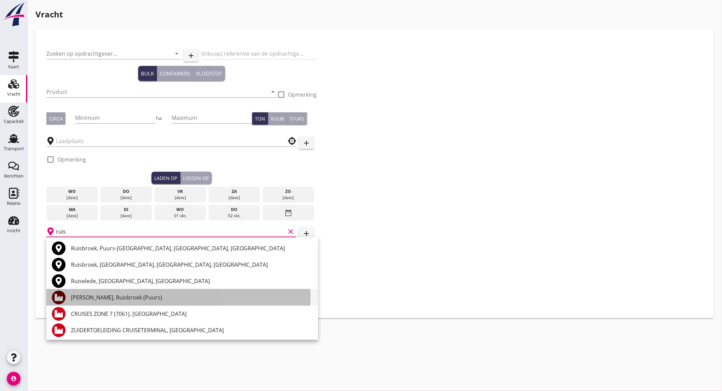
click at [101, 299] on div "[PERSON_NAME], Ruisbroek (Puurs)" at bounding box center [192, 297] width 242 height 8
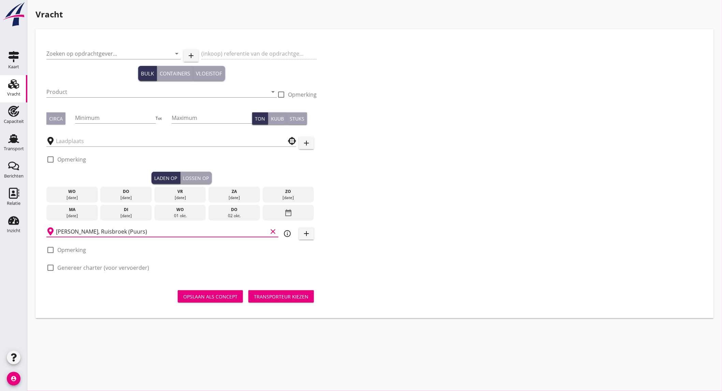
type input "[PERSON_NAME], Ruisbroek (Puurs)"
click at [287, 232] on icon "info_outline" at bounding box center [287, 233] width 8 height 8
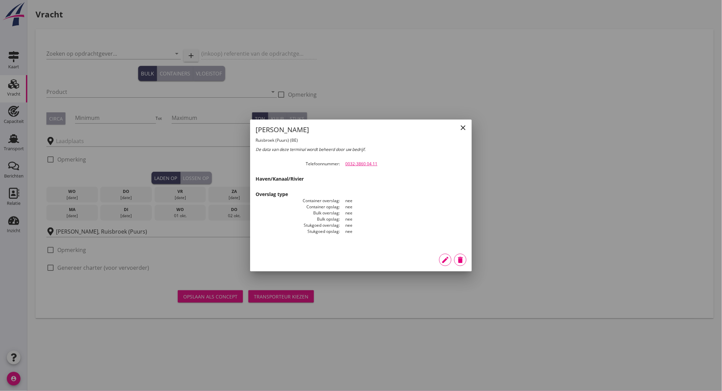
click at [461, 128] on icon "close" at bounding box center [463, 127] width 8 height 8
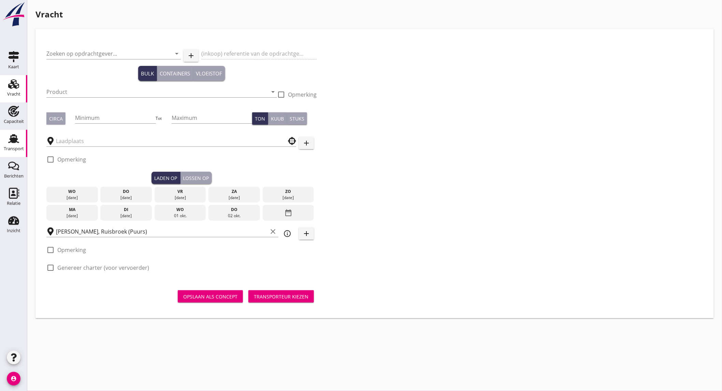
click at [18, 139] on use at bounding box center [13, 138] width 11 height 9
drag, startPoint x: 11, startPoint y: 115, endPoint x: 385, endPoint y: 28, distance: 384.2
click at [11, 115] on use at bounding box center [13, 111] width 11 height 11
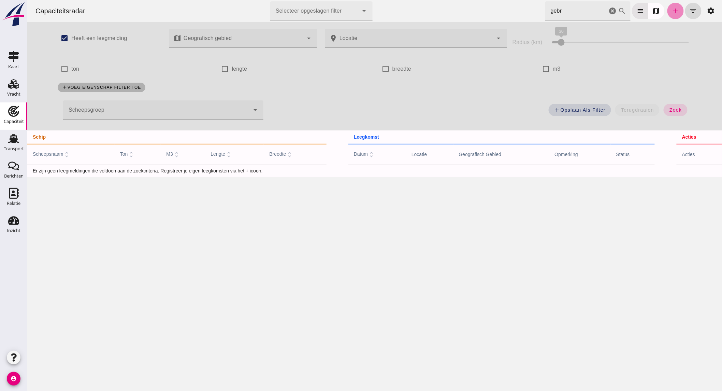
click at [671, 11] on icon "add" at bounding box center [675, 11] width 8 height 8
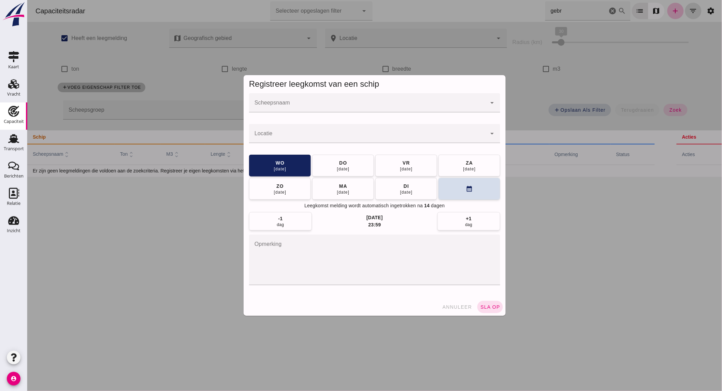
click at [331, 105] on input "Scheepsnaam" at bounding box center [367, 106] width 237 height 8
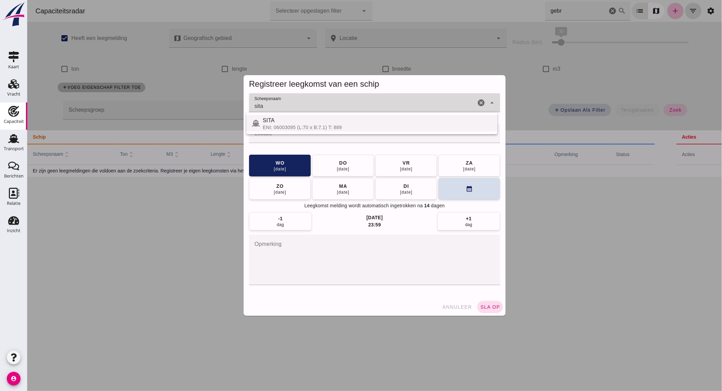
click at [306, 126] on div "ENI: 06003095 (L:70 x B:7.1) T: 889" at bounding box center [376, 127] width 229 height 5
type input "SITA"
click at [304, 138] on input "Locatie" at bounding box center [367, 137] width 237 height 8
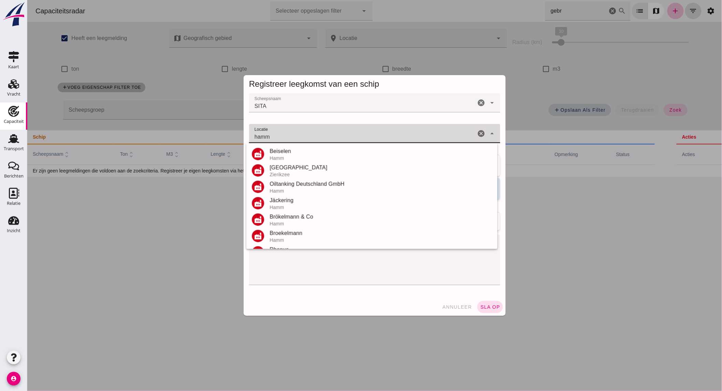
scroll to position [145, 0]
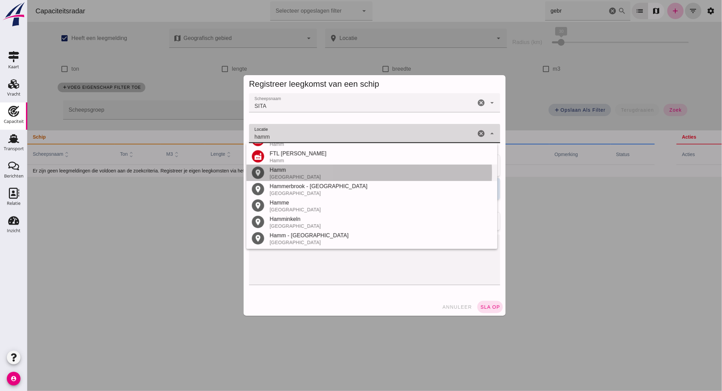
click at [297, 172] on div "Hamm" at bounding box center [380, 170] width 222 height 8
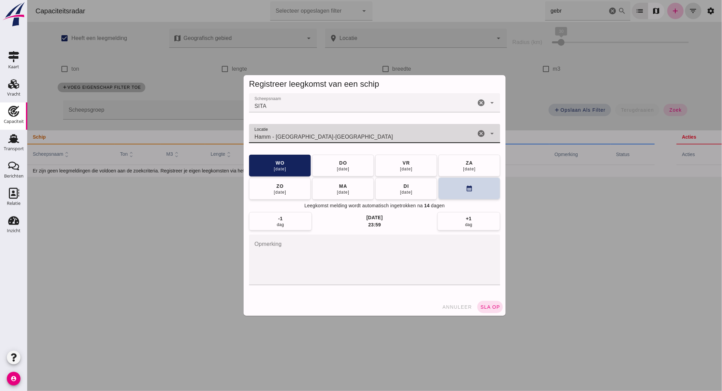
type input "Hamm - Noordrijn-Westfalen"
click at [468, 190] on icon "calendar_month" at bounding box center [468, 188] width 7 height 7
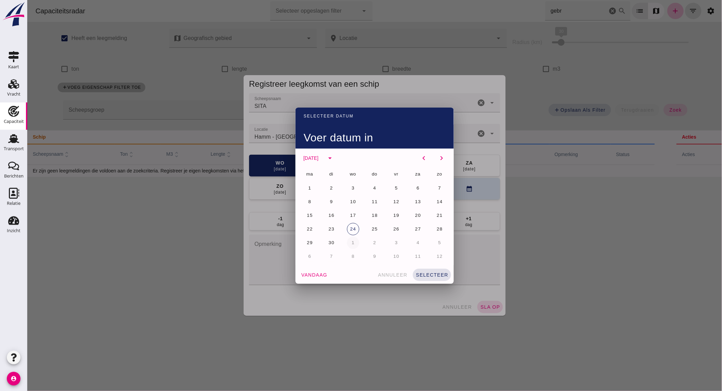
click at [352, 239] on button "1" at bounding box center [353, 242] width 12 height 12
click at [425, 272] on span "selecteer" at bounding box center [431, 274] width 33 height 5
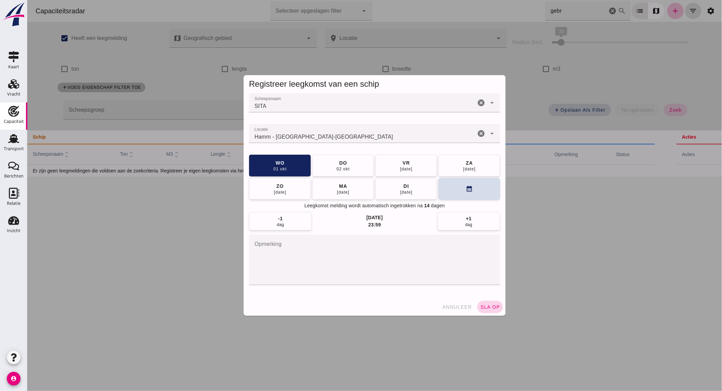
click at [481, 303] on button "sla op" at bounding box center [490, 307] width 26 height 12
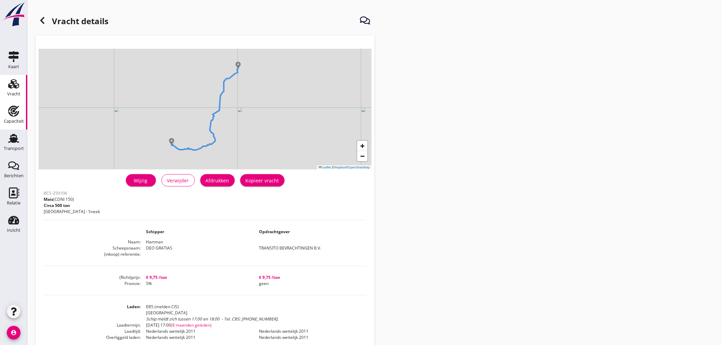
click at [15, 110] on use at bounding box center [13, 111] width 11 height 11
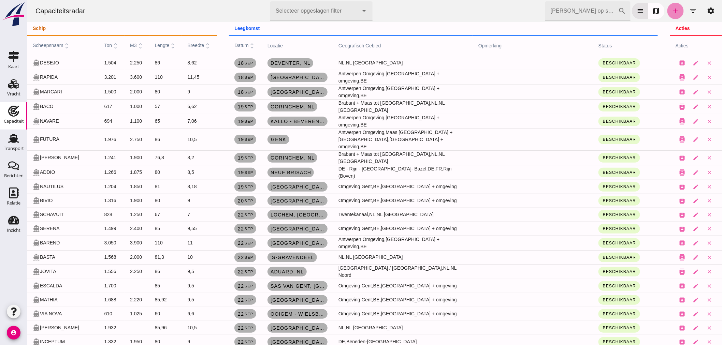
click at [671, 13] on icon "add" at bounding box center [675, 11] width 8 height 8
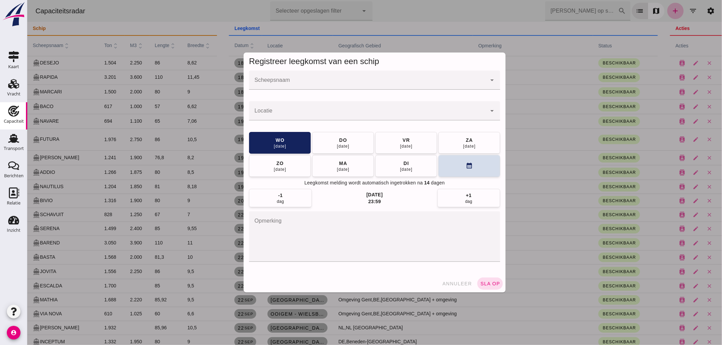
click at [318, 83] on input "Scheepsnaam" at bounding box center [367, 83] width 237 height 8
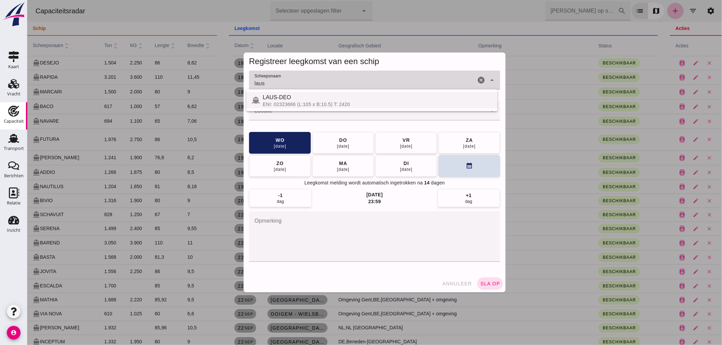
click at [321, 98] on div "LAUS-DEO" at bounding box center [376, 97] width 229 height 8
type input "LAUS-DEO"
click at [321, 114] on input "Locatie" at bounding box center [367, 114] width 237 height 8
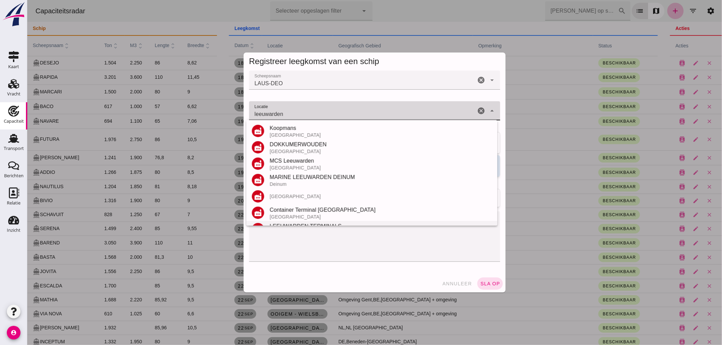
scroll to position [63, 0]
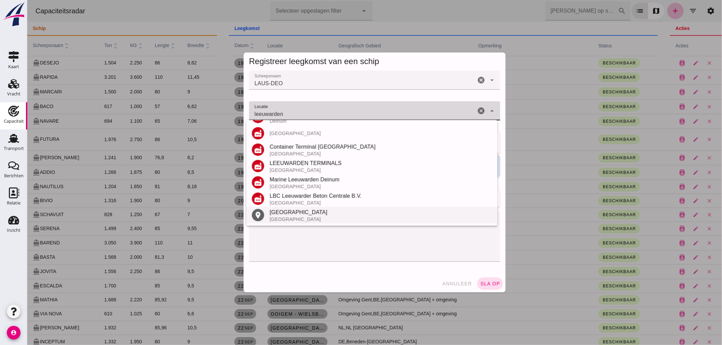
click at [309, 217] on div "Nederland" at bounding box center [380, 219] width 222 height 5
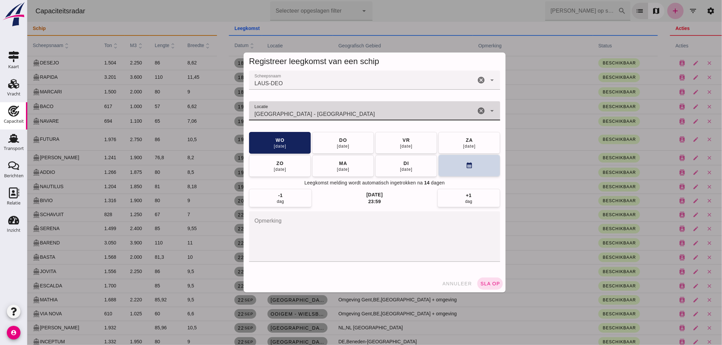
type input "Leeuwarden - Friesland"
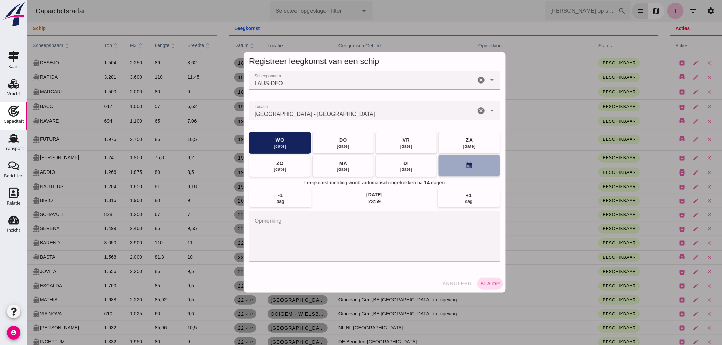
click at [449, 166] on button "calendar_month" at bounding box center [469, 166] width 62 height 22
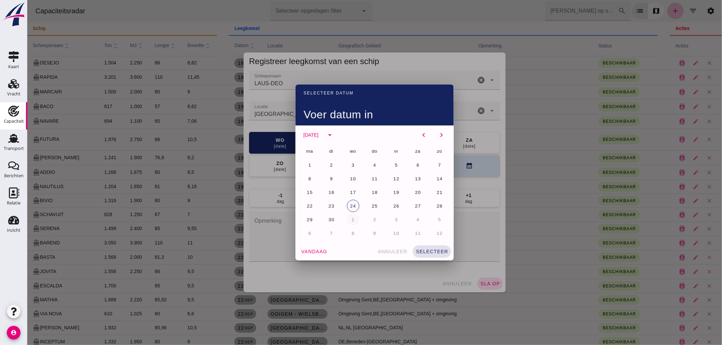
click at [352, 217] on button "1" at bounding box center [353, 220] width 12 height 12
click at [422, 249] on span "selecteer" at bounding box center [431, 251] width 33 height 5
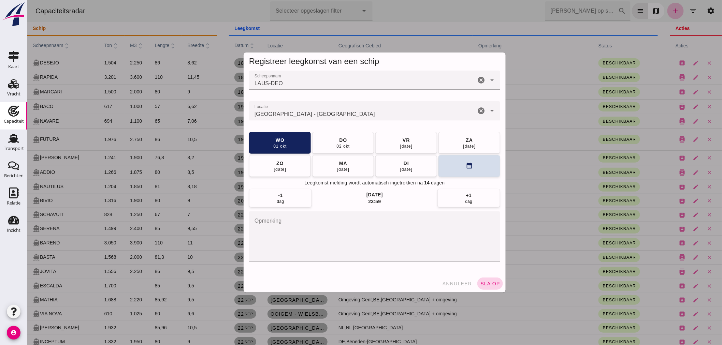
click at [486, 279] on button "sla op" at bounding box center [490, 284] width 26 height 12
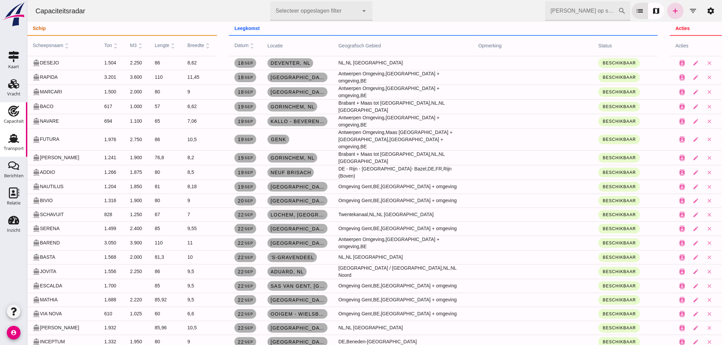
click at [9, 149] on div "Transport" at bounding box center [14, 148] width 20 height 4
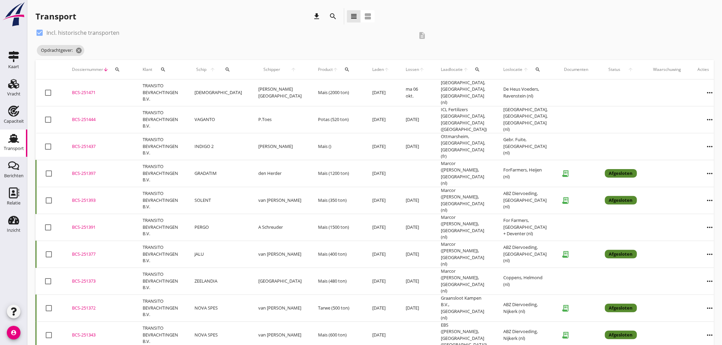
click at [334, 18] on icon "search" at bounding box center [333, 16] width 8 height 8
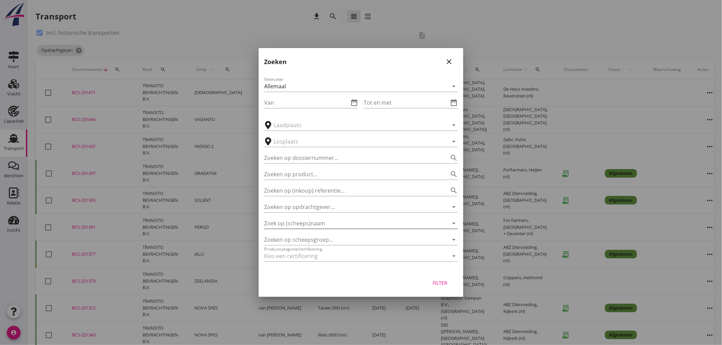
click at [337, 225] on input "Zoek op (scheeps)naam" at bounding box center [351, 223] width 175 height 11
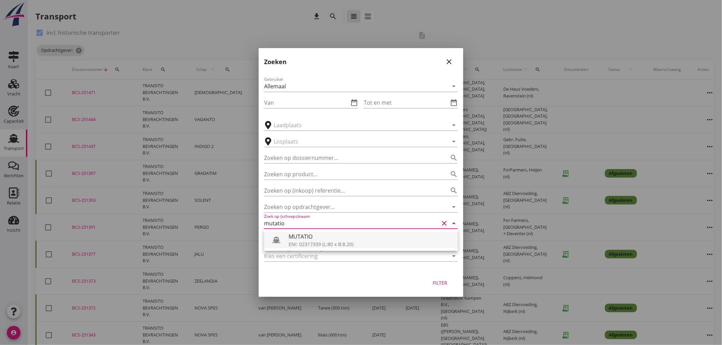
click at [338, 246] on div "MUTATIO ENI: 02317339 (L:80 x B:8.20)" at bounding box center [361, 240] width 194 height 22
click at [338, 246] on div "ENI: 02317339 (L:80 x B:8.20)" at bounding box center [371, 244] width 164 height 7
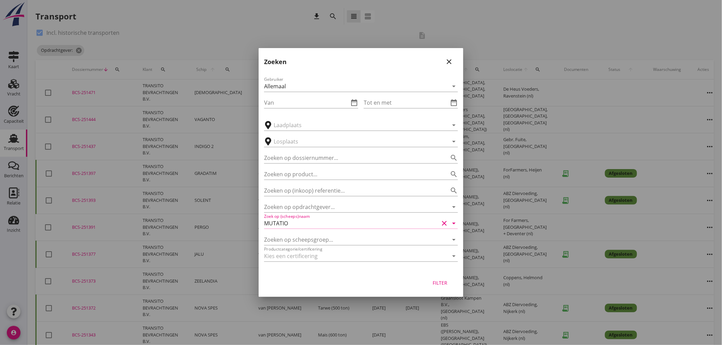
click at [444, 283] on div "Filter" at bounding box center [439, 282] width 19 height 7
type input "MUTATIO"
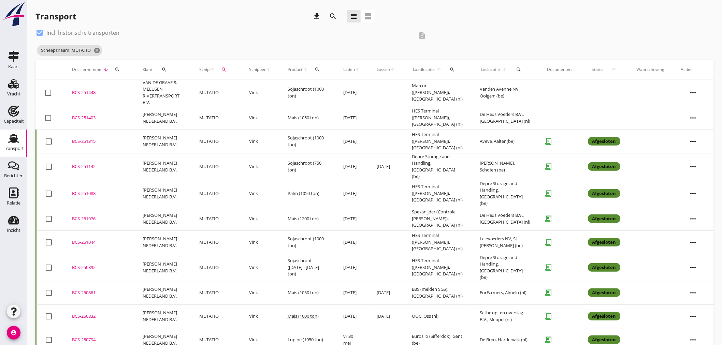
click at [215, 91] on td "MUTATIO" at bounding box center [216, 92] width 50 height 27
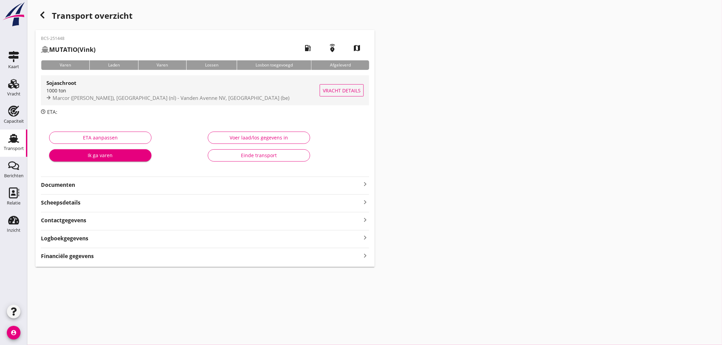
click at [104, 91] on div "1000 ton" at bounding box center [182, 90] width 273 height 7
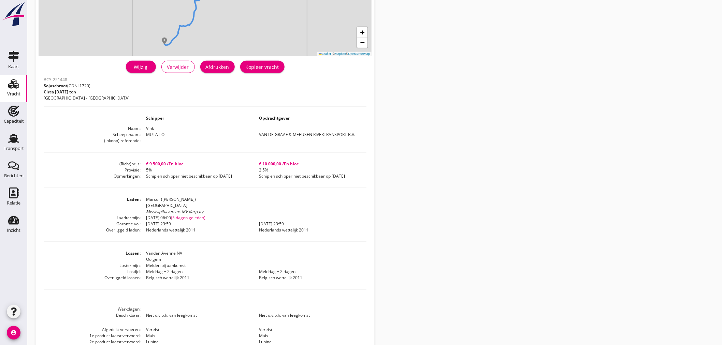
scroll to position [150, 0]
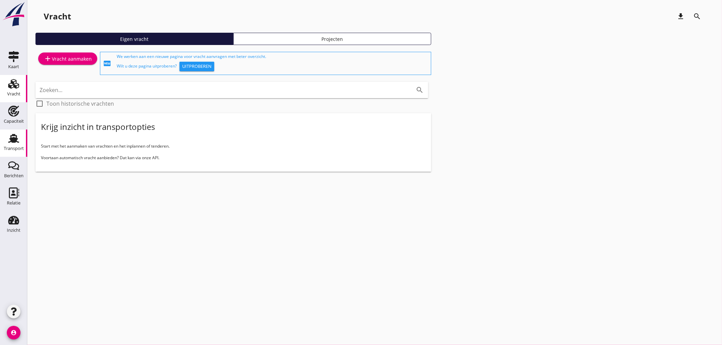
click at [11, 142] on use at bounding box center [13, 138] width 11 height 9
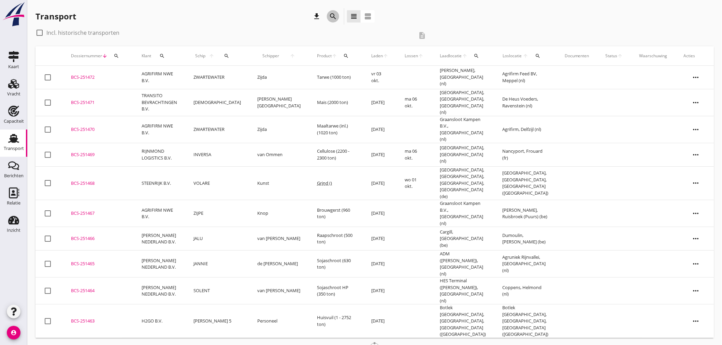
click at [333, 19] on icon "search" at bounding box center [333, 16] width 8 height 8
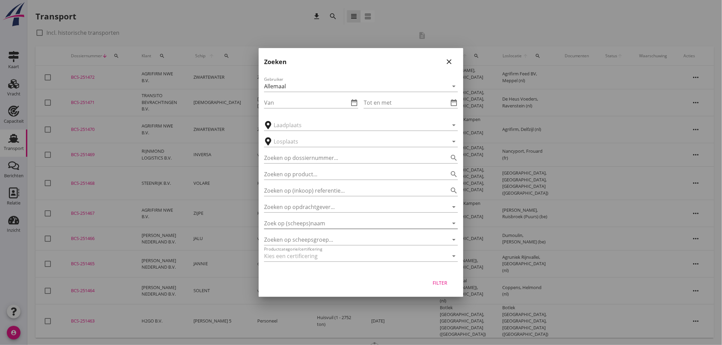
click at [323, 226] on input "Zoek op (scheeps)naam" at bounding box center [351, 223] width 175 height 11
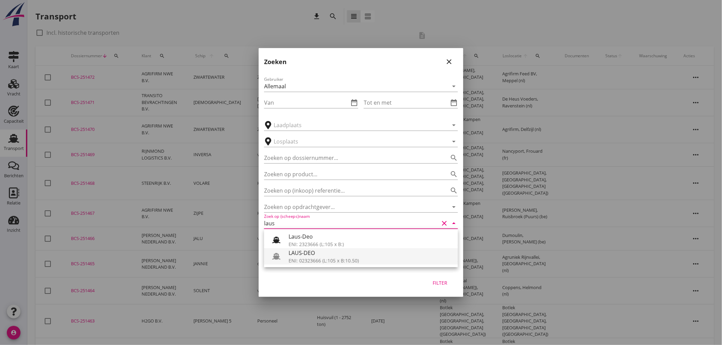
click at [309, 250] on div "LAUS-DEO" at bounding box center [371, 253] width 164 height 8
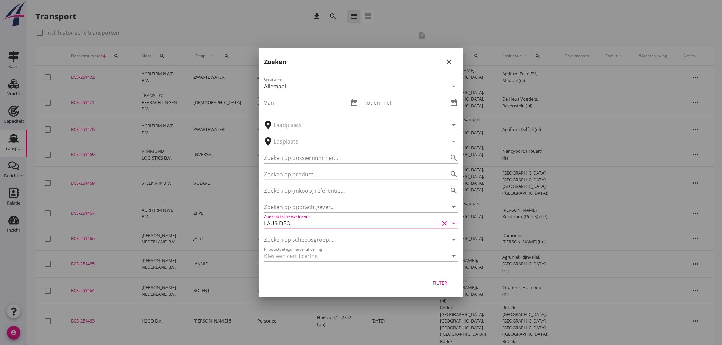
click at [434, 280] on div "Filter" at bounding box center [439, 282] width 19 height 7
type input "LAUS-DEO"
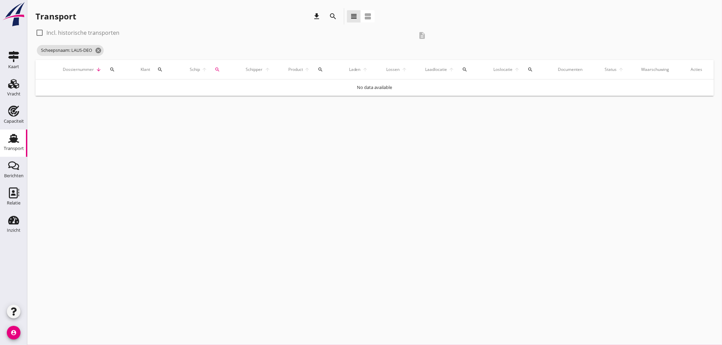
click at [108, 32] on label "Incl. historische transporten" at bounding box center [82, 32] width 73 height 7
checkbox input "true"
